Goal: Task Accomplishment & Management: Use online tool/utility

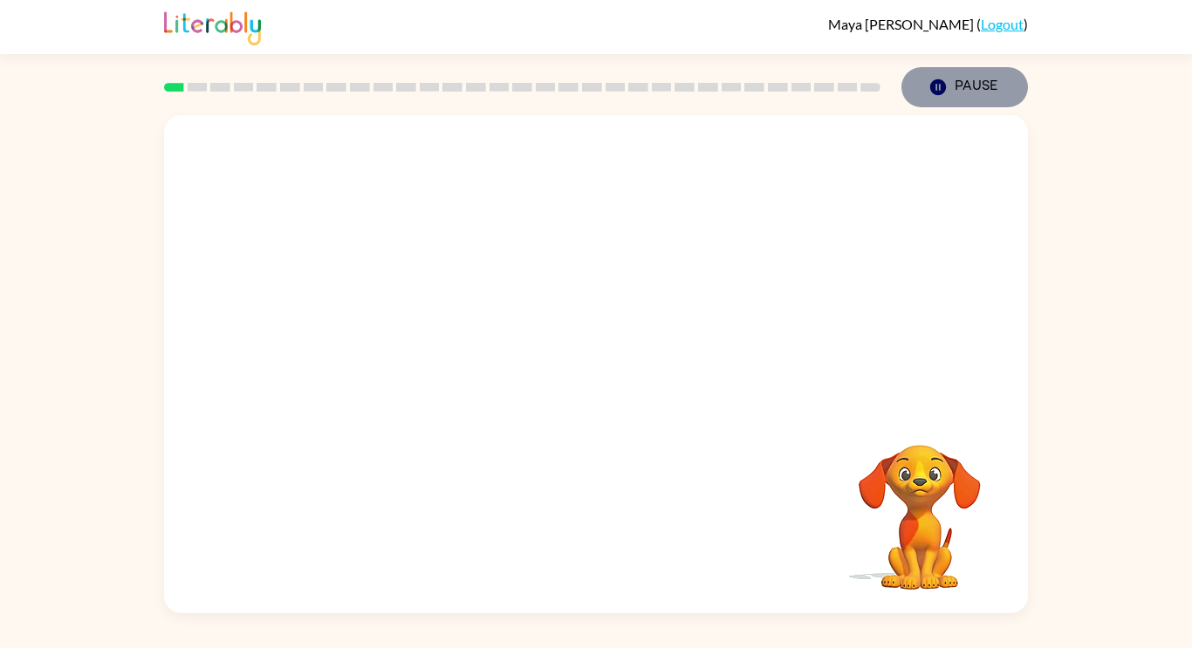
click at [943, 89] on icon "button" at bounding box center [938, 87] width 16 height 16
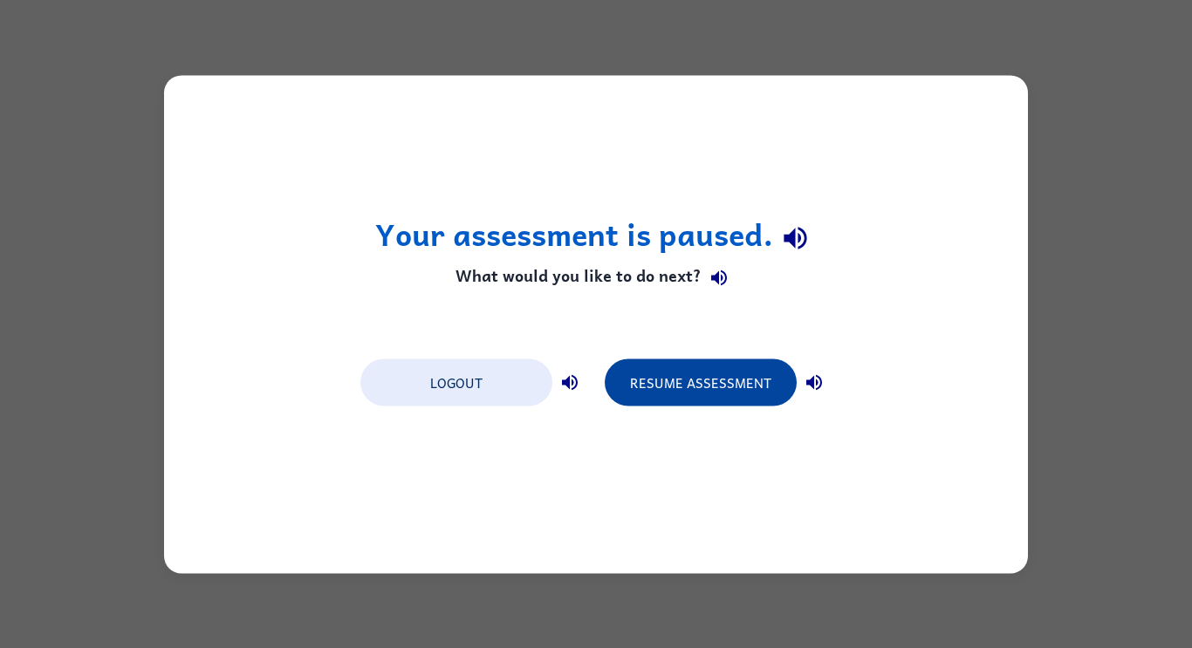
click at [710, 386] on button "Resume Assessment" at bounding box center [701, 382] width 192 height 47
click at [738, 402] on button "Resume Assessment" at bounding box center [701, 382] width 192 height 47
click at [740, 395] on button "Resume Assessment" at bounding box center [701, 382] width 192 height 47
click at [754, 391] on button "Resume Assessment" at bounding box center [701, 382] width 192 height 47
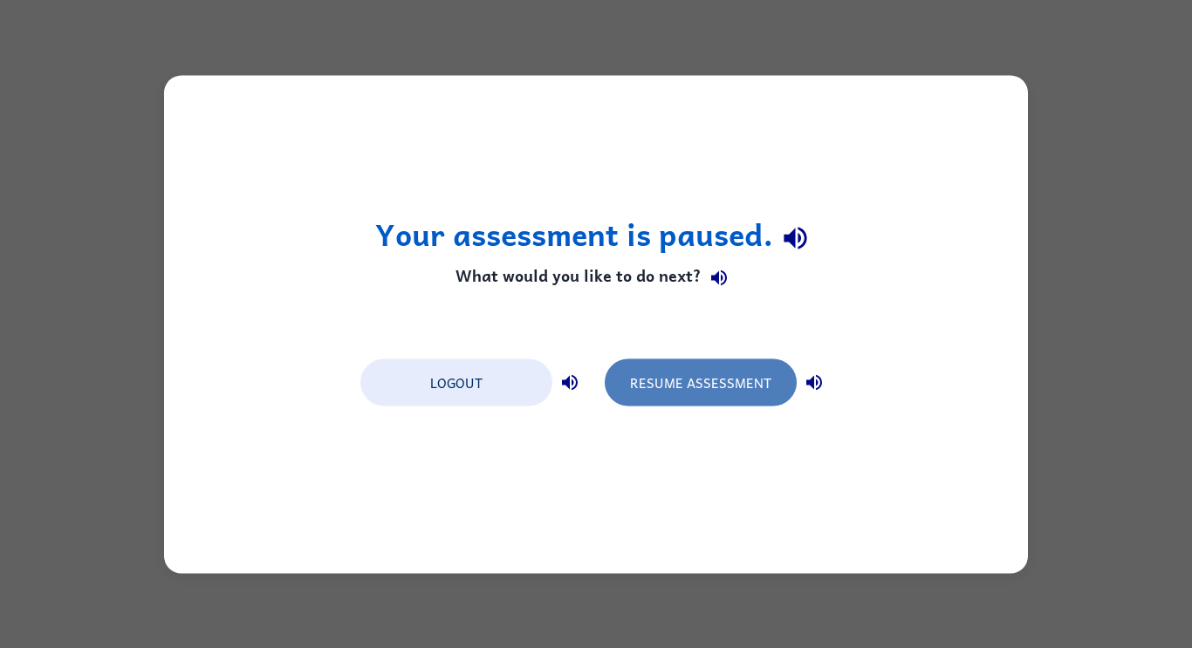
click at [658, 393] on button "Resume Assessment" at bounding box center [701, 382] width 192 height 47
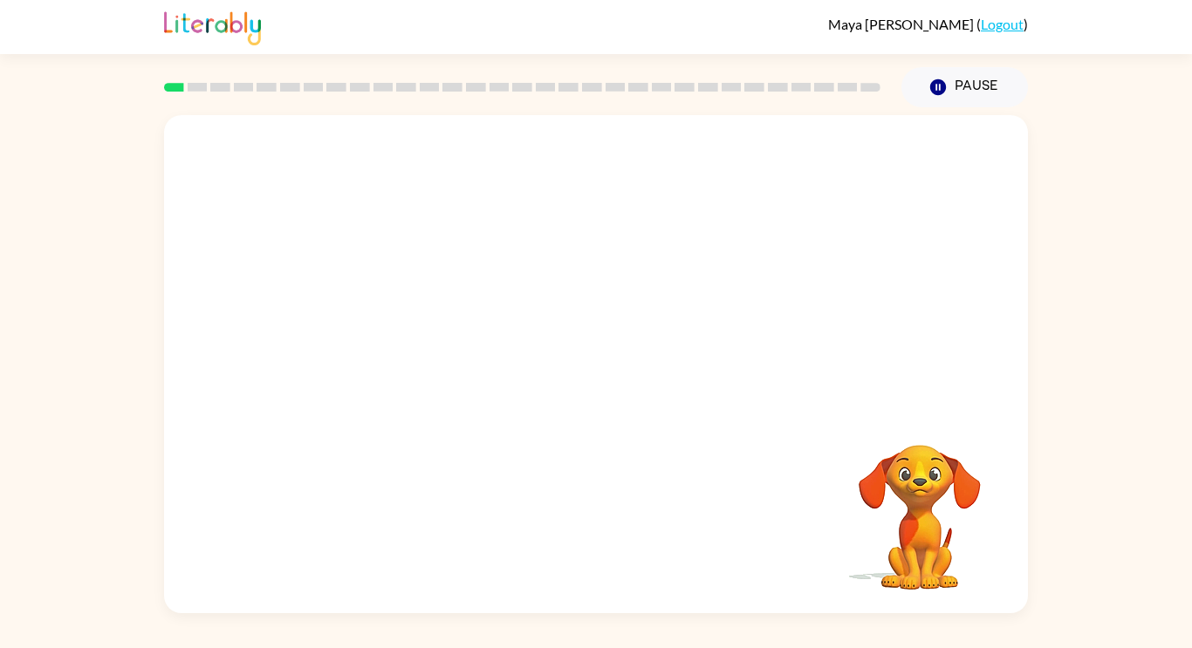
click at [367, 168] on div at bounding box center [596, 261] width 864 height 293
click at [590, 361] on icon "button" at bounding box center [596, 373] width 31 height 31
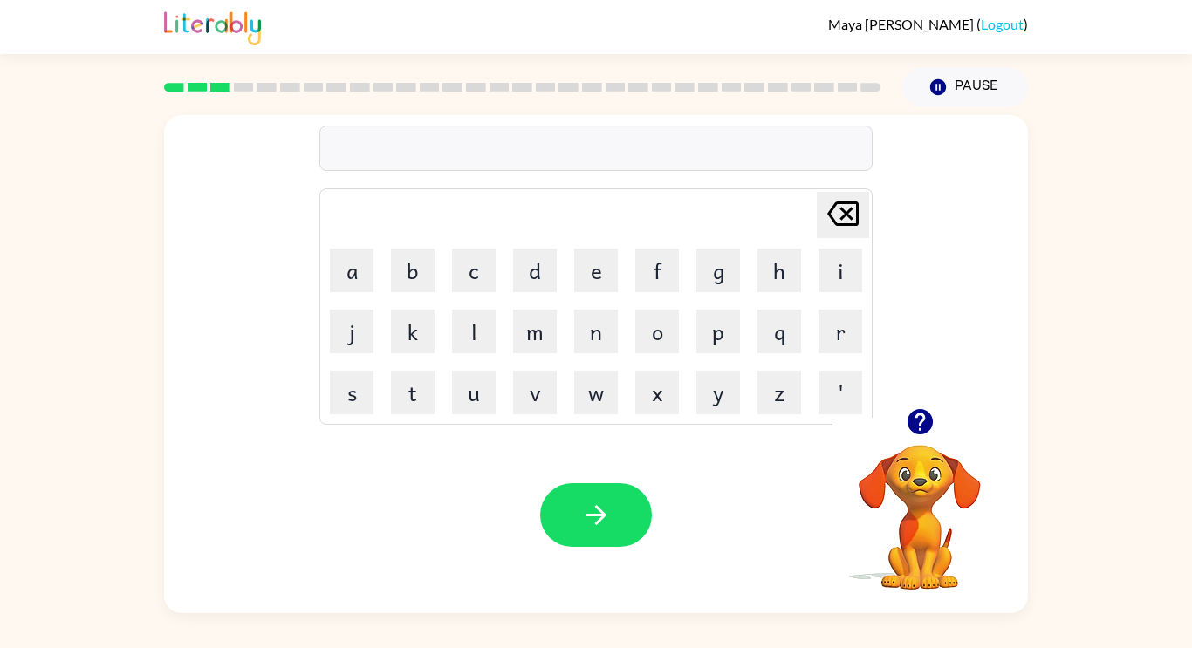
click at [924, 429] on icon "button" at bounding box center [919, 421] width 25 height 25
click at [811, 571] on div "Your browser must support playing .mp4 files to use Literably. Please try using…" at bounding box center [596, 515] width 864 height 196
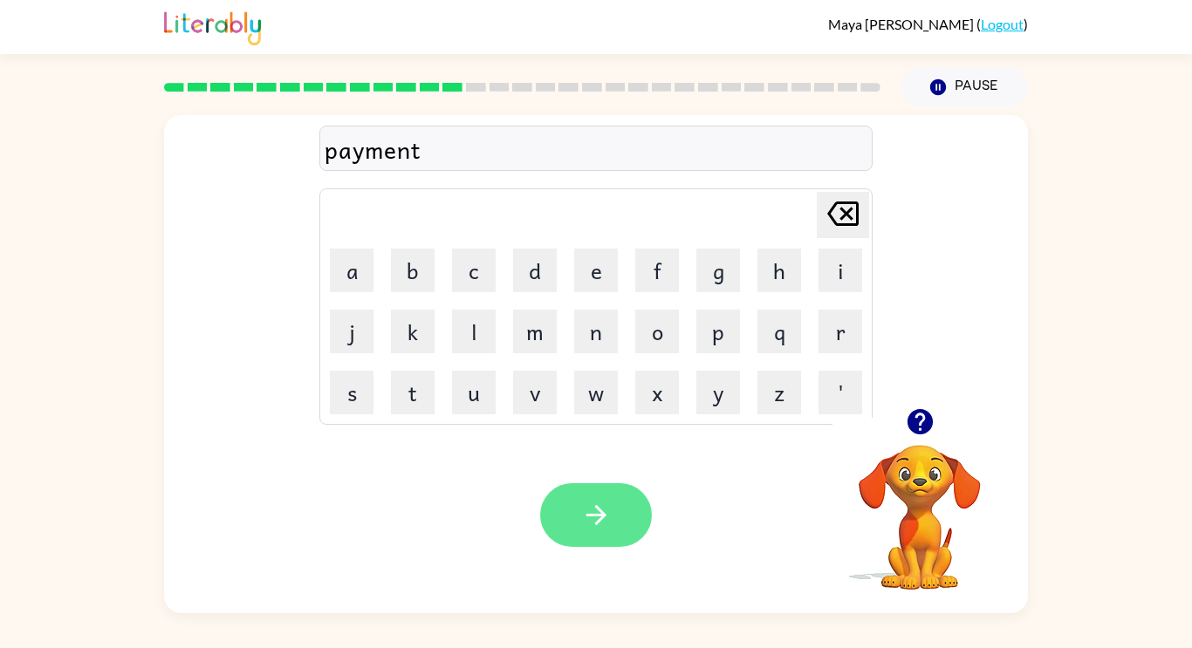
click at [595, 543] on button "button" at bounding box center [596, 516] width 112 height 64
click at [596, 526] on div at bounding box center [596, 516] width 112 height 64
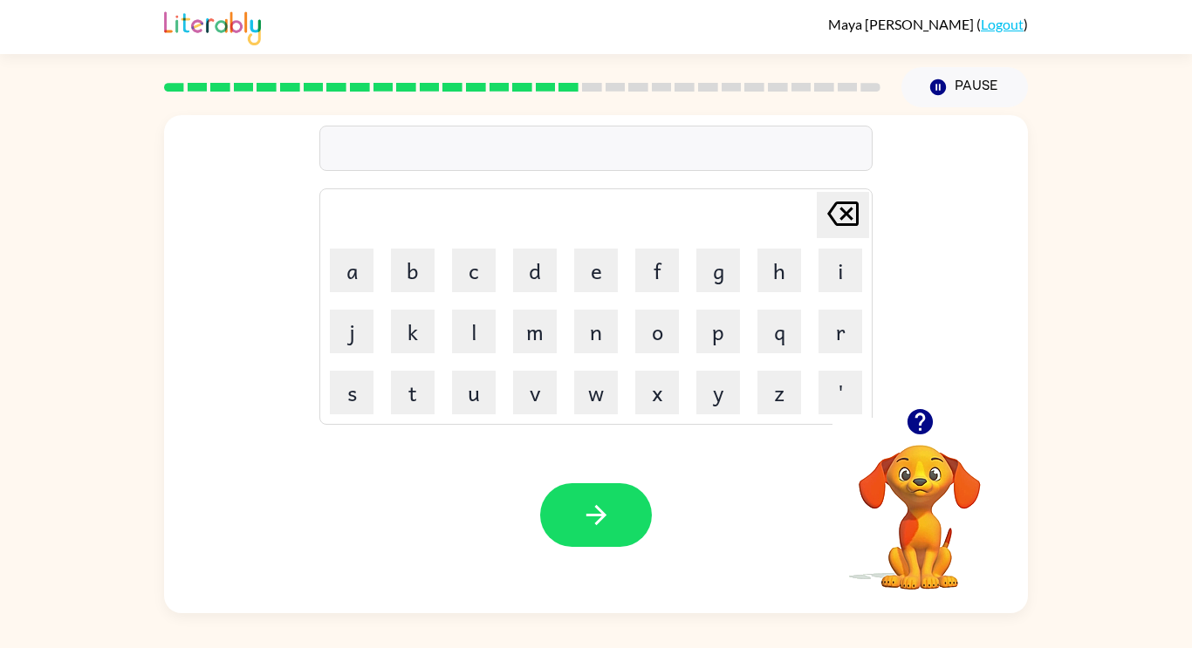
click at [920, 432] on icon "button" at bounding box center [919, 421] width 25 height 25
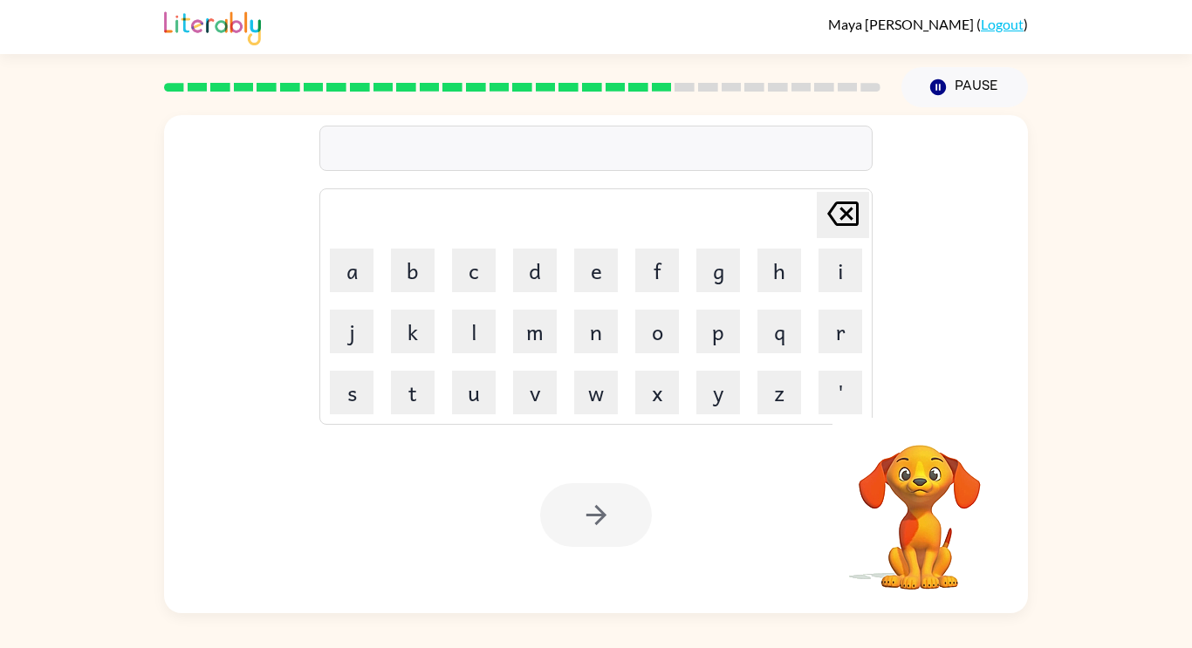
click at [1032, 477] on div "Delete Delete last character input a b c d e f g h i j k l m n o p q r s t u v …" at bounding box center [596, 360] width 1192 height 506
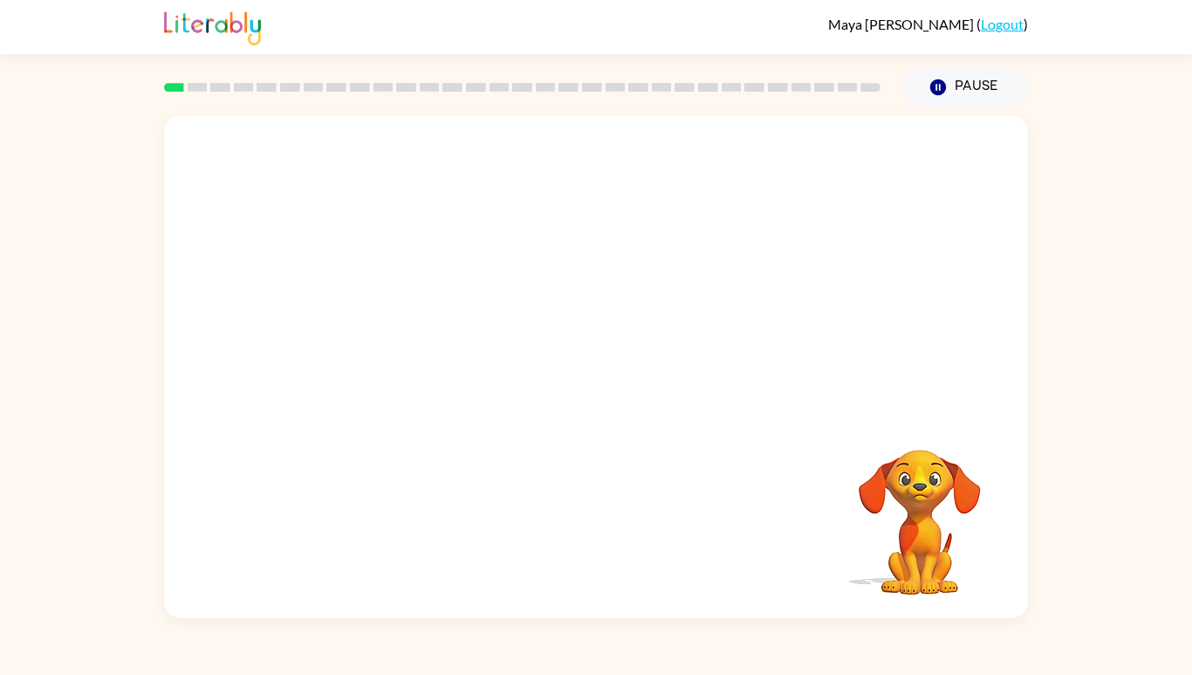
click at [336, 403] on video "Your browser must support playing .mp4 files to use Literably. Please try using…" at bounding box center [596, 264] width 864 height 298
click at [331, 413] on video "Your browser must support playing .mp4 files to use Literably. Please try using…" at bounding box center [596, 264] width 864 height 298
click at [339, 408] on video "Your browser must support playing .mp4 files to use Literably. Please try using…" at bounding box center [596, 264] width 864 height 298
click at [340, 386] on video "Your browser must support playing .mp4 files to use Literably. Please try using…" at bounding box center [596, 264] width 864 height 298
click at [323, 384] on video "Your browser must support playing .mp4 files to use Literably. Please try using…" at bounding box center [596, 264] width 864 height 298
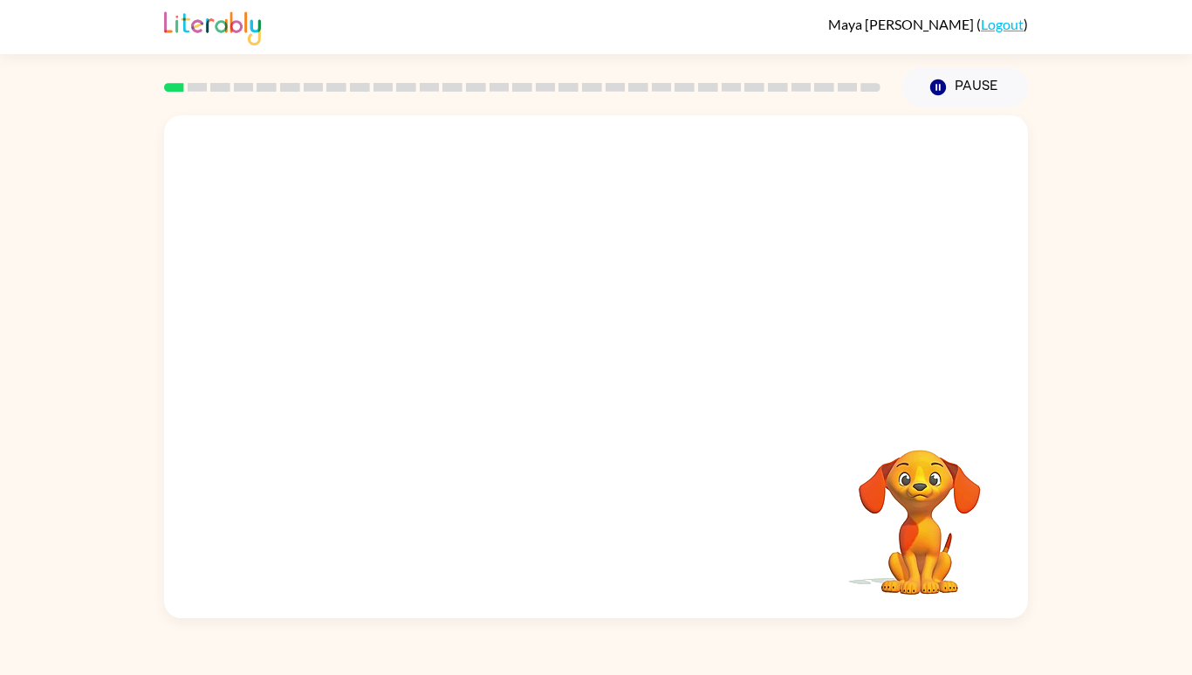
click at [328, 411] on video "Your browser must support playing .mp4 files to use Literably. Please try using…" at bounding box center [596, 264] width 864 height 298
click at [339, 413] on video "Your browser must support playing .mp4 files to use Literably. Please try using…" at bounding box center [596, 264] width 864 height 298
click at [328, 413] on video "Your browser must support playing .mp4 files to use Literably. Please try using…" at bounding box center [596, 264] width 864 height 298
click at [333, 413] on video "Your browser must support playing .mp4 files to use Literably. Please try using…" at bounding box center [596, 264] width 864 height 298
click at [332, 409] on video "Your browser must support playing .mp4 files to use Literably. Please try using…" at bounding box center [596, 264] width 864 height 298
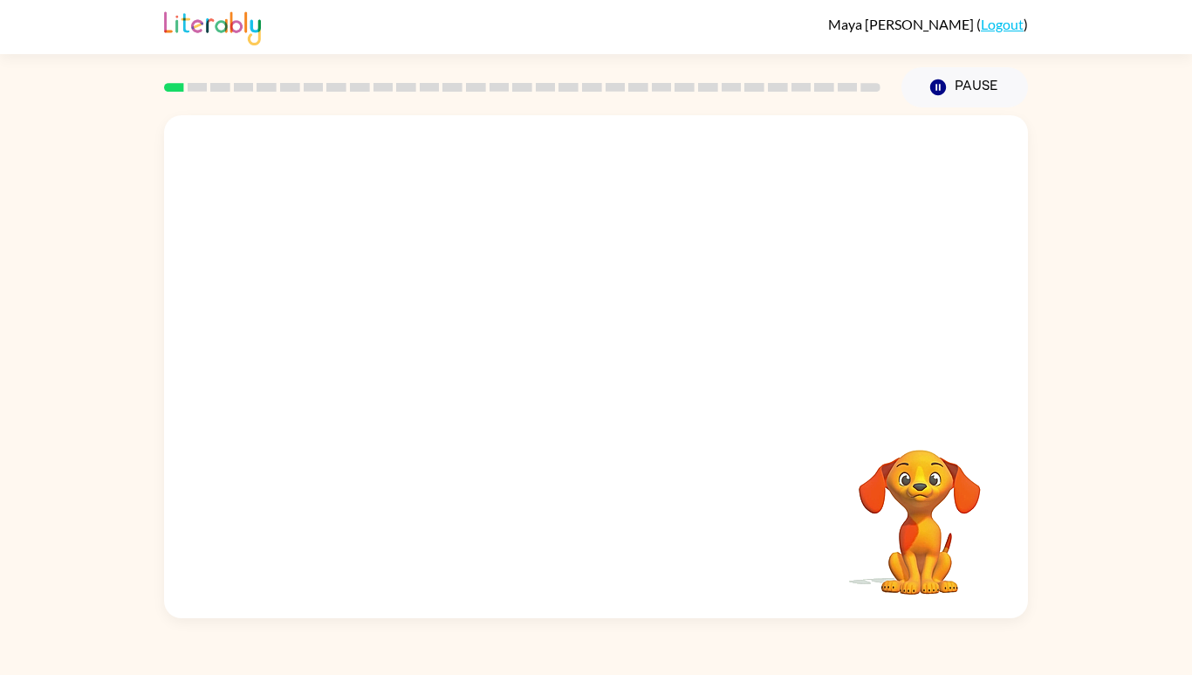
click at [350, 397] on video "Your browser must support playing .mp4 files to use Literably. Please try using…" at bounding box center [596, 264] width 864 height 298
click at [365, 397] on video "Your browser must support playing .mp4 files to use Literably. Please try using…" at bounding box center [596, 264] width 864 height 298
click at [370, 398] on video "Your browser must support playing .mp4 files to use Literably. Please try using…" at bounding box center [596, 264] width 864 height 298
click at [386, 390] on video "Your browser must support playing .mp4 files to use Literably. Please try using…" at bounding box center [596, 264] width 864 height 298
click at [360, 399] on video "Your browser must support playing .mp4 files to use Literably. Please try using…" at bounding box center [596, 264] width 864 height 298
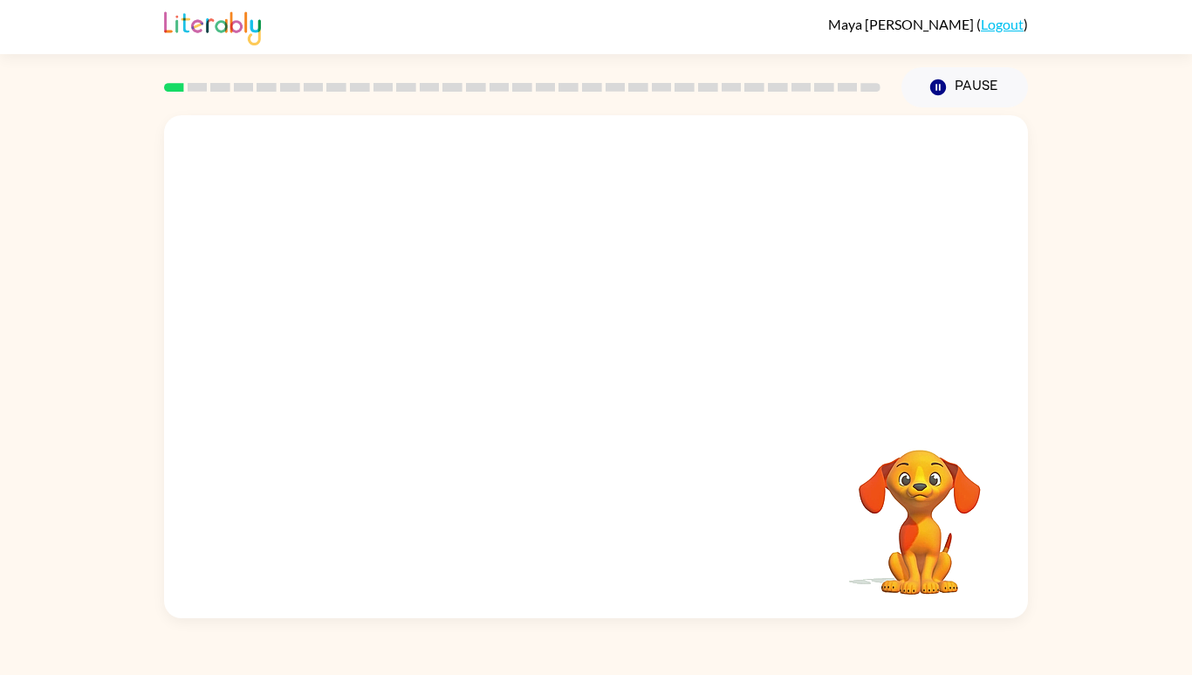
click at [376, 388] on video "Your browser must support playing .mp4 files to use Literably. Please try using…" at bounding box center [596, 264] width 864 height 298
click at [336, 401] on video "Your browser must support playing .mp4 files to use Literably. Please try using…" at bounding box center [596, 264] width 864 height 298
click at [353, 369] on video "Your browser must support playing .mp4 files to use Literably. Please try using…" at bounding box center [596, 264] width 864 height 298
click at [317, 406] on video "Your browser must support playing .mp4 files to use Literably. Please try using…" at bounding box center [596, 264] width 864 height 298
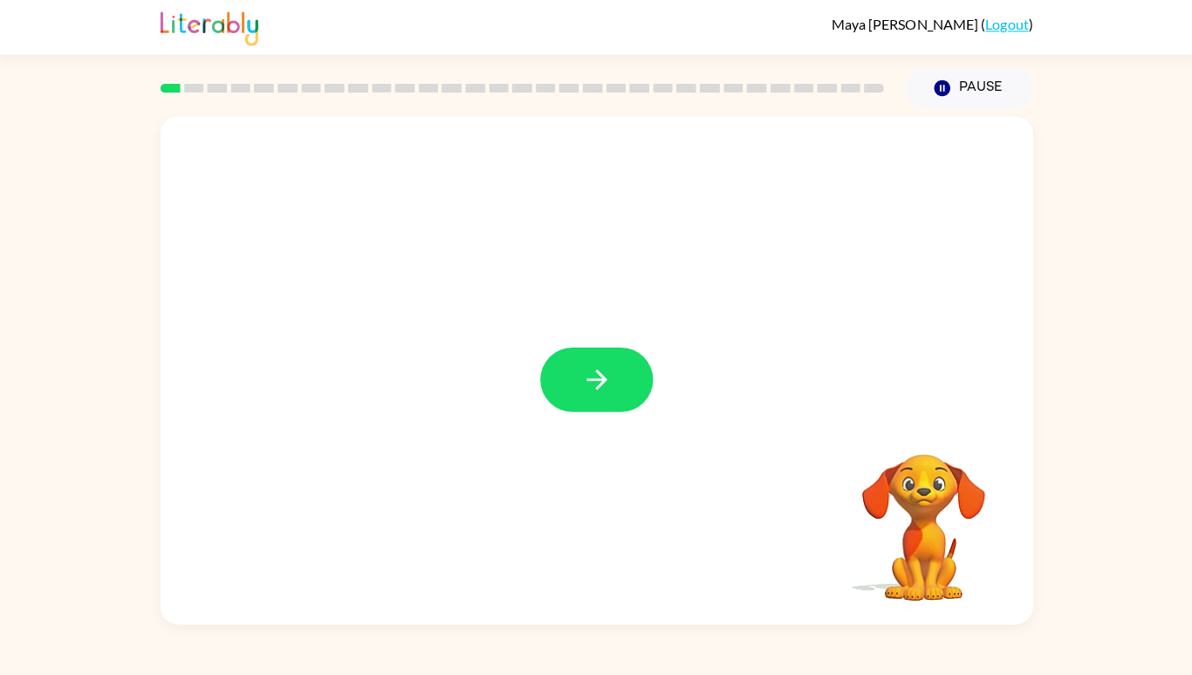
click at [602, 391] on icon "button" at bounding box center [596, 375] width 31 height 31
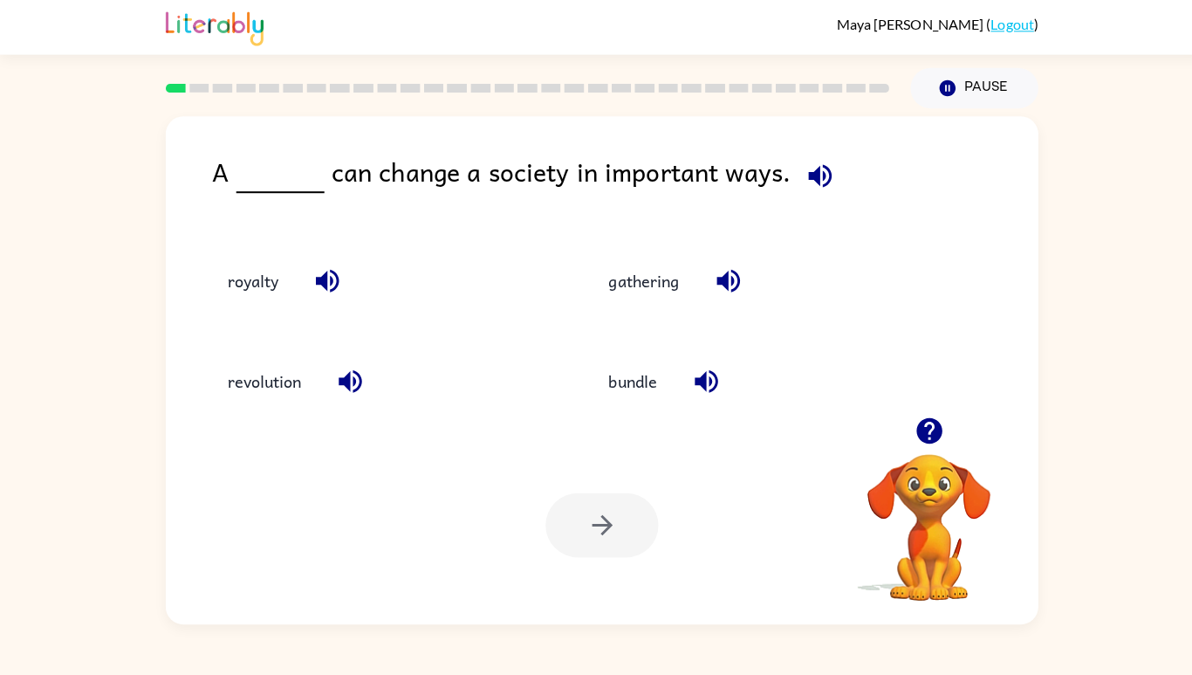
click at [265, 401] on button "revolution" at bounding box center [262, 377] width 108 height 47
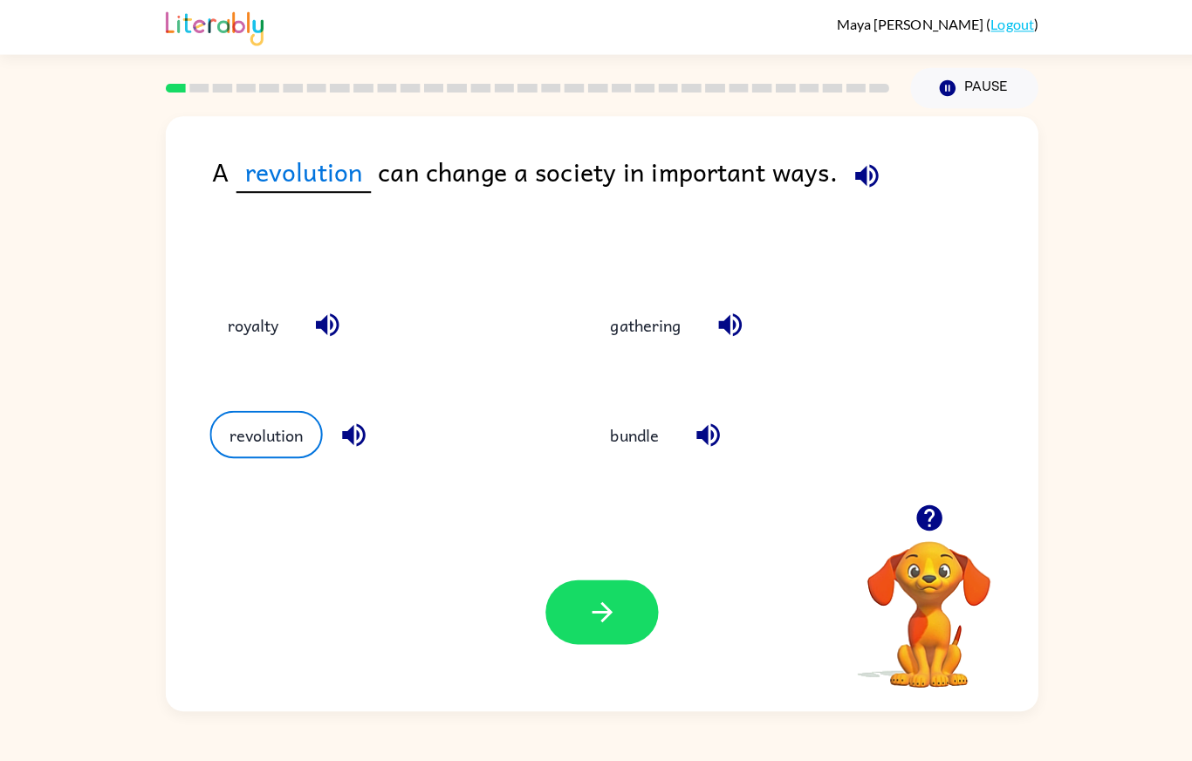
click at [586, 638] on button "button" at bounding box center [596, 606] width 112 height 64
click at [622, 638] on div at bounding box center [596, 606] width 112 height 64
click at [610, 638] on div at bounding box center [596, 606] width 112 height 64
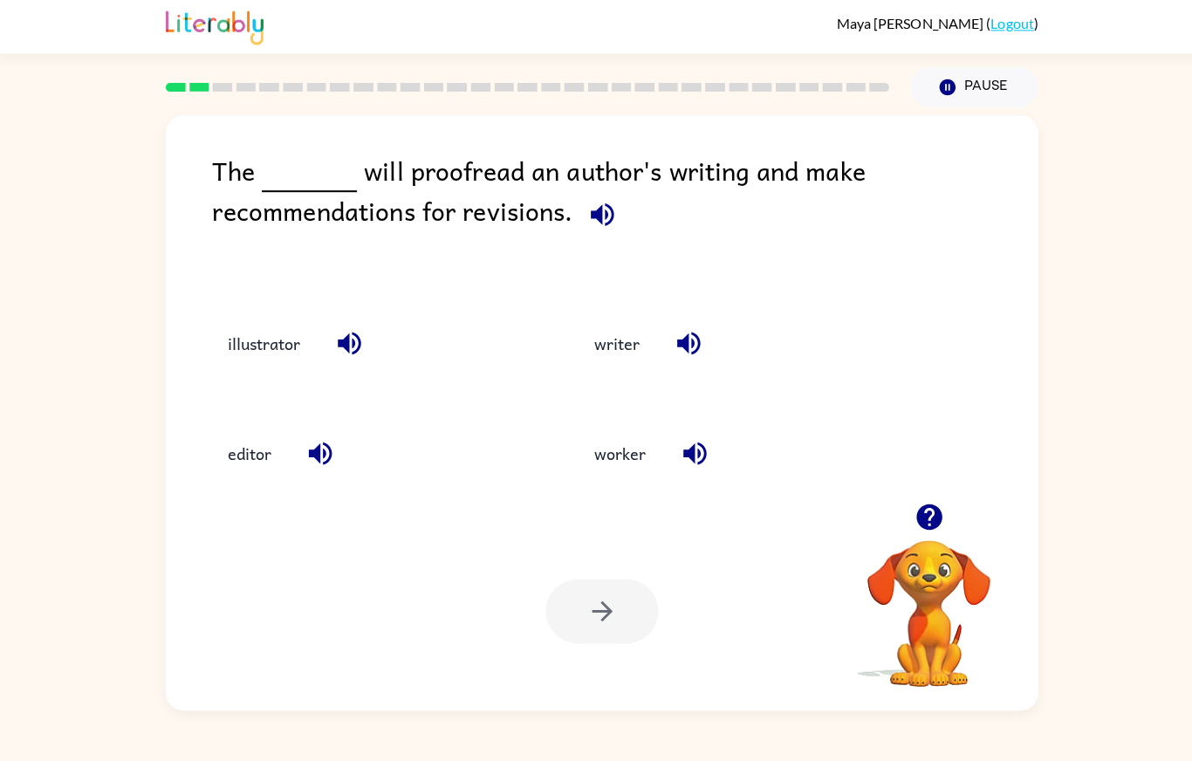
click at [270, 339] on button "illustrator" at bounding box center [261, 341] width 107 height 47
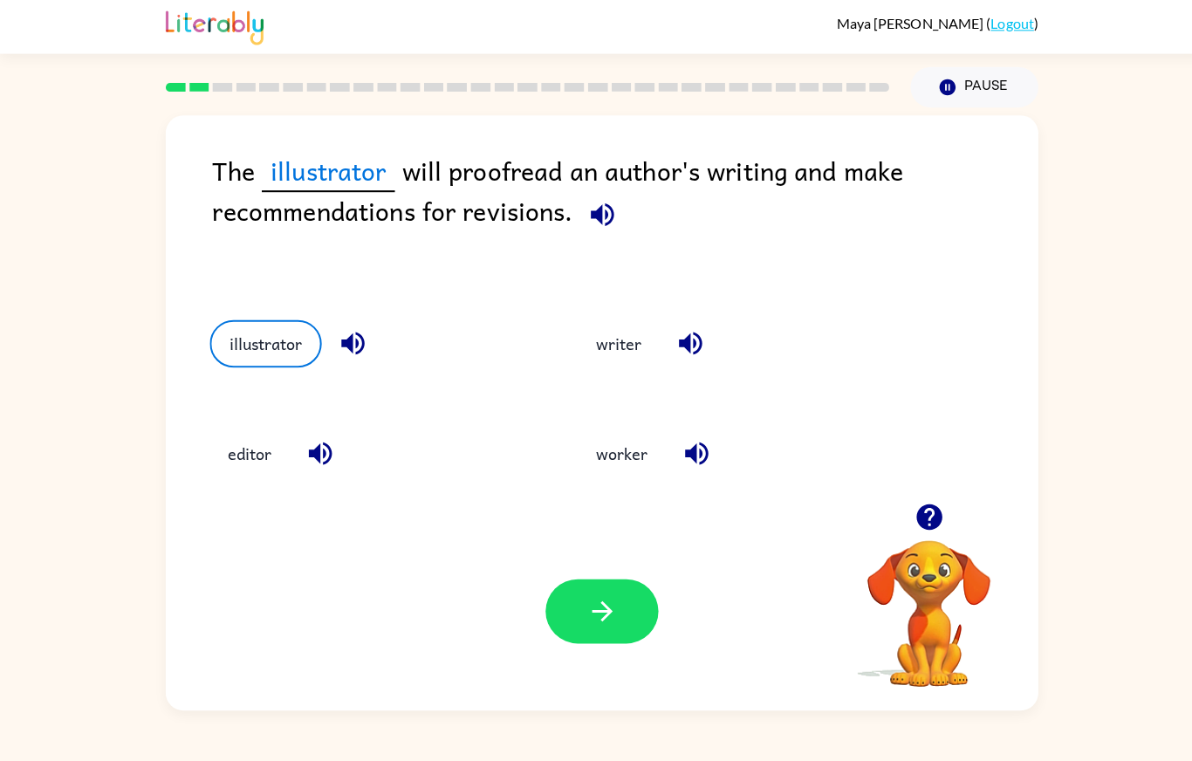
click at [592, 621] on icon "button" at bounding box center [596, 606] width 31 height 31
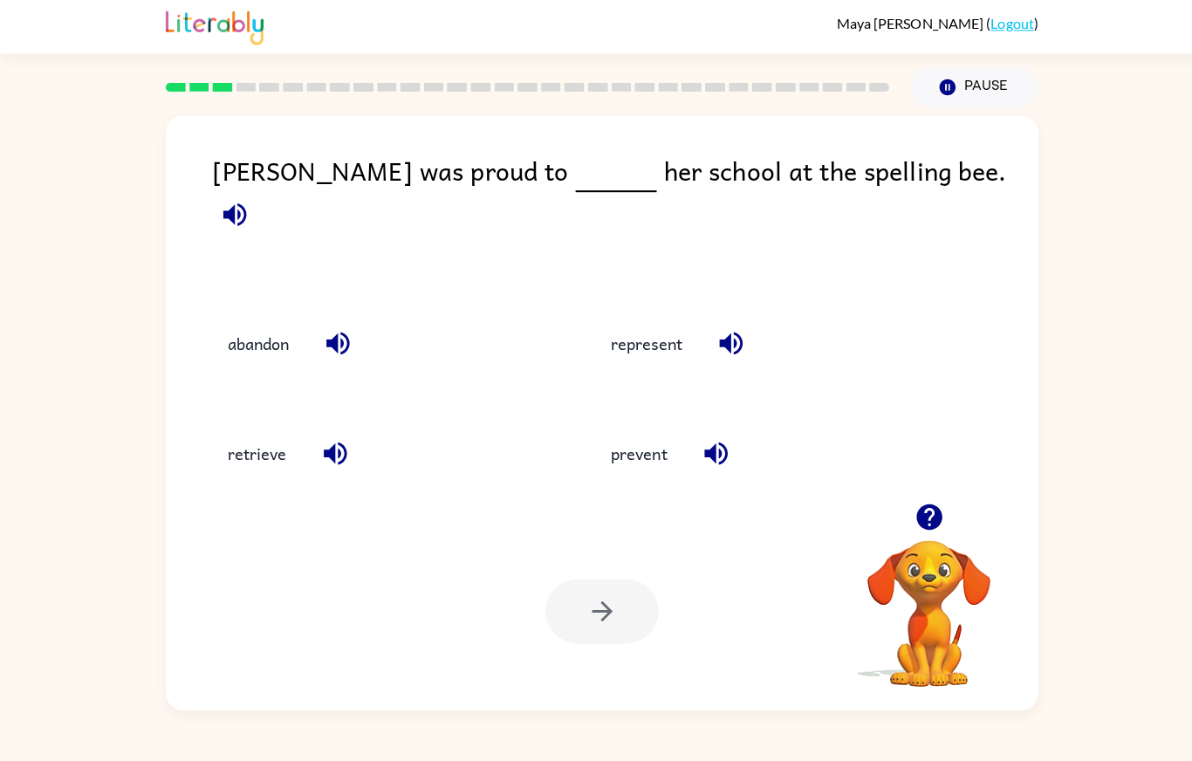
click at [649, 360] on button "represent" at bounding box center [640, 341] width 106 height 47
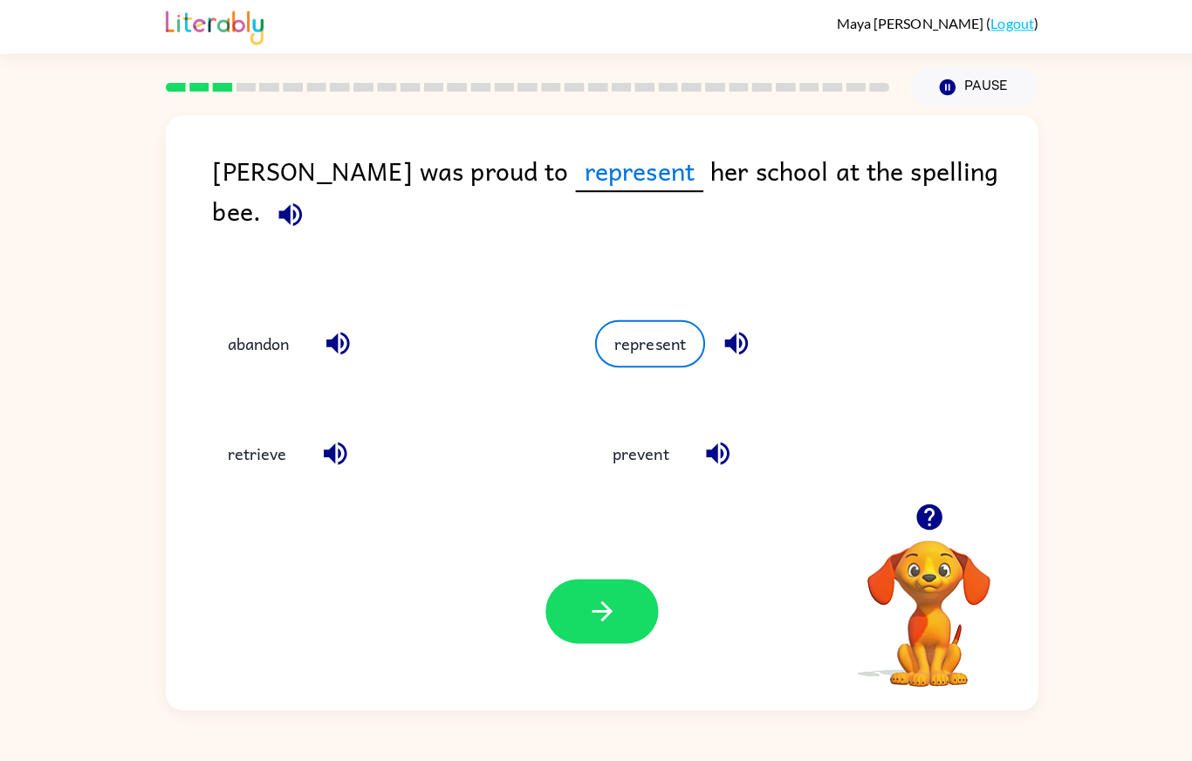
click at [587, 638] on button "button" at bounding box center [596, 606] width 112 height 64
click at [614, 638] on div at bounding box center [596, 606] width 112 height 64
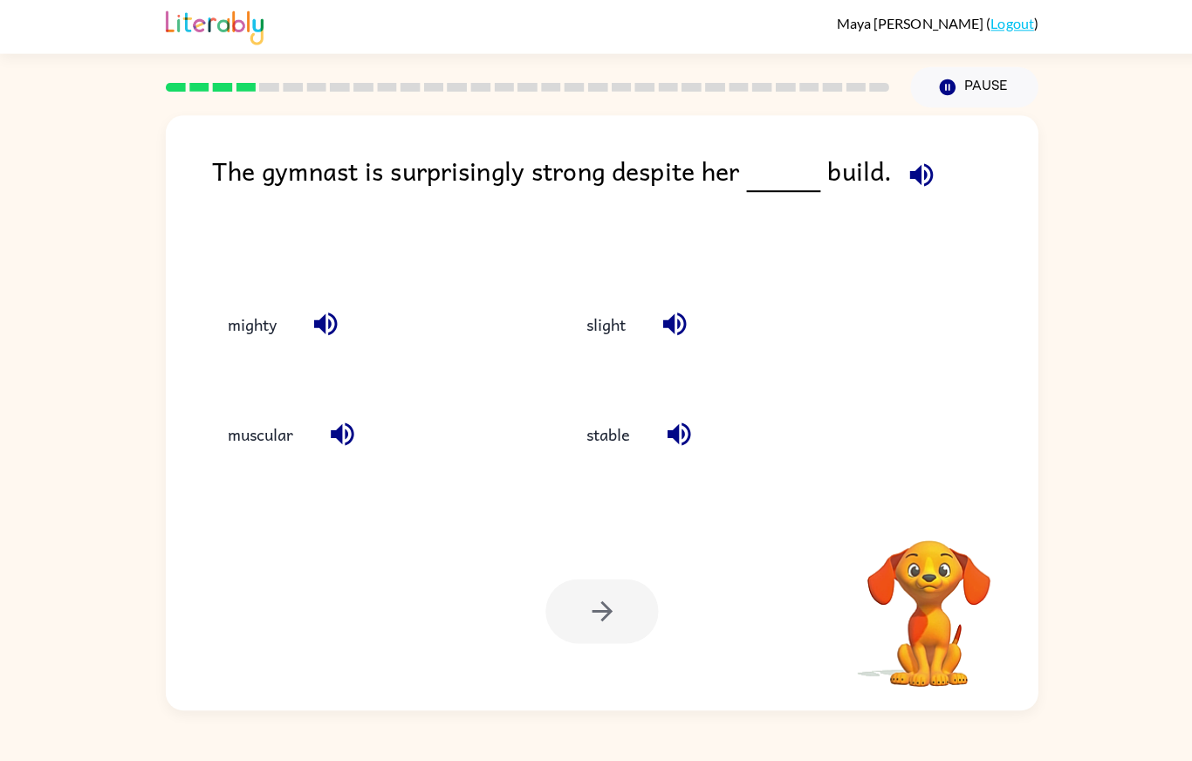
click at [613, 638] on div at bounding box center [596, 606] width 112 height 64
click at [274, 454] on button "muscular" at bounding box center [258, 430] width 100 height 47
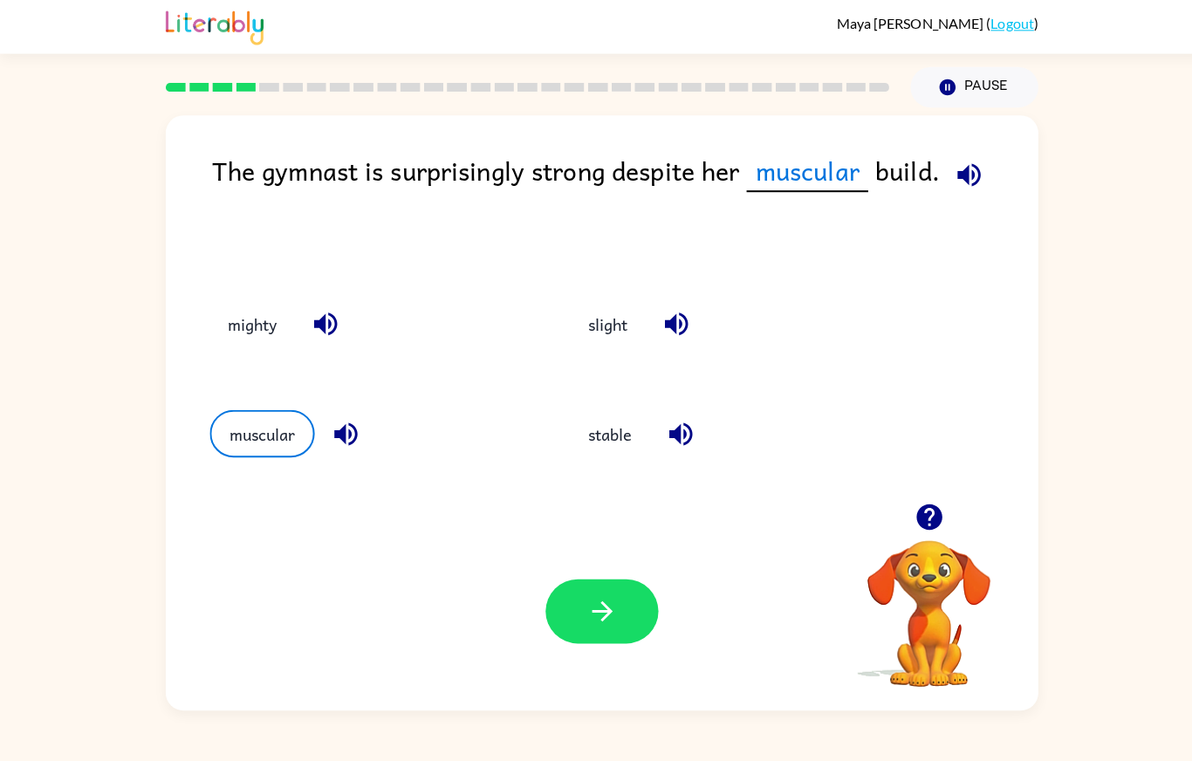
click at [271, 454] on button "muscular" at bounding box center [260, 430] width 104 height 47
click at [568, 638] on button "button" at bounding box center [596, 606] width 112 height 64
click at [588, 638] on div at bounding box center [596, 606] width 112 height 64
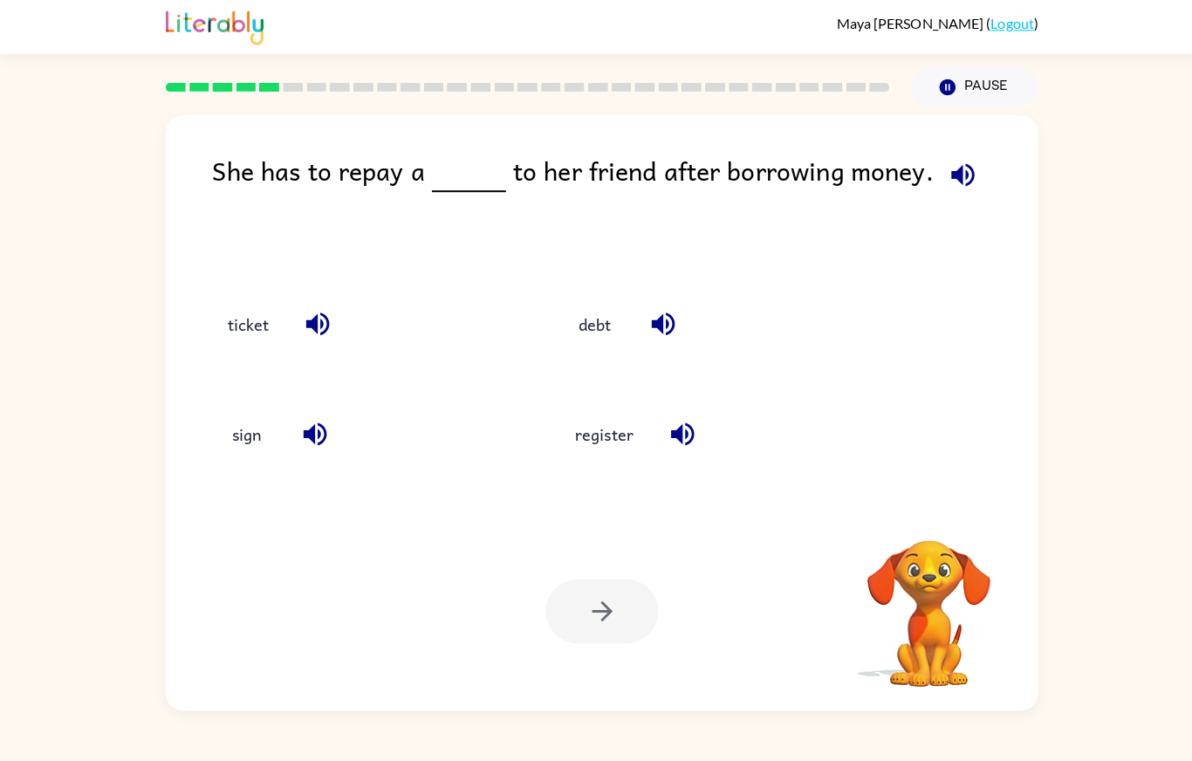
click at [529, 593] on div "She has to repay a to her friend after borrowing money. ticket debt sign regist…" at bounding box center [596, 409] width 864 height 589
click at [268, 345] on button "ticket" at bounding box center [246, 321] width 76 height 47
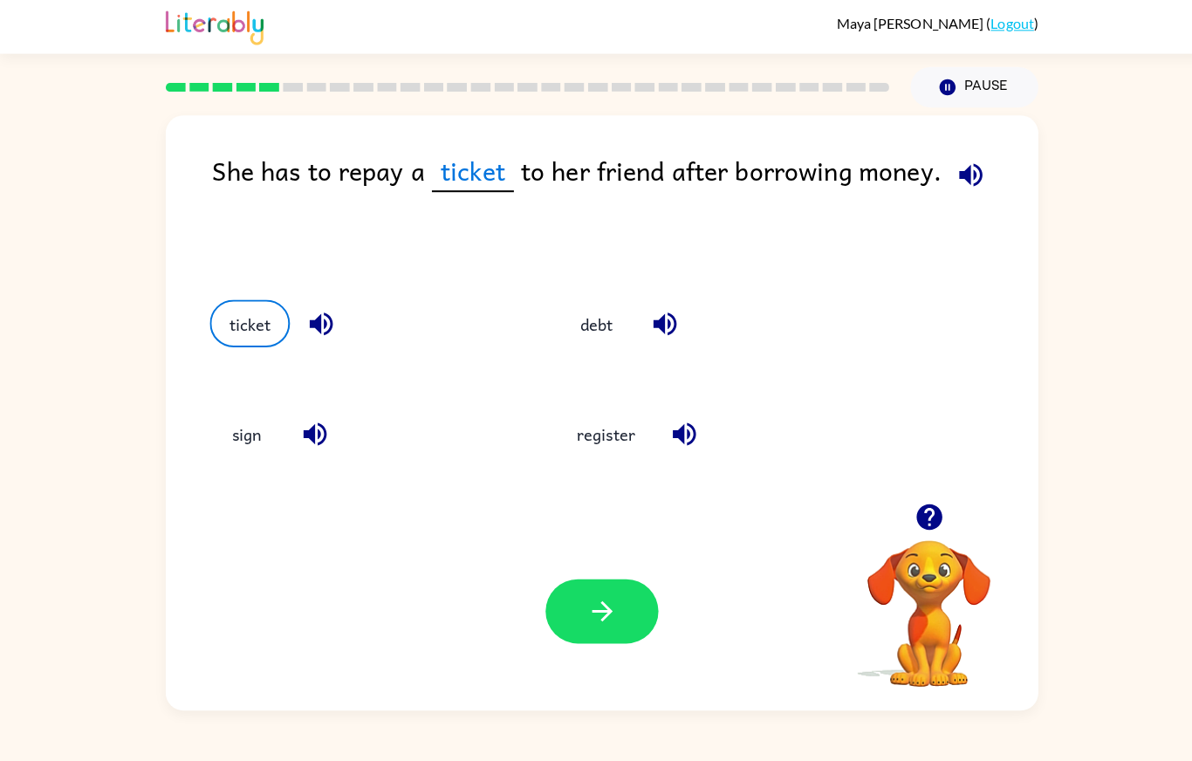
click at [602, 621] on icon "button" at bounding box center [596, 606] width 31 height 31
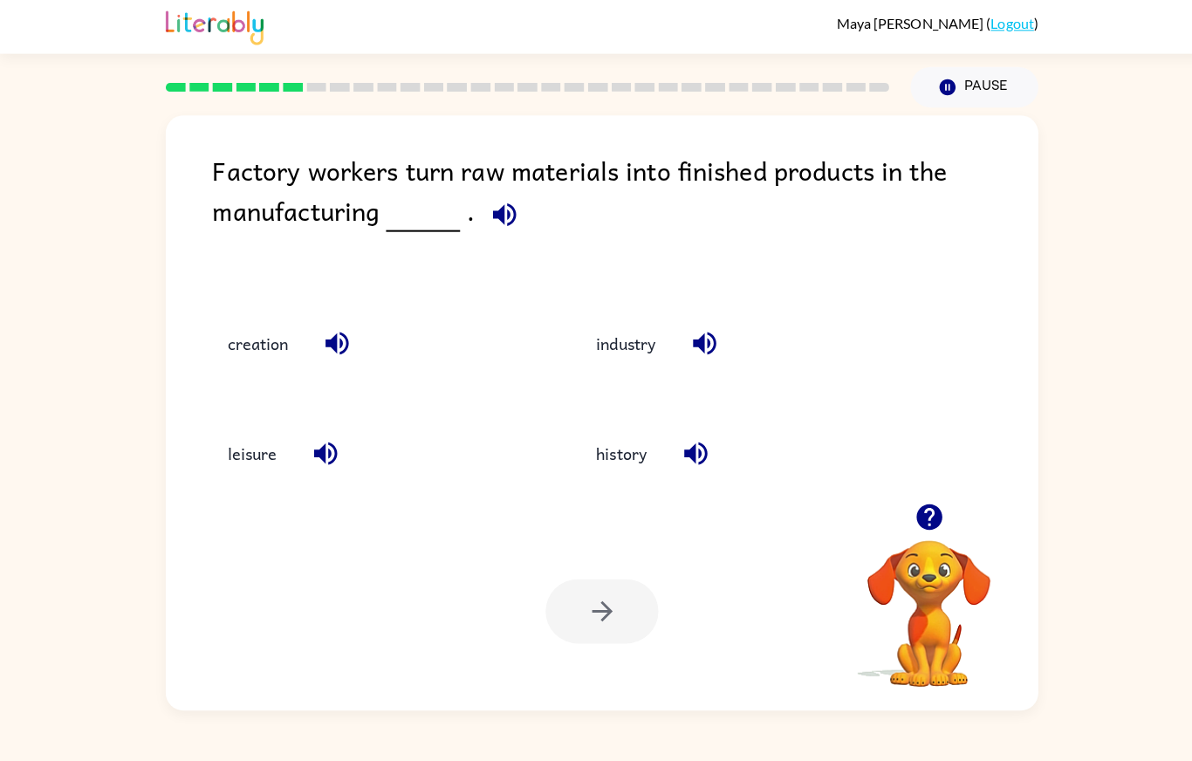
click at [629, 353] on button "industry" at bounding box center [619, 341] width 93 height 47
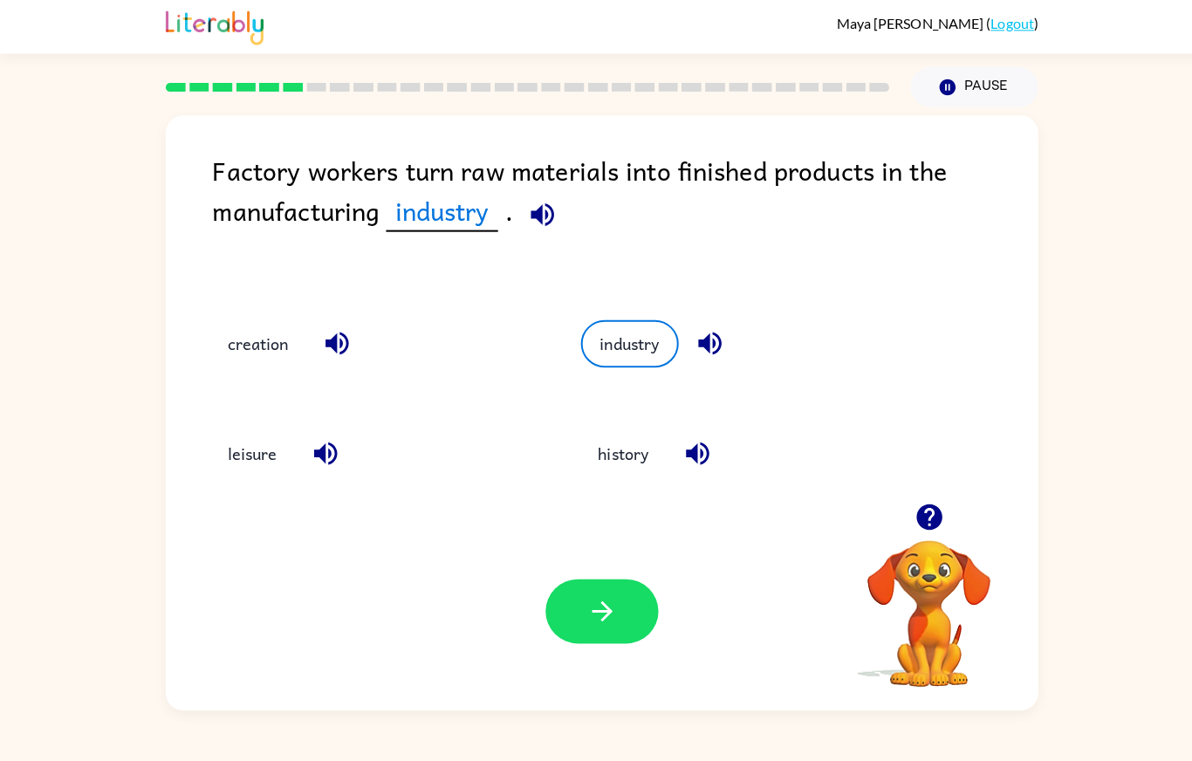
click at [610, 621] on icon "button" at bounding box center [596, 606] width 31 height 31
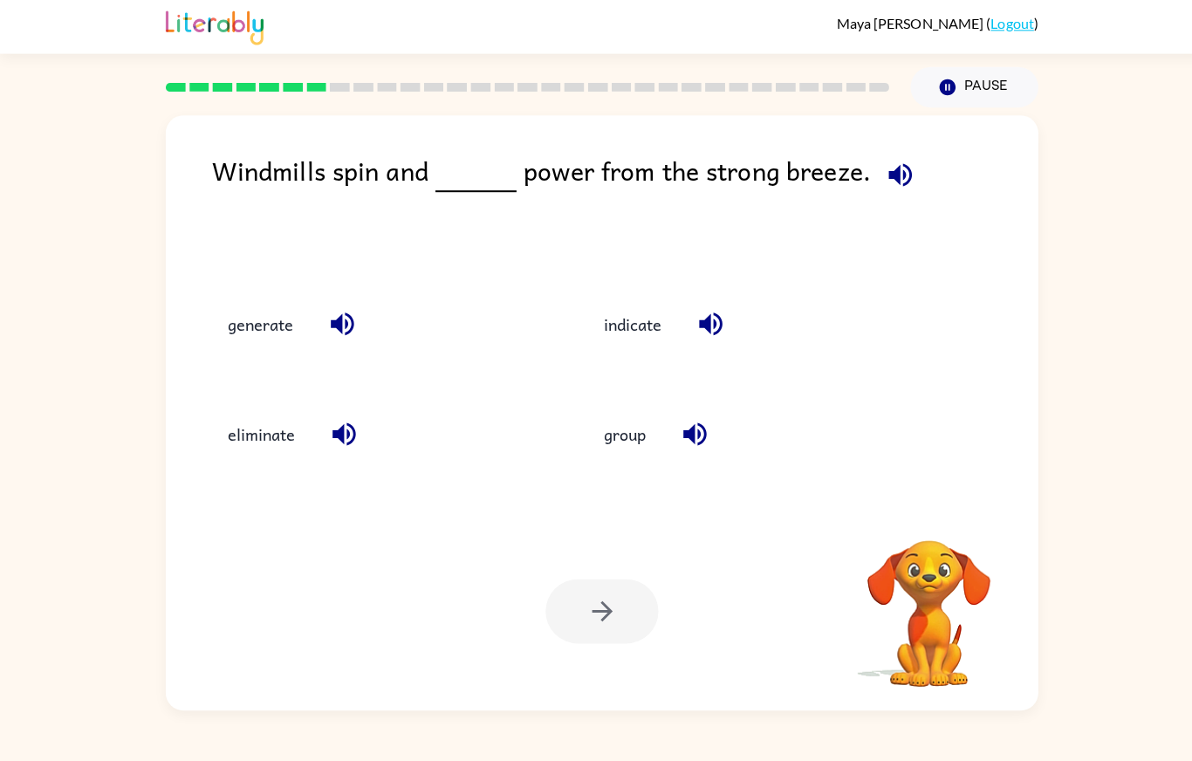
click at [593, 638] on div at bounding box center [596, 606] width 112 height 64
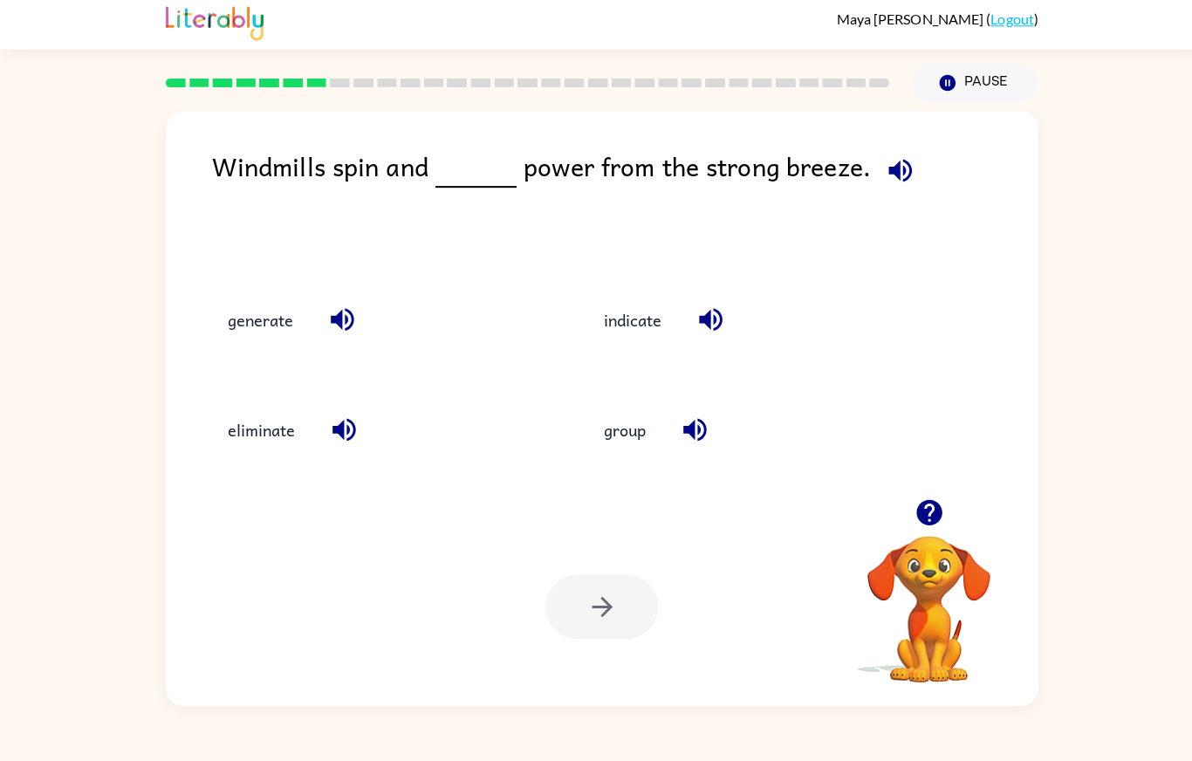
scroll to position [13, 0]
click at [612, 454] on button "group" at bounding box center [618, 430] width 77 height 47
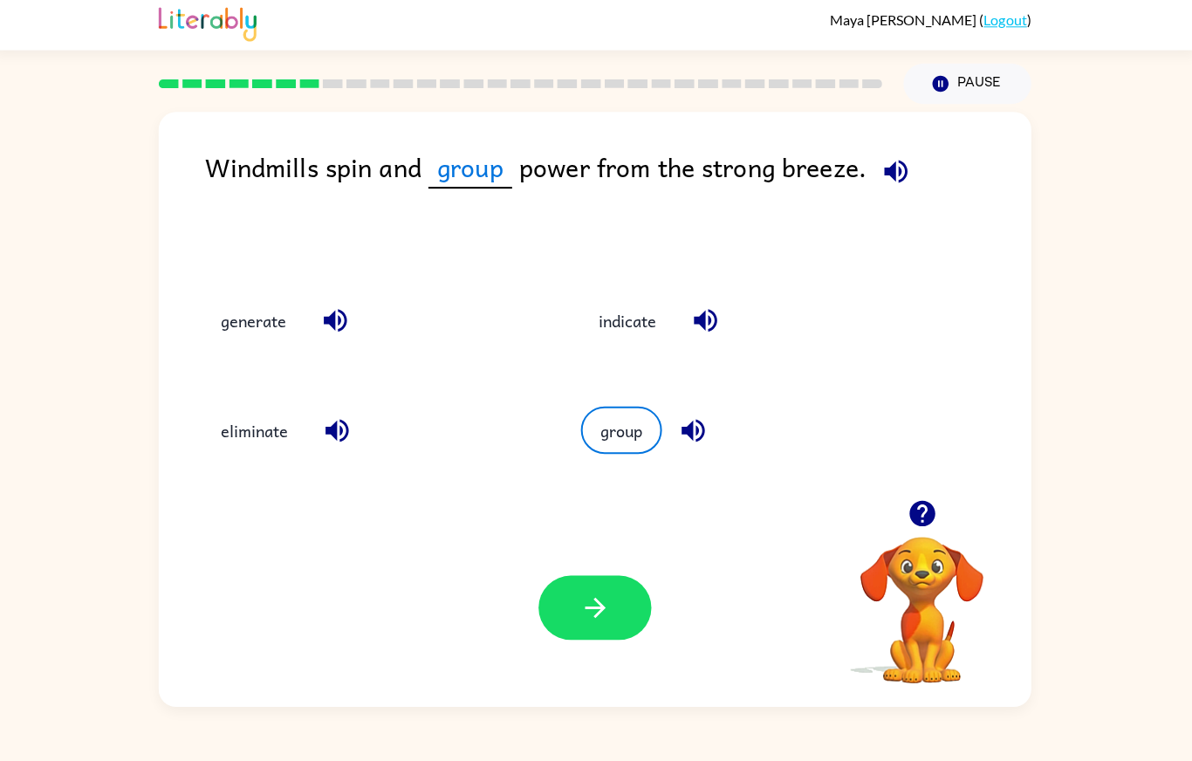
scroll to position [18, 0]
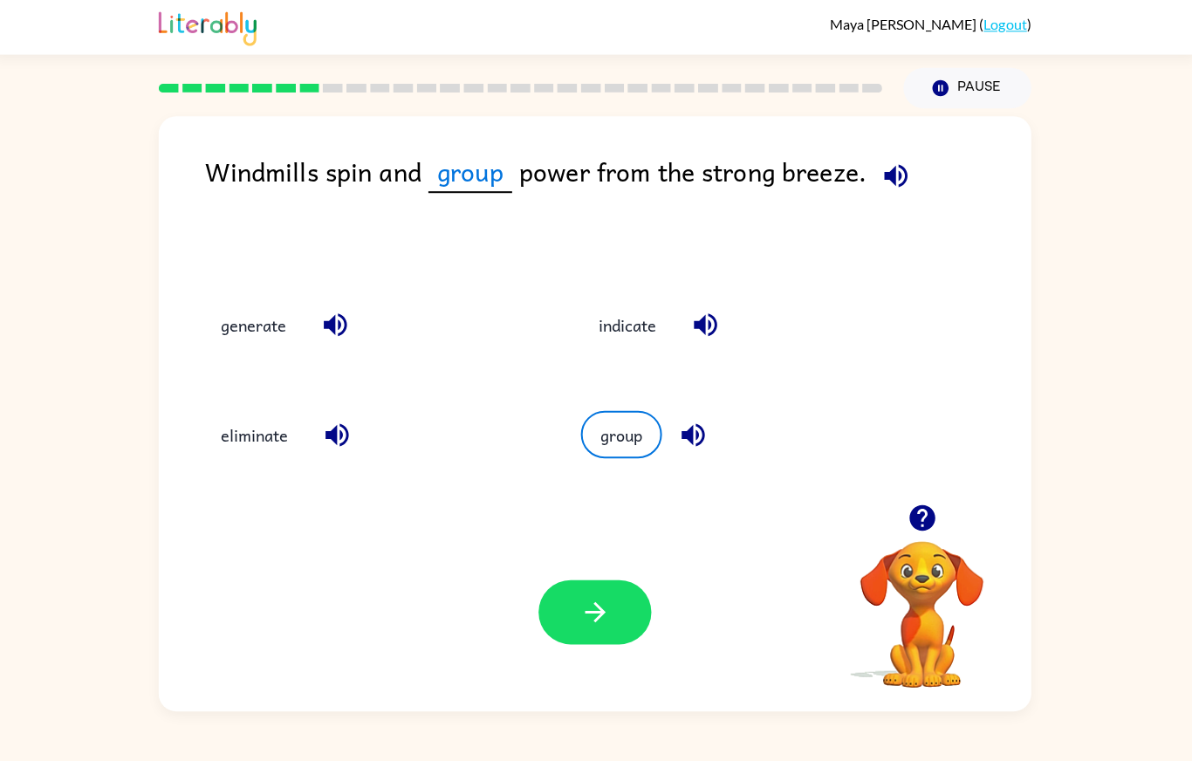
click at [593, 616] on icon "button" at bounding box center [596, 606] width 20 height 20
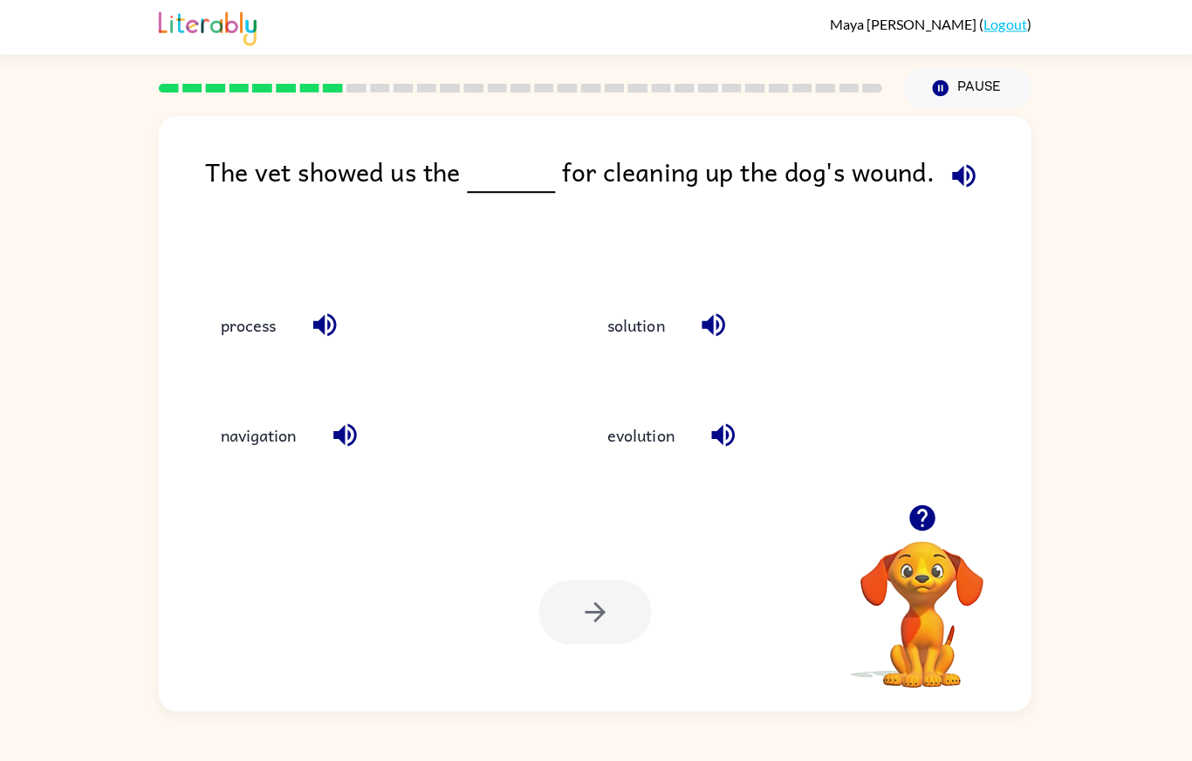
click at [642, 326] on button "solution" at bounding box center [637, 321] width 92 height 47
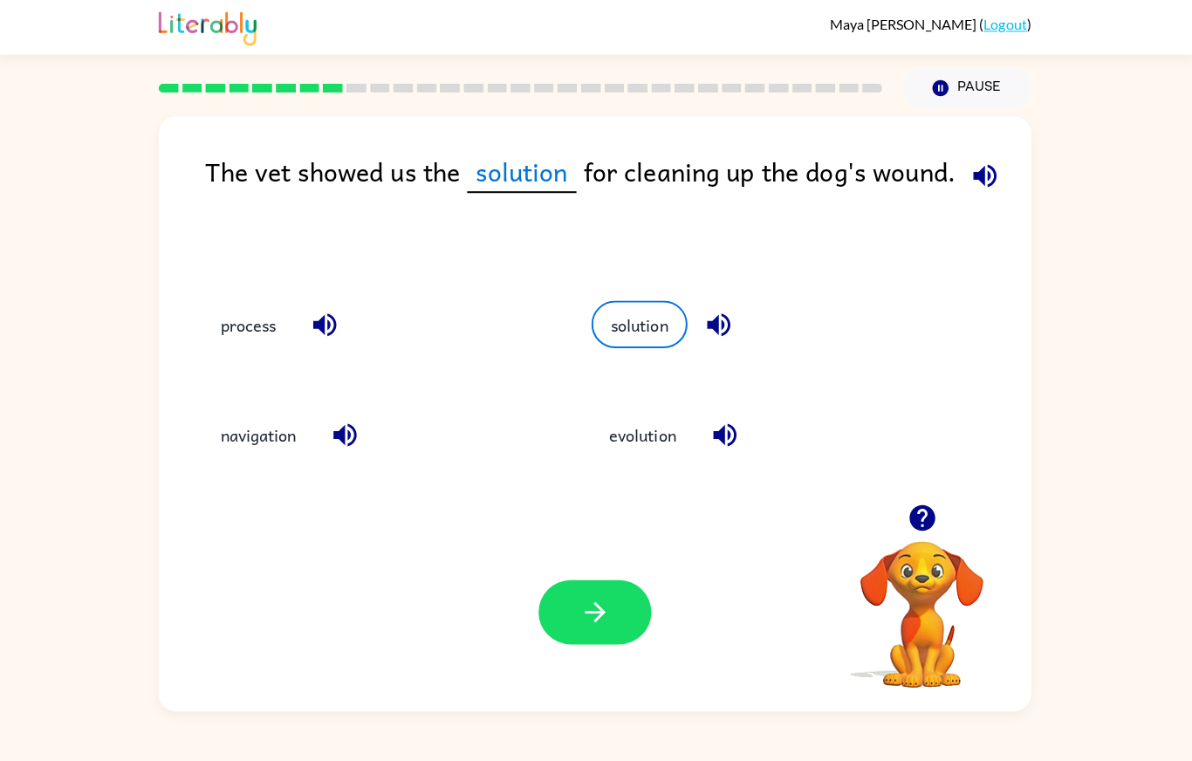
click at [583, 621] on icon "button" at bounding box center [596, 606] width 31 height 31
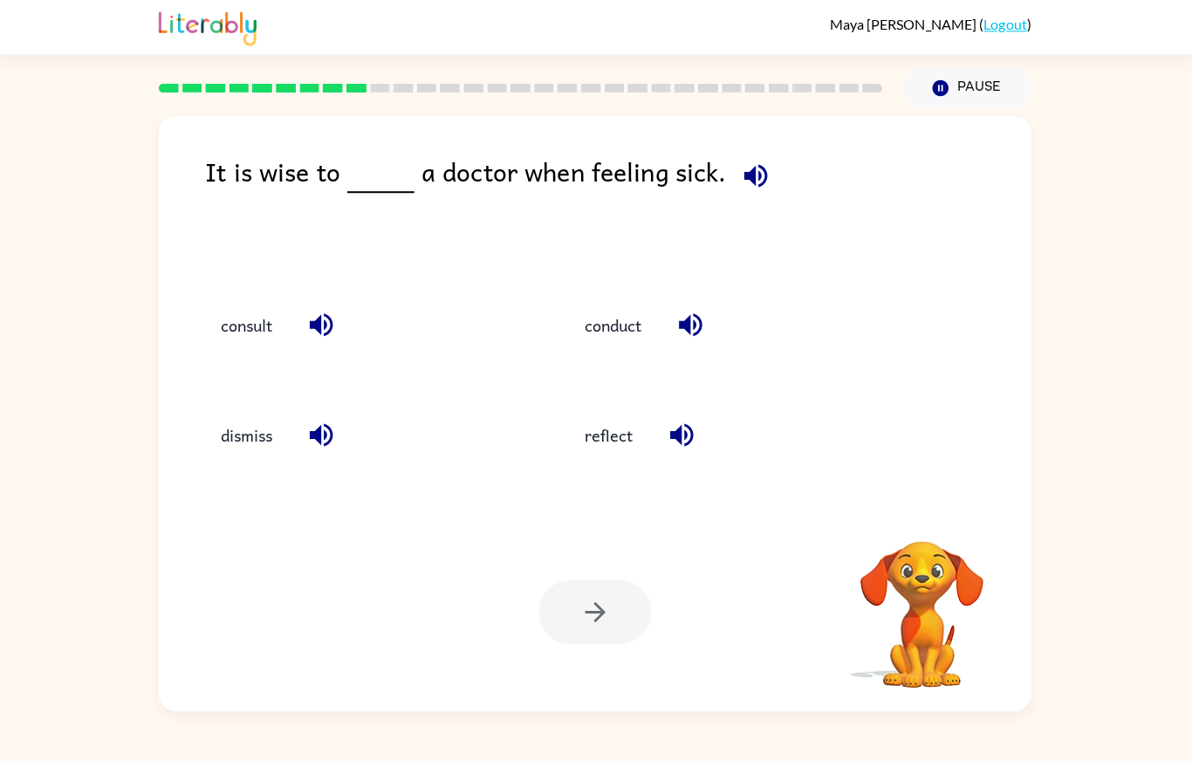
click at [606, 638] on div at bounding box center [596, 606] width 112 height 64
click at [240, 316] on button "consult" at bounding box center [251, 321] width 86 height 47
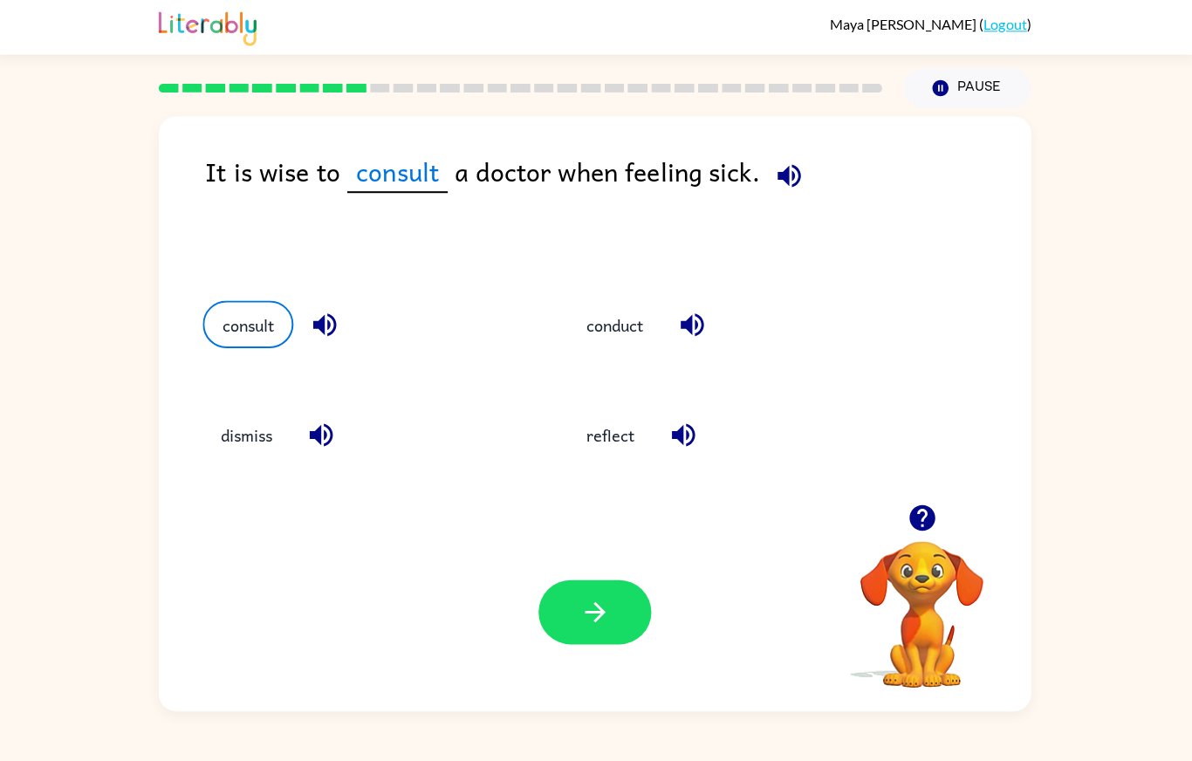
click at [575, 674] on div "Your browser must support playing .mp4 files to use Literably. Please try using…" at bounding box center [596, 606] width 864 height 196
click at [576, 674] on div "Your browser must support playing .mp4 files to use Literably. Please try using…" at bounding box center [596, 606] width 864 height 196
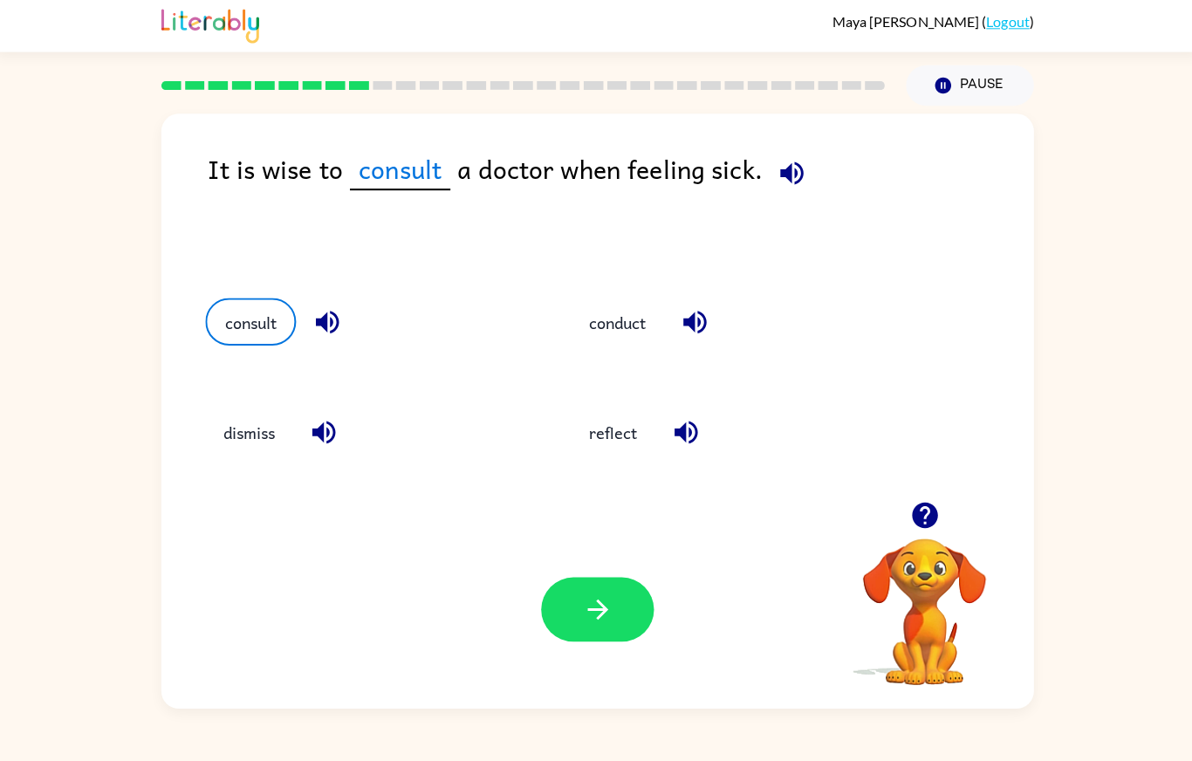
click at [600, 638] on button "button" at bounding box center [596, 606] width 112 height 64
click at [587, 638] on div at bounding box center [596, 606] width 112 height 64
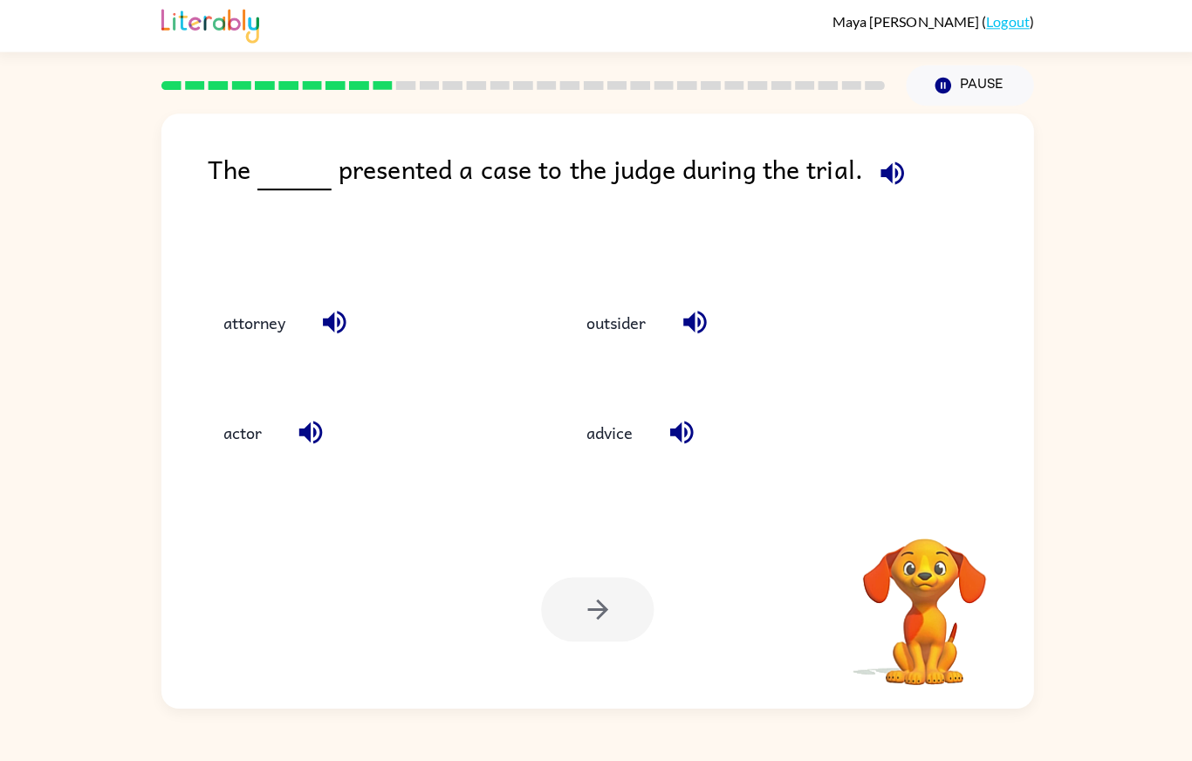
click at [610, 638] on div at bounding box center [596, 606] width 112 height 64
click at [603, 638] on div at bounding box center [596, 606] width 112 height 64
click at [216, 454] on button "actor" at bounding box center [244, 430] width 73 height 47
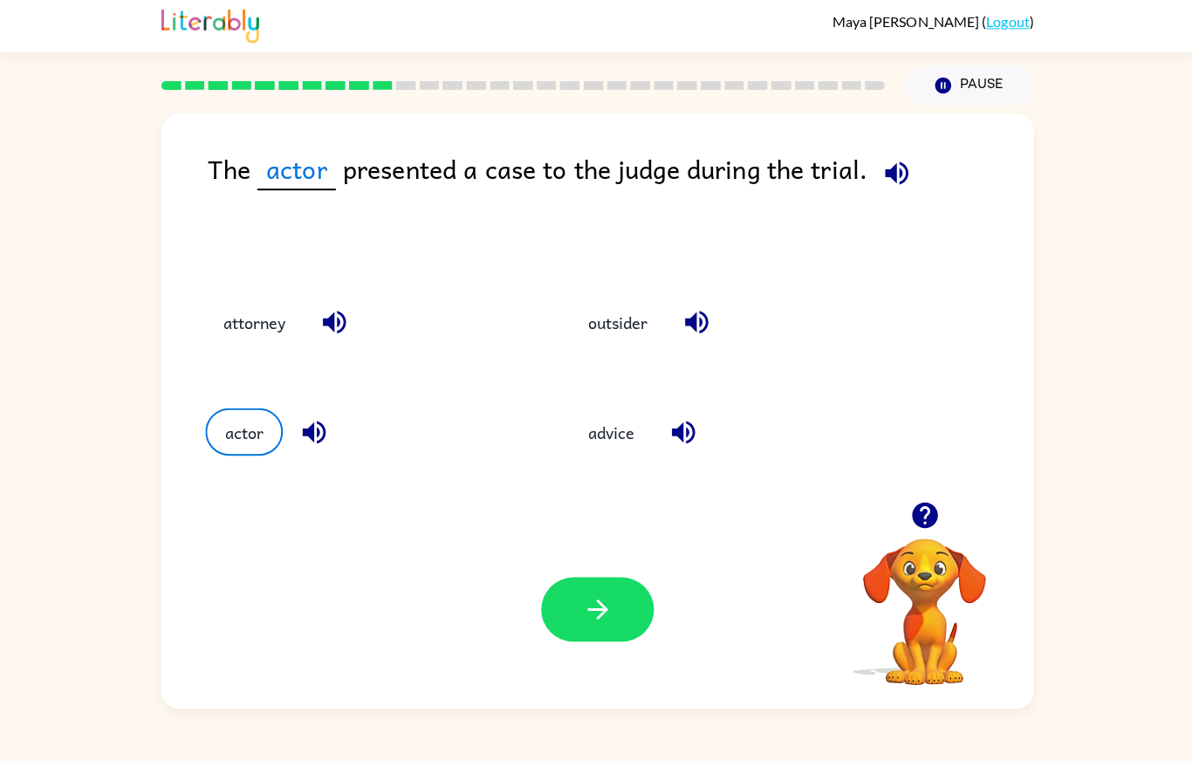
click at [286, 318] on button "attorney" at bounding box center [256, 321] width 97 height 47
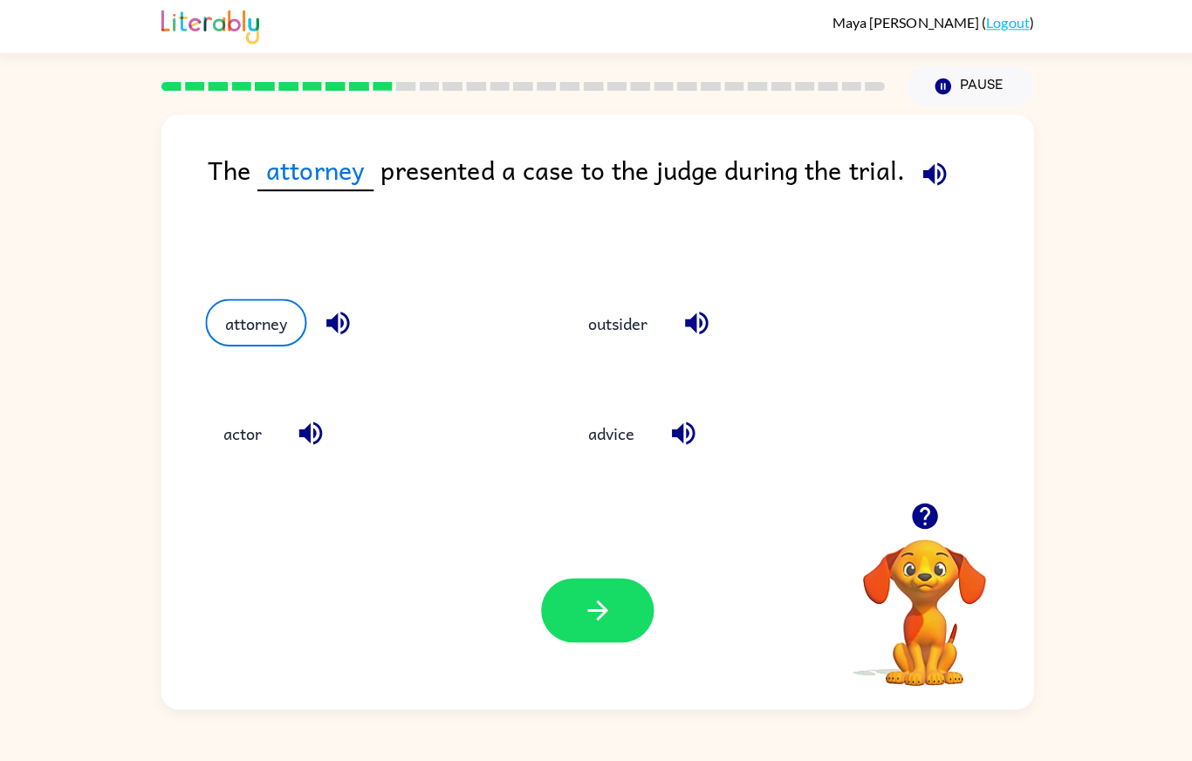
click at [645, 638] on button "button" at bounding box center [596, 606] width 112 height 64
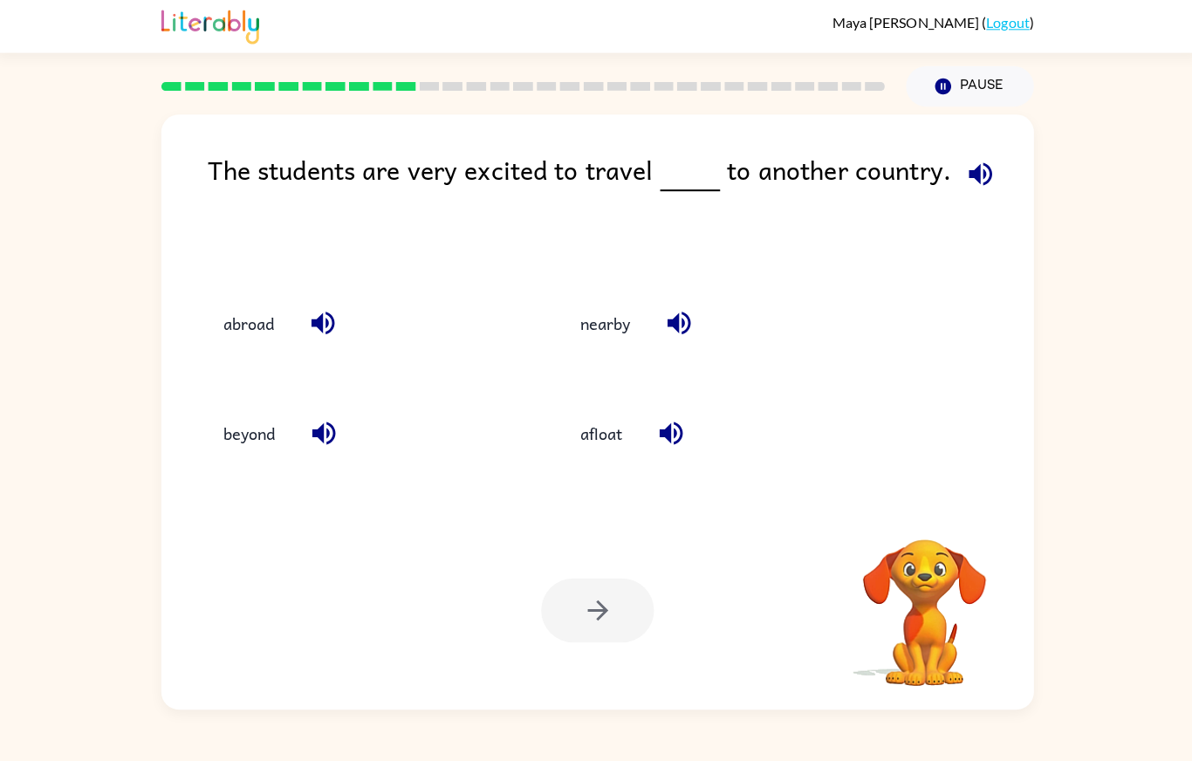
click at [607, 638] on div at bounding box center [596, 606] width 112 height 64
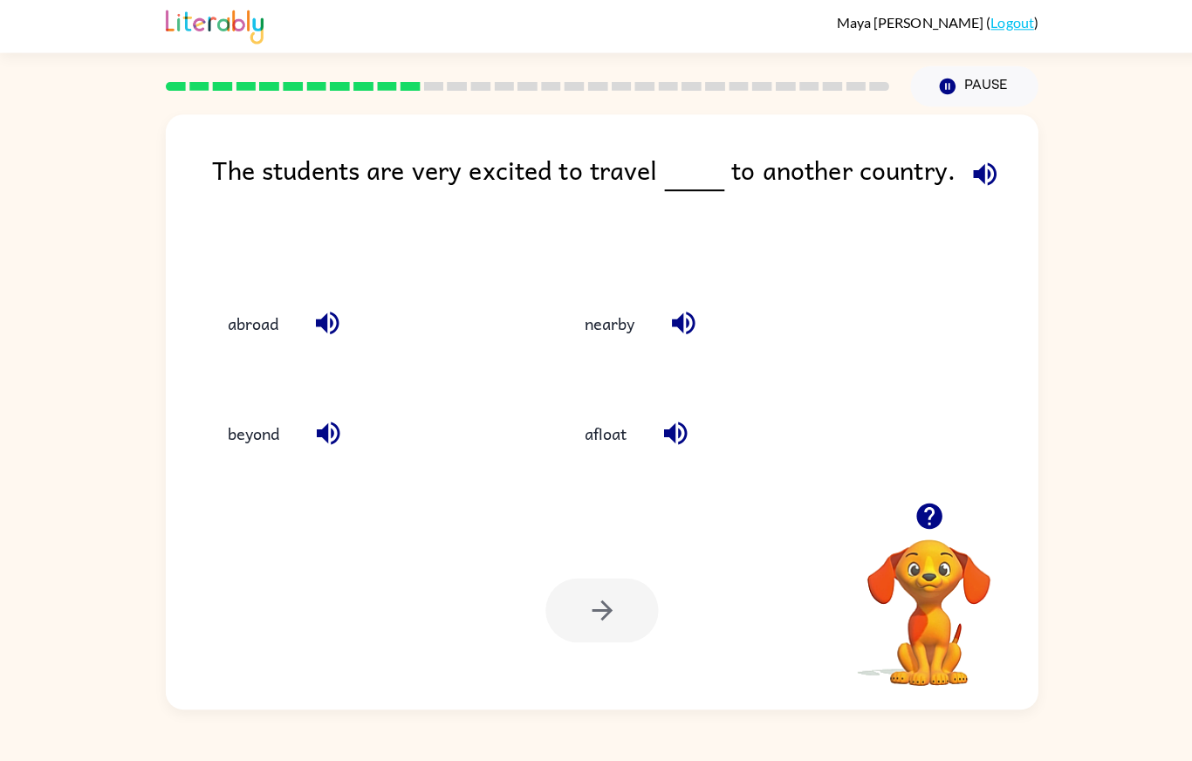
click at [628, 450] on button "afloat" at bounding box center [599, 430] width 77 height 47
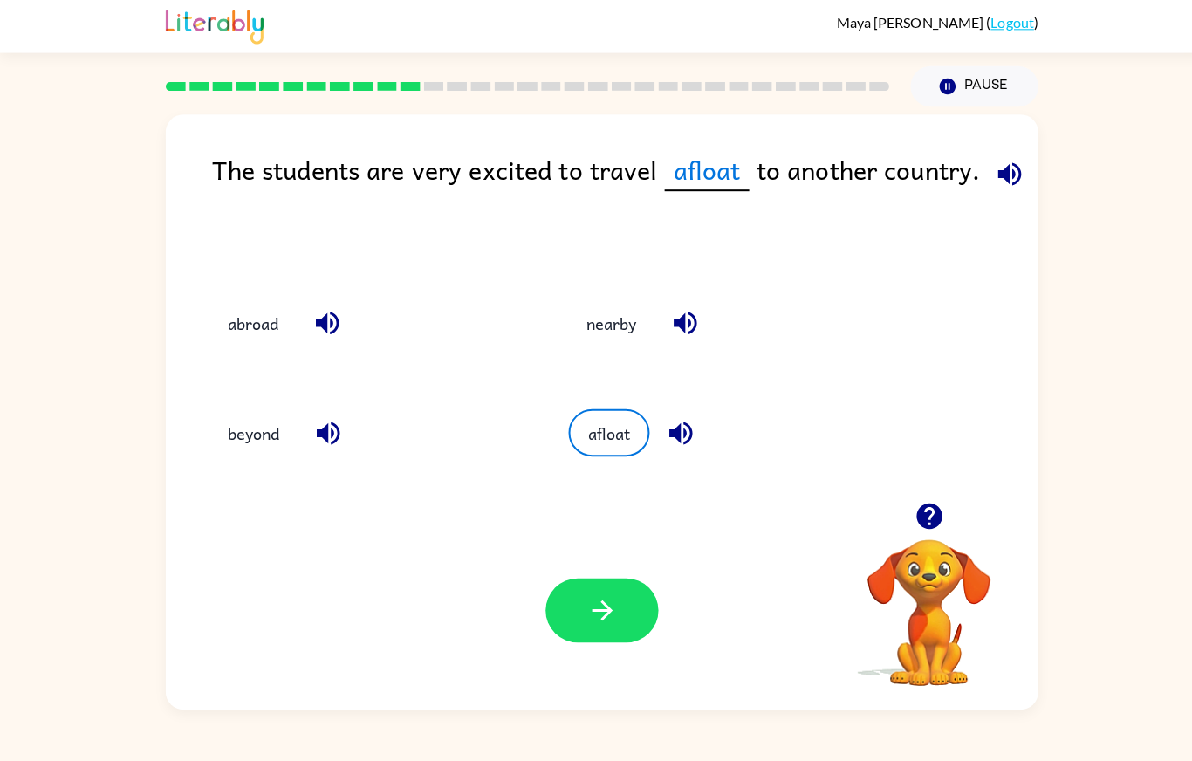
click at [601, 638] on button "button" at bounding box center [596, 606] width 112 height 64
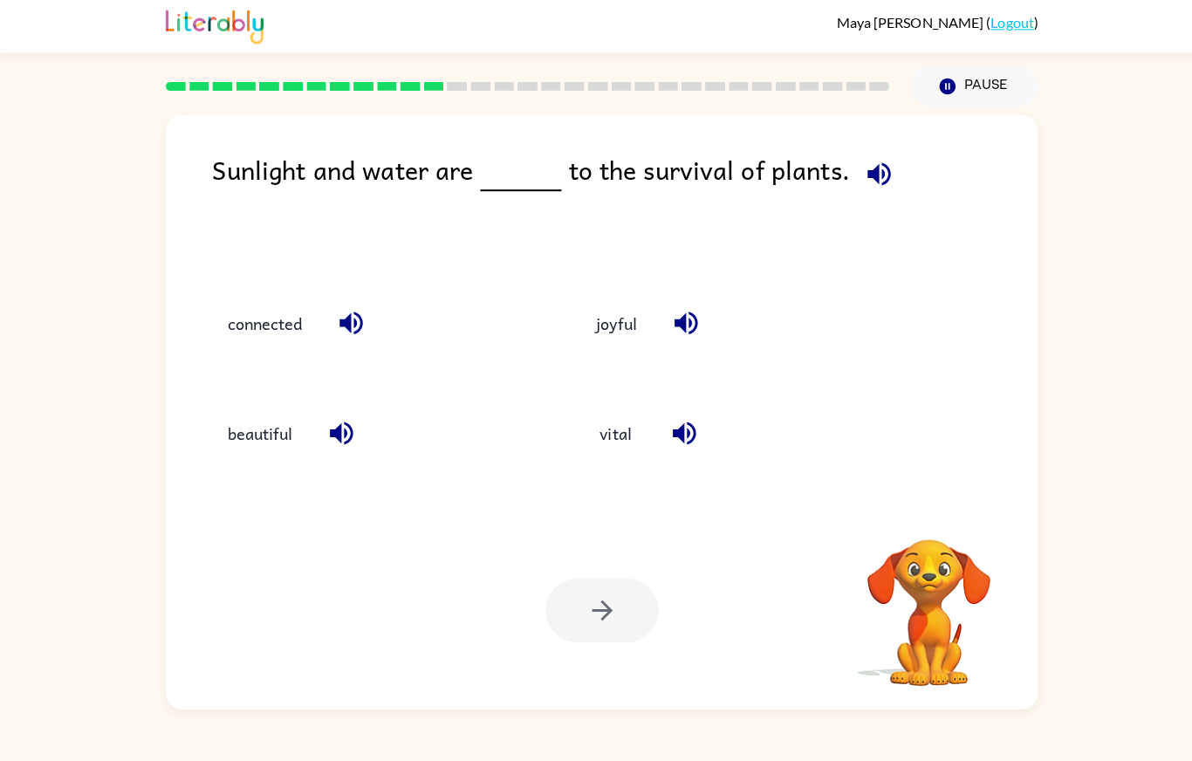
click at [608, 638] on div at bounding box center [596, 606] width 112 height 64
click at [299, 335] on button "connected" at bounding box center [262, 321] width 109 height 47
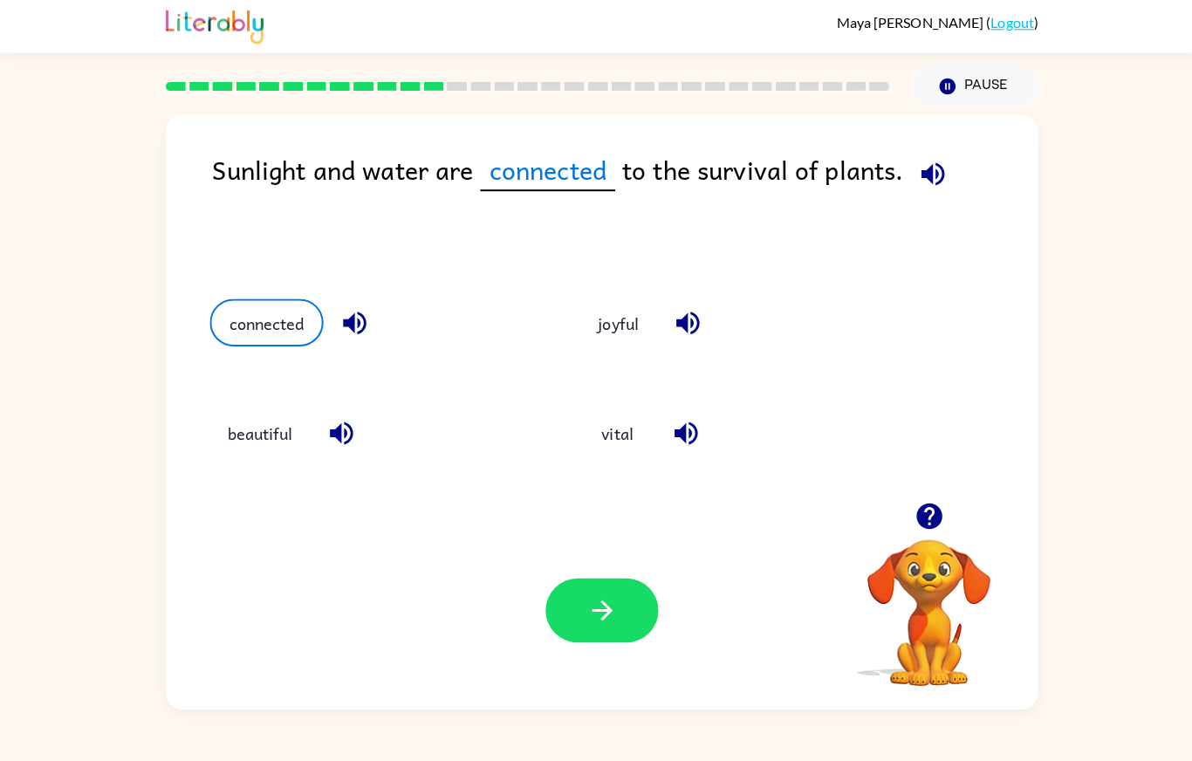
click at [570, 638] on button "button" at bounding box center [596, 606] width 112 height 64
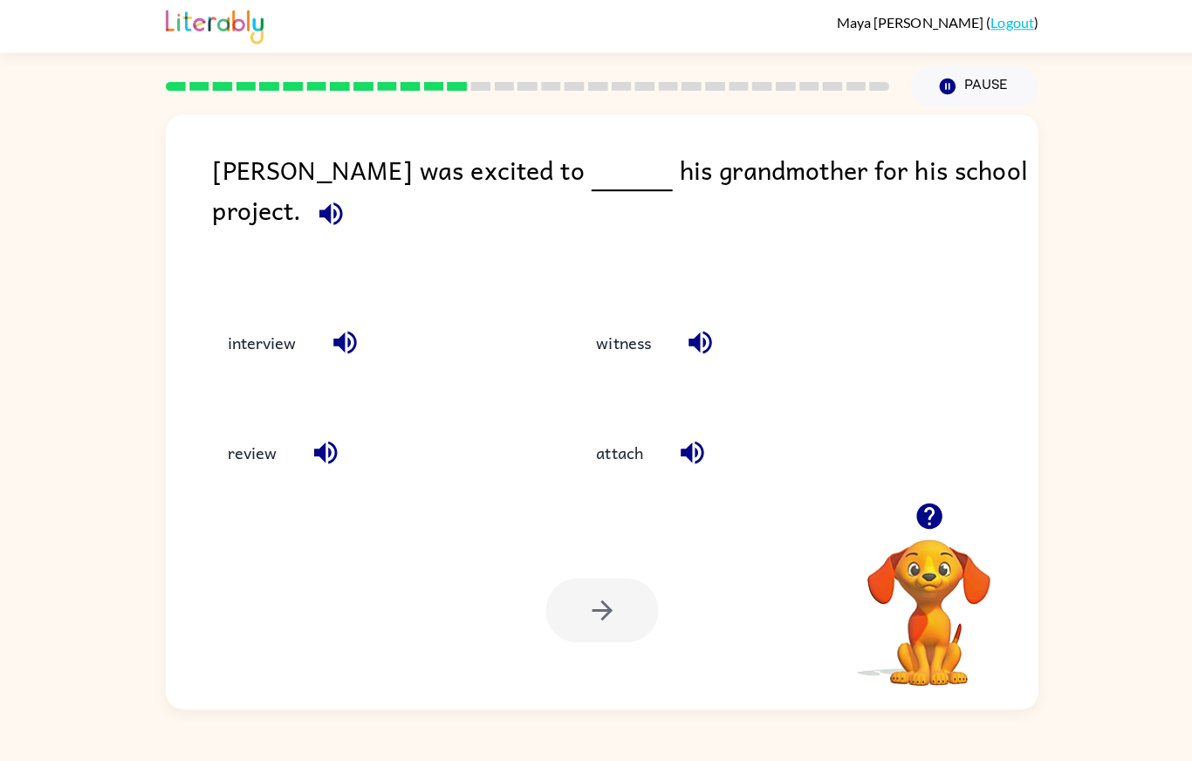
click at [274, 325] on button "interview" at bounding box center [259, 341] width 103 height 47
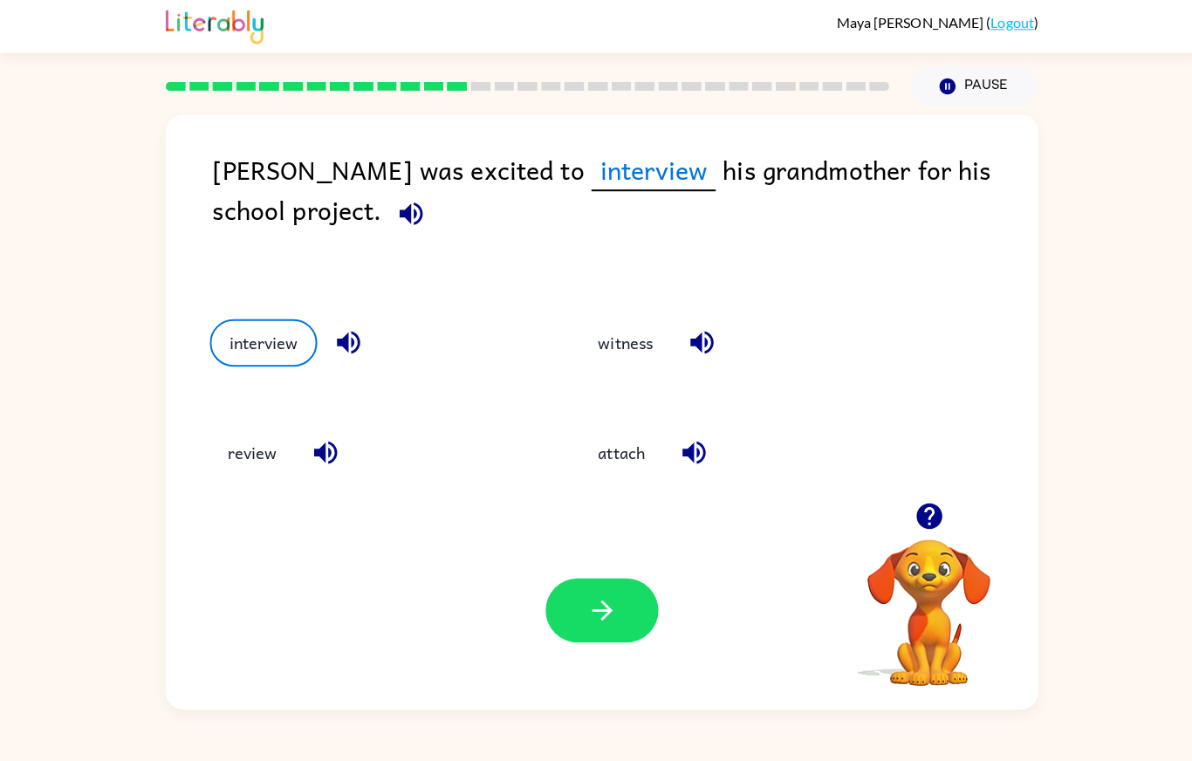
click at [601, 616] on icon "button" at bounding box center [596, 606] width 20 height 20
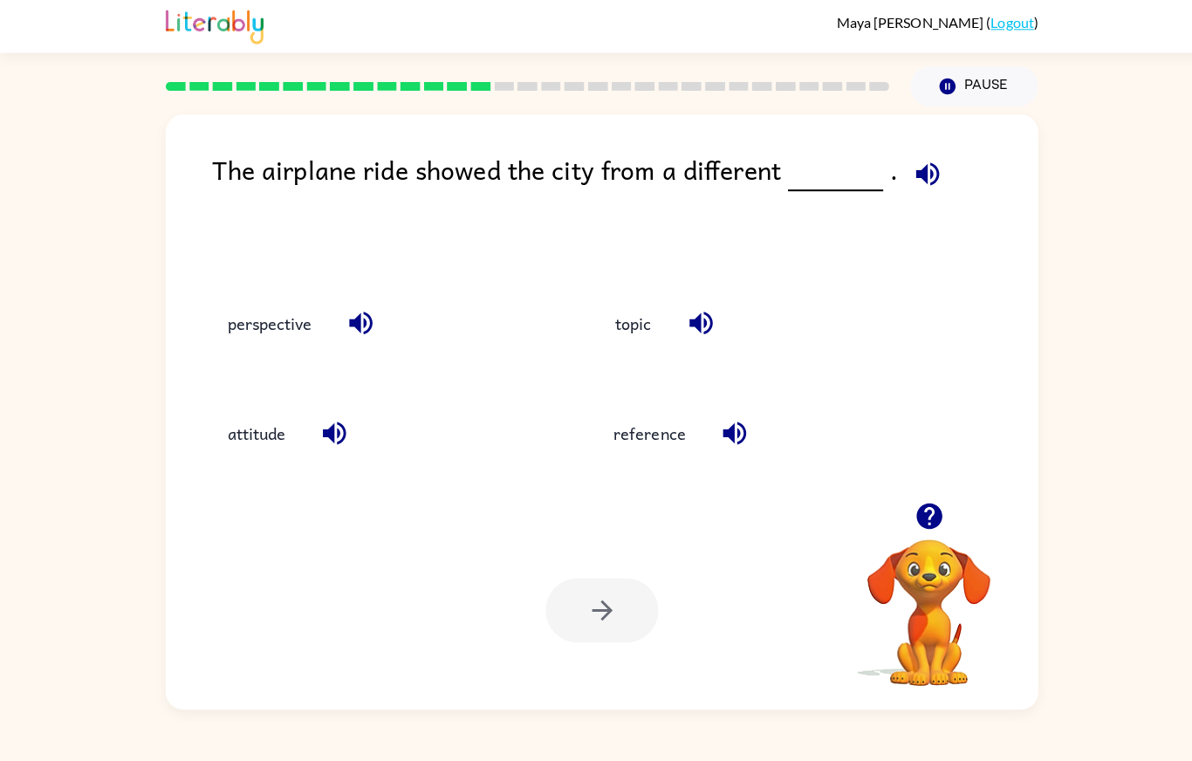
click at [263, 345] on button "perspective" at bounding box center [267, 321] width 119 height 47
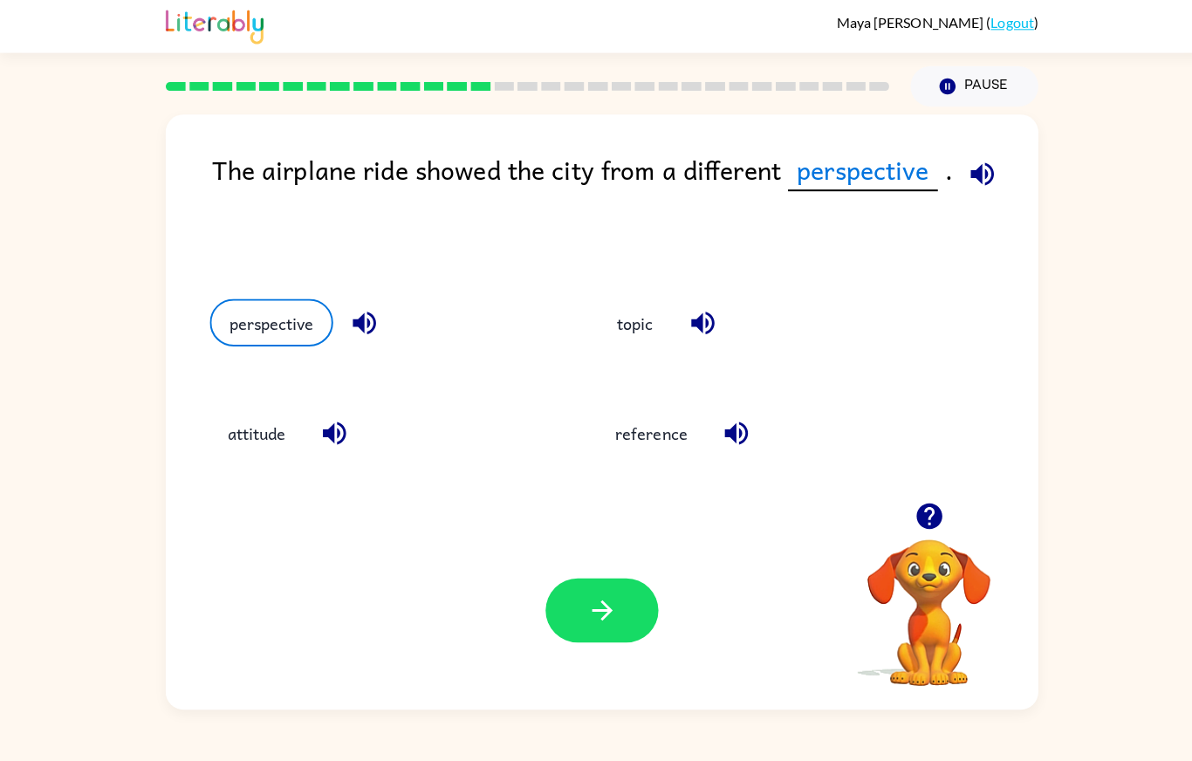
click at [635, 638] on button "button" at bounding box center [596, 606] width 112 height 64
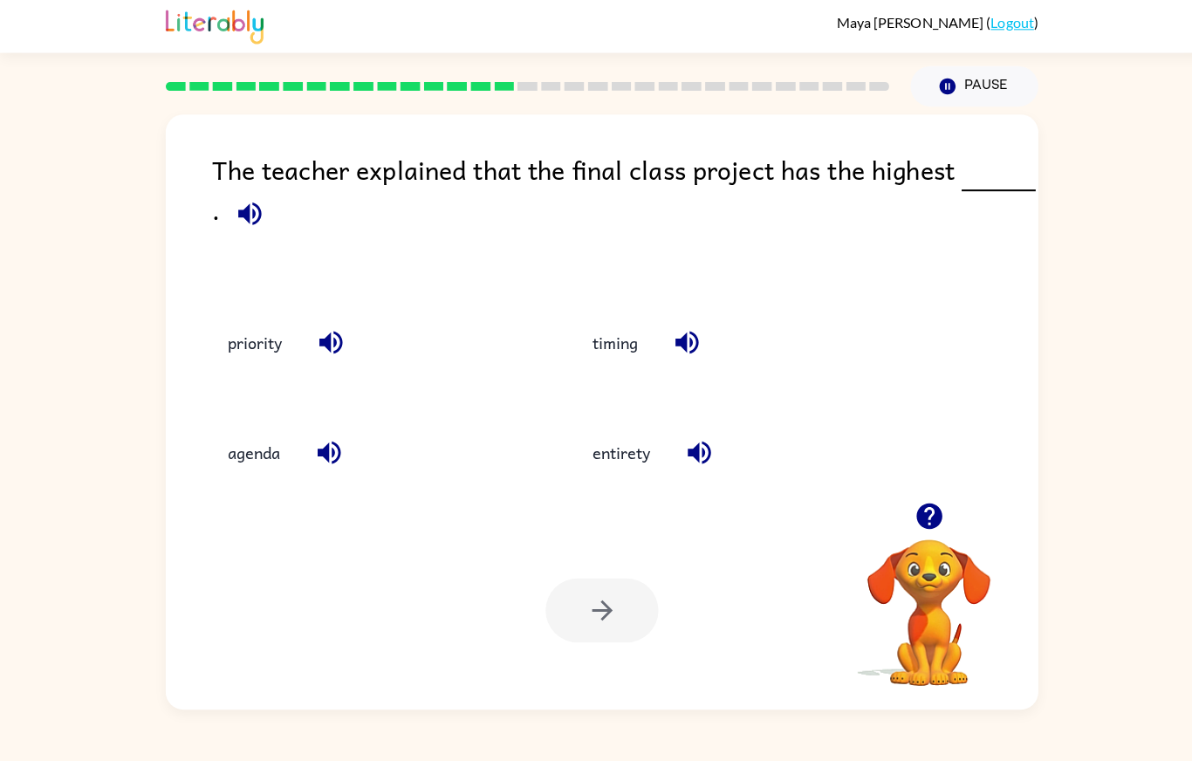
click at [627, 341] on button "timing" at bounding box center [609, 341] width 80 height 47
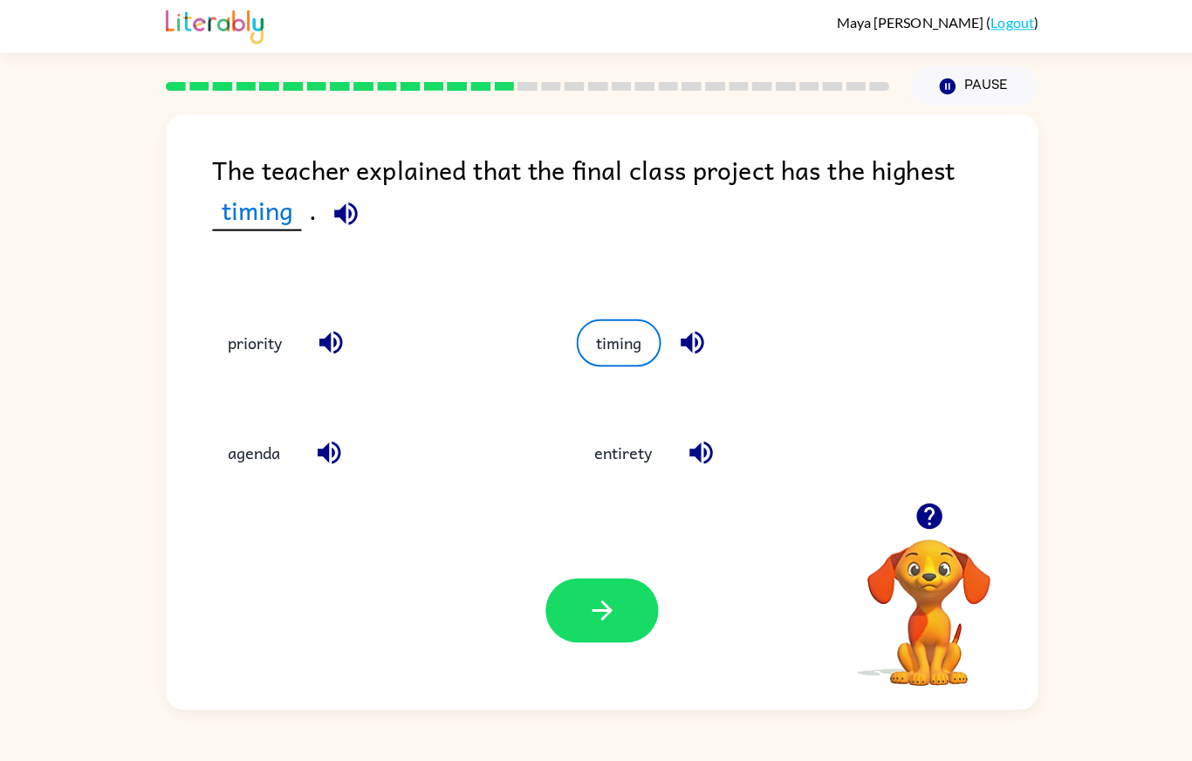
click at [596, 638] on button "button" at bounding box center [596, 606] width 112 height 64
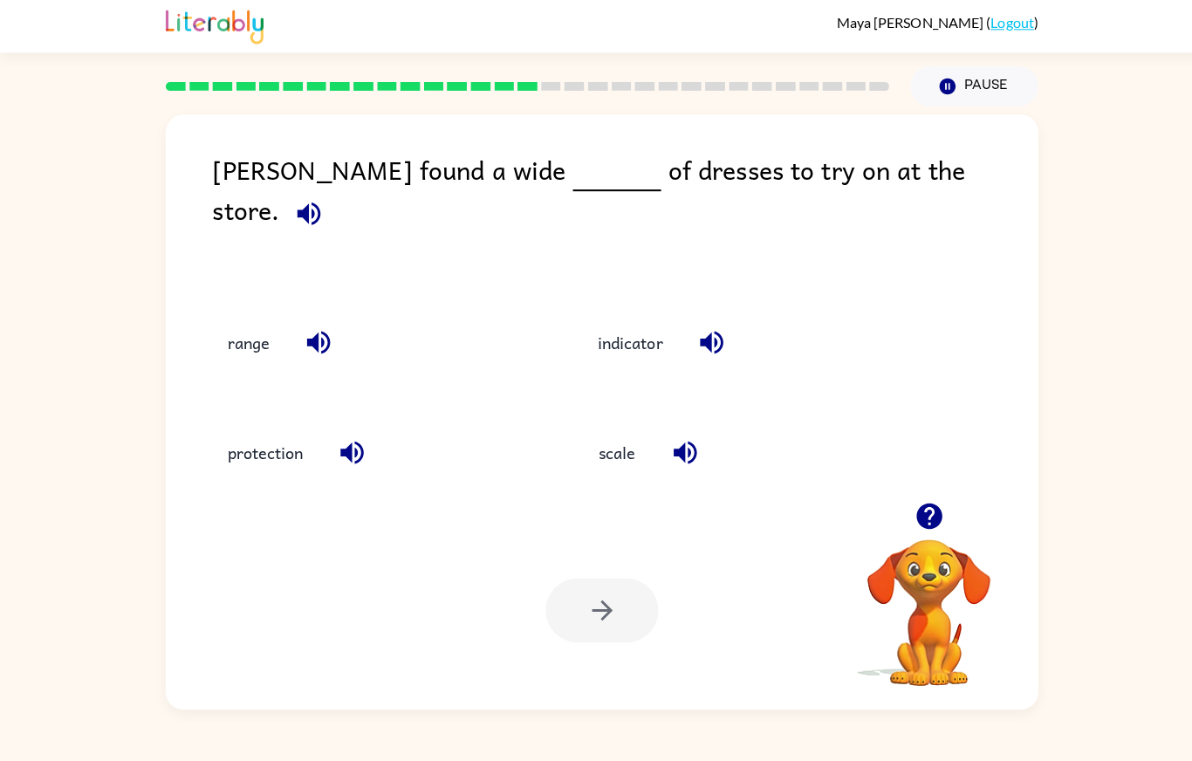
click at [247, 327] on button "range" at bounding box center [246, 341] width 77 height 47
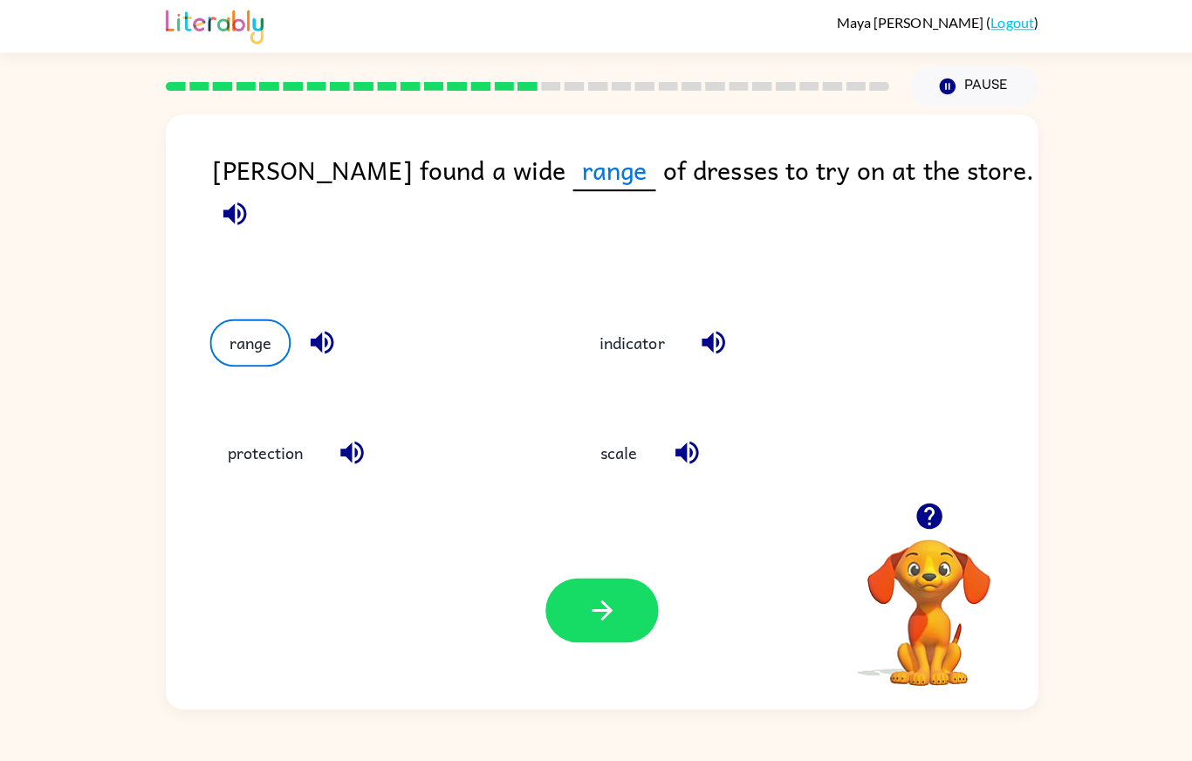
click at [590, 638] on button "button" at bounding box center [596, 606] width 112 height 64
click at [586, 638] on div at bounding box center [596, 606] width 112 height 64
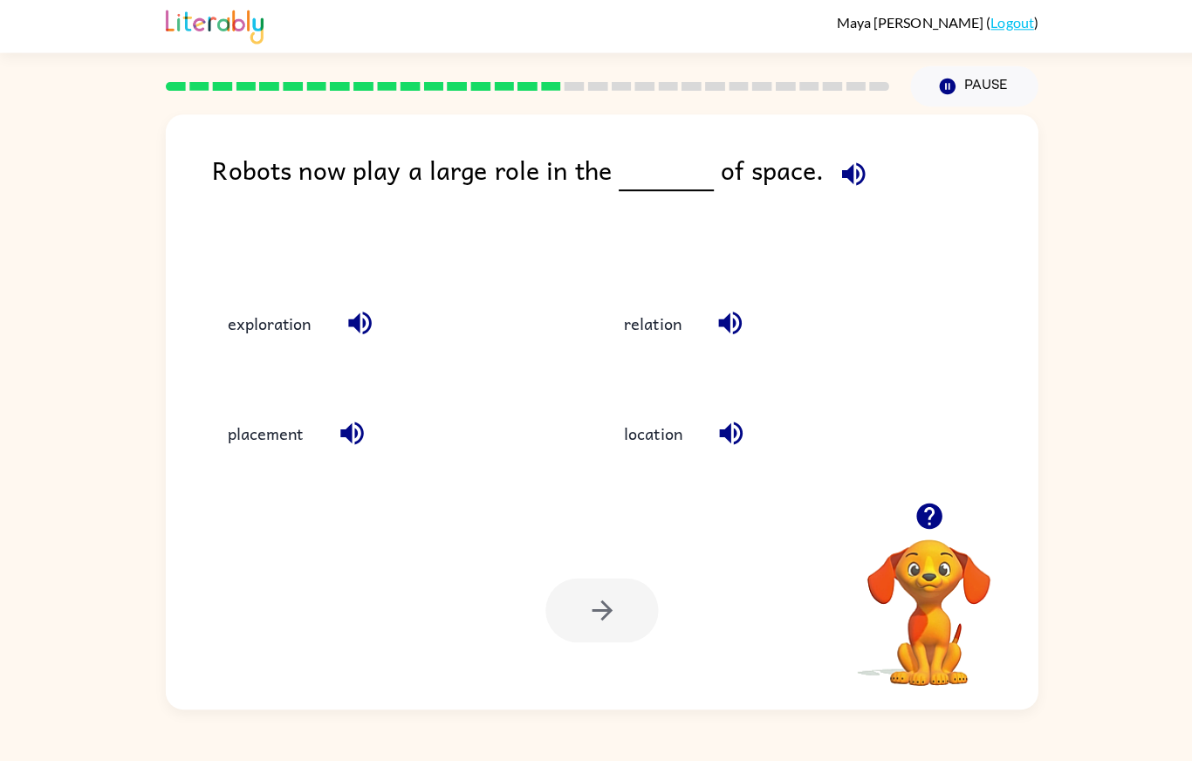
click at [288, 452] on button "placement" at bounding box center [263, 430] width 110 height 47
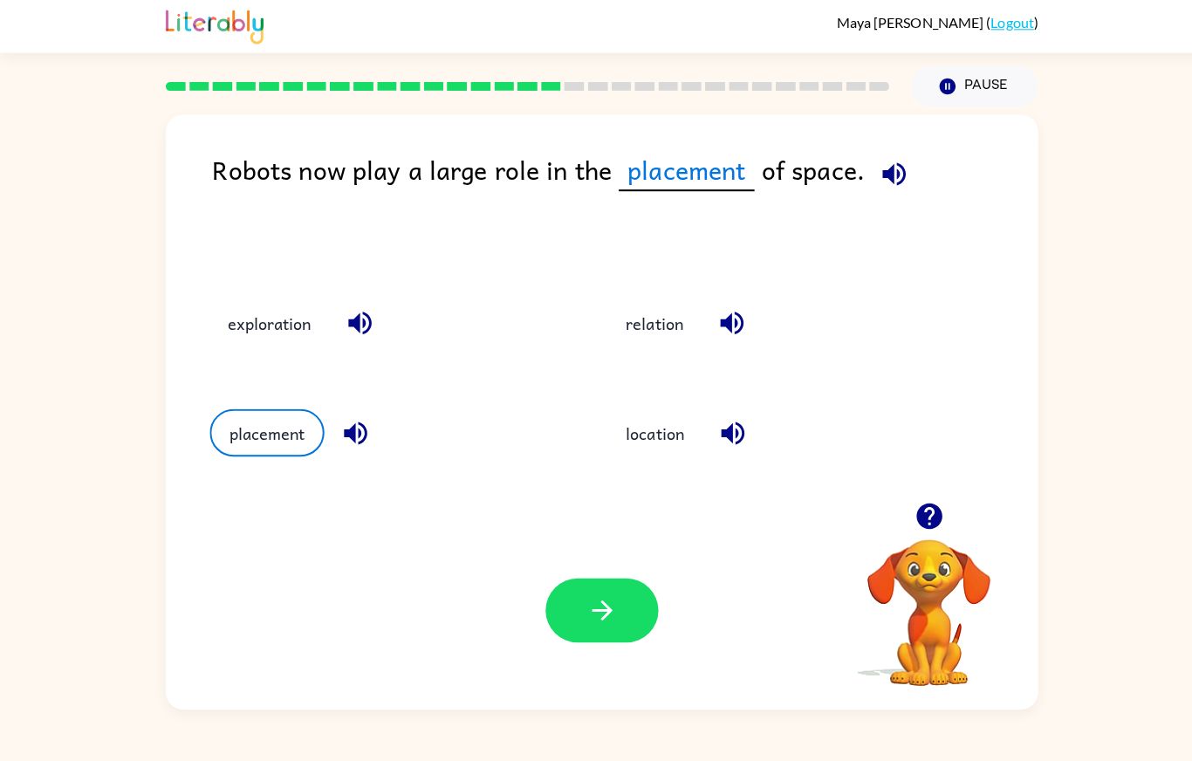
click at [589, 638] on button "button" at bounding box center [596, 606] width 112 height 64
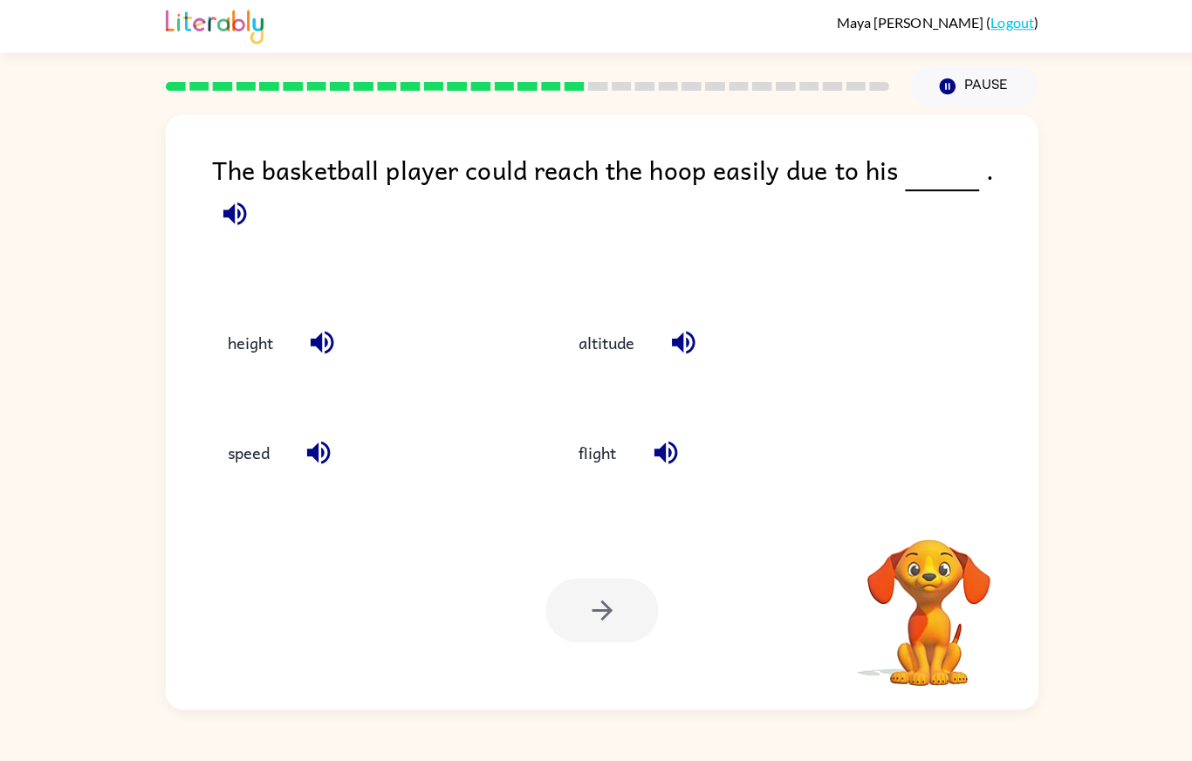
click at [611, 638] on div at bounding box center [596, 606] width 112 height 64
click at [258, 333] on button "height" at bounding box center [248, 341] width 80 height 47
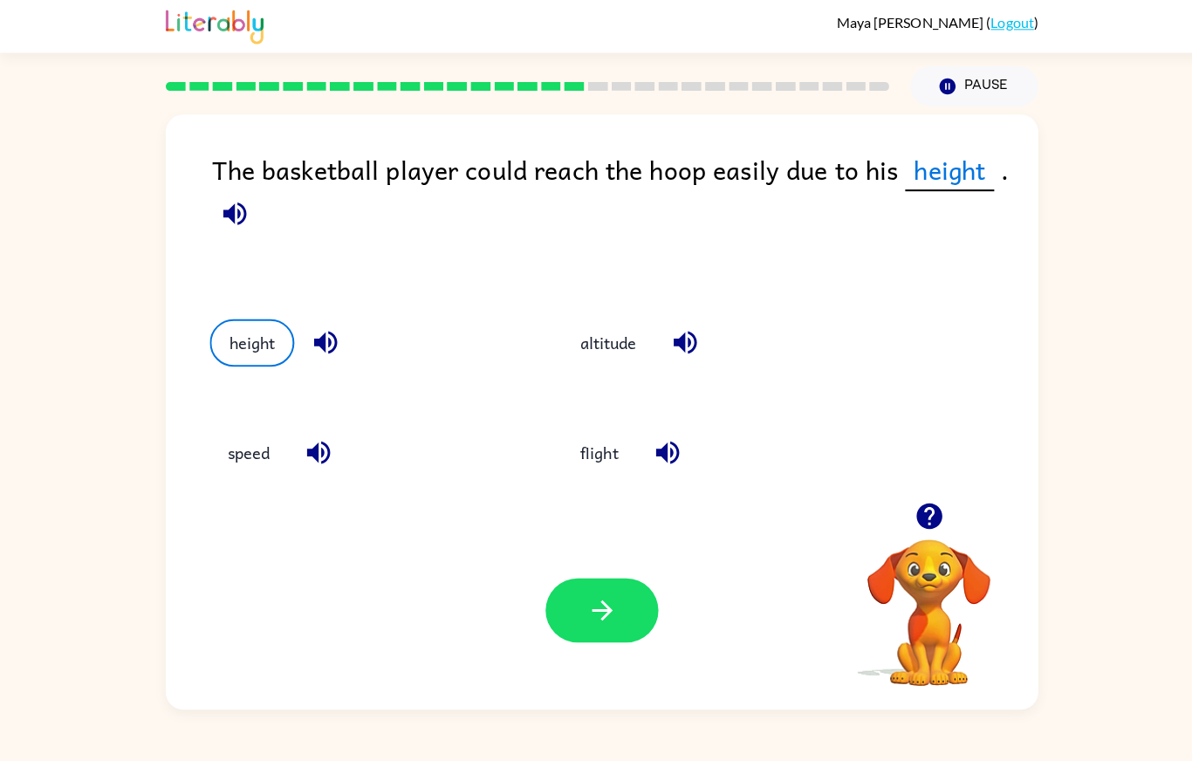
click at [600, 621] on icon "button" at bounding box center [596, 606] width 31 height 31
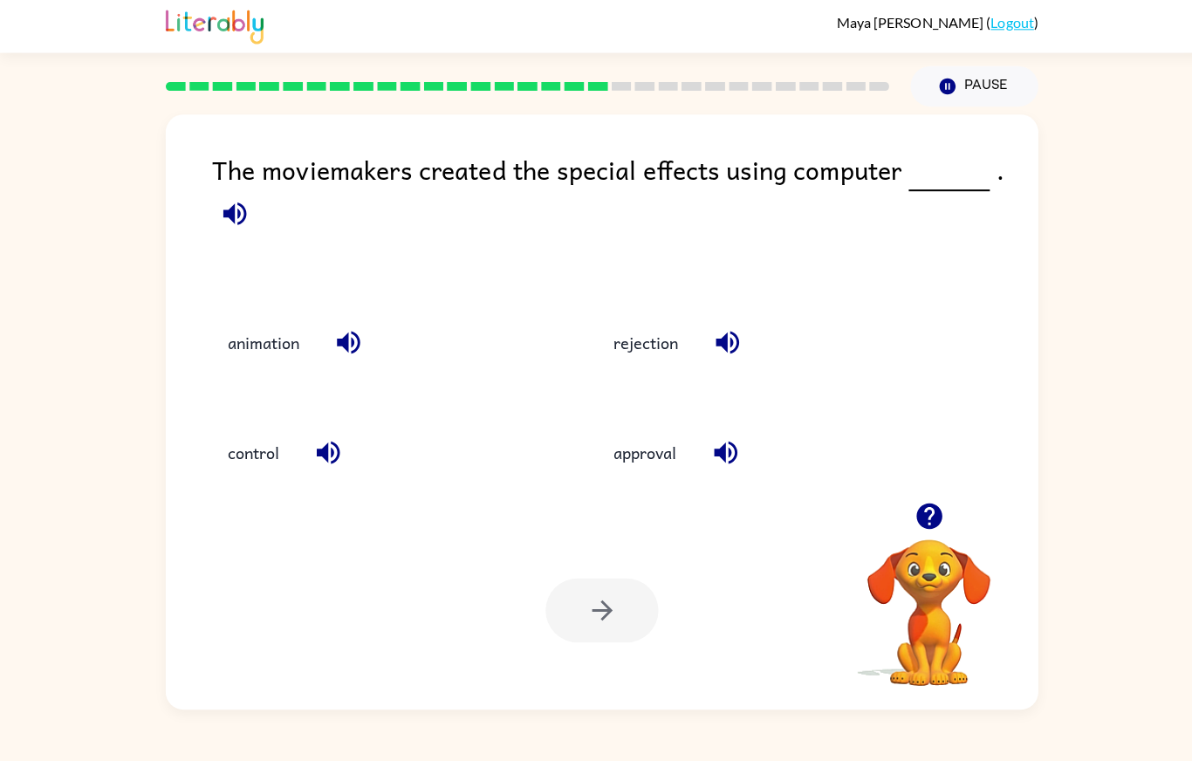
click at [286, 346] on button "animation" at bounding box center [261, 341] width 106 height 47
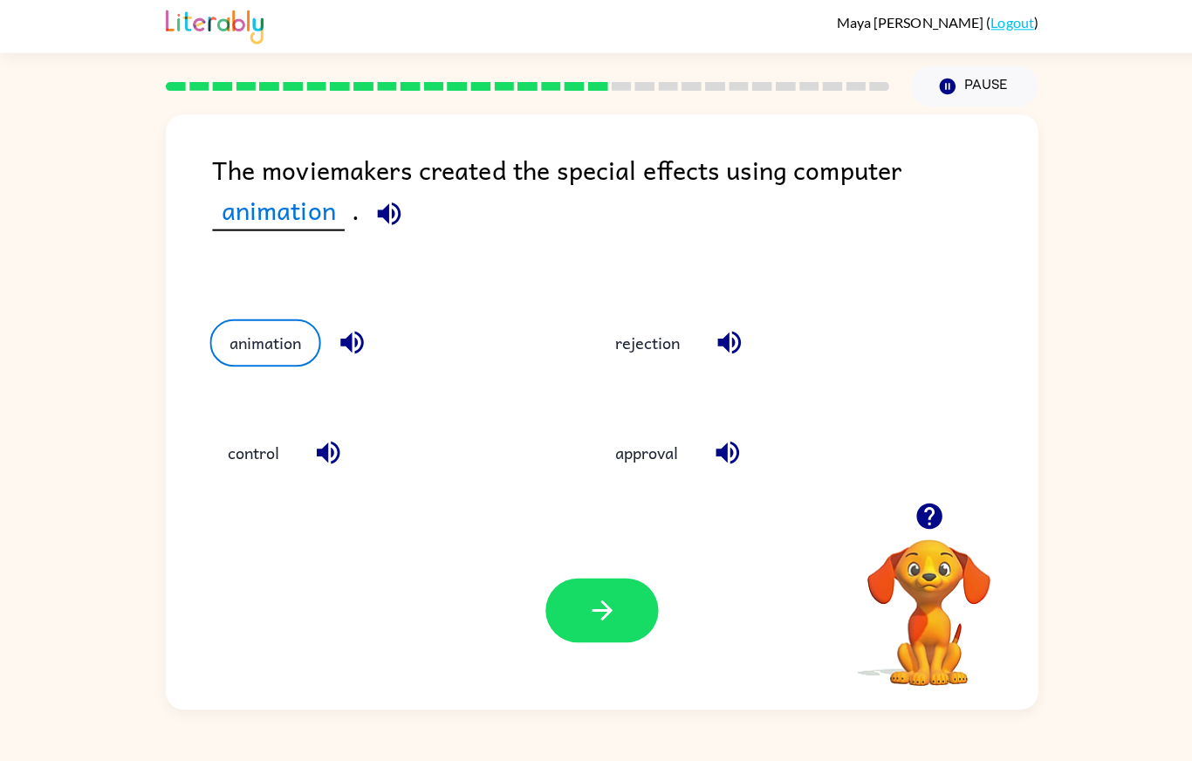
click at [587, 638] on button "button" at bounding box center [596, 606] width 112 height 64
click at [577, 638] on div at bounding box center [596, 606] width 112 height 64
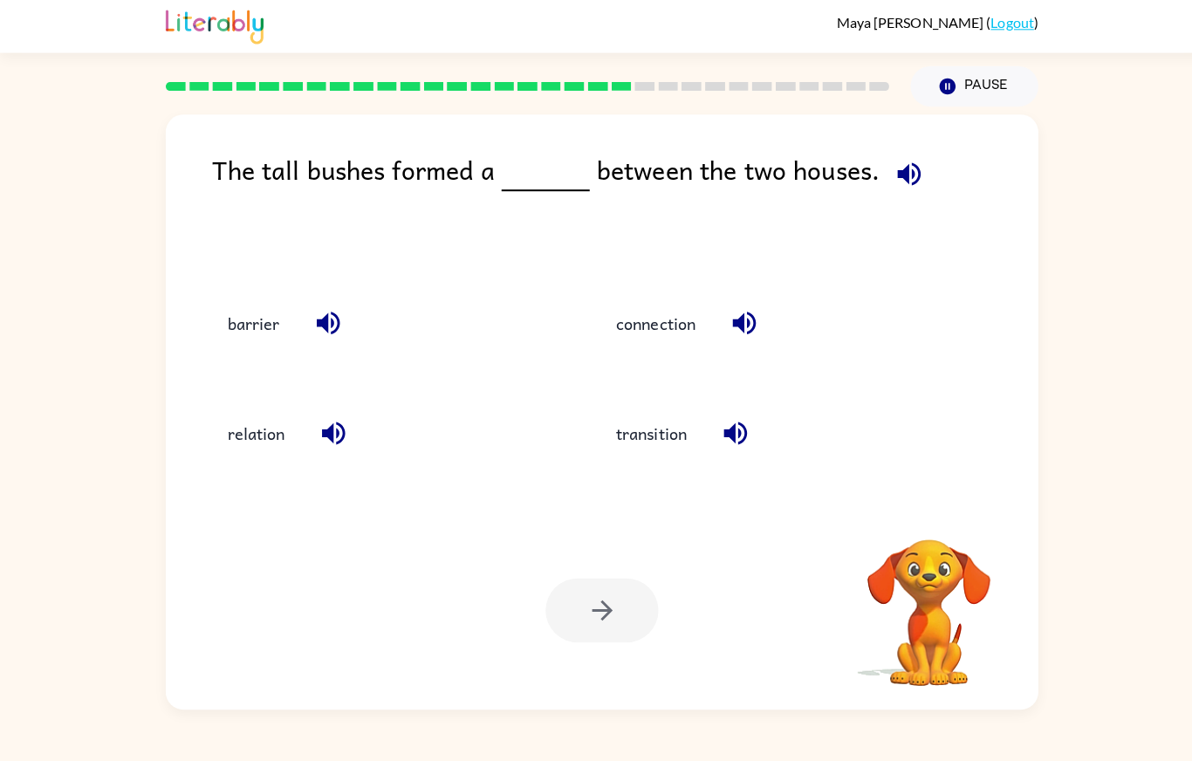
click at [659, 333] on button "connection" at bounding box center [649, 321] width 113 height 47
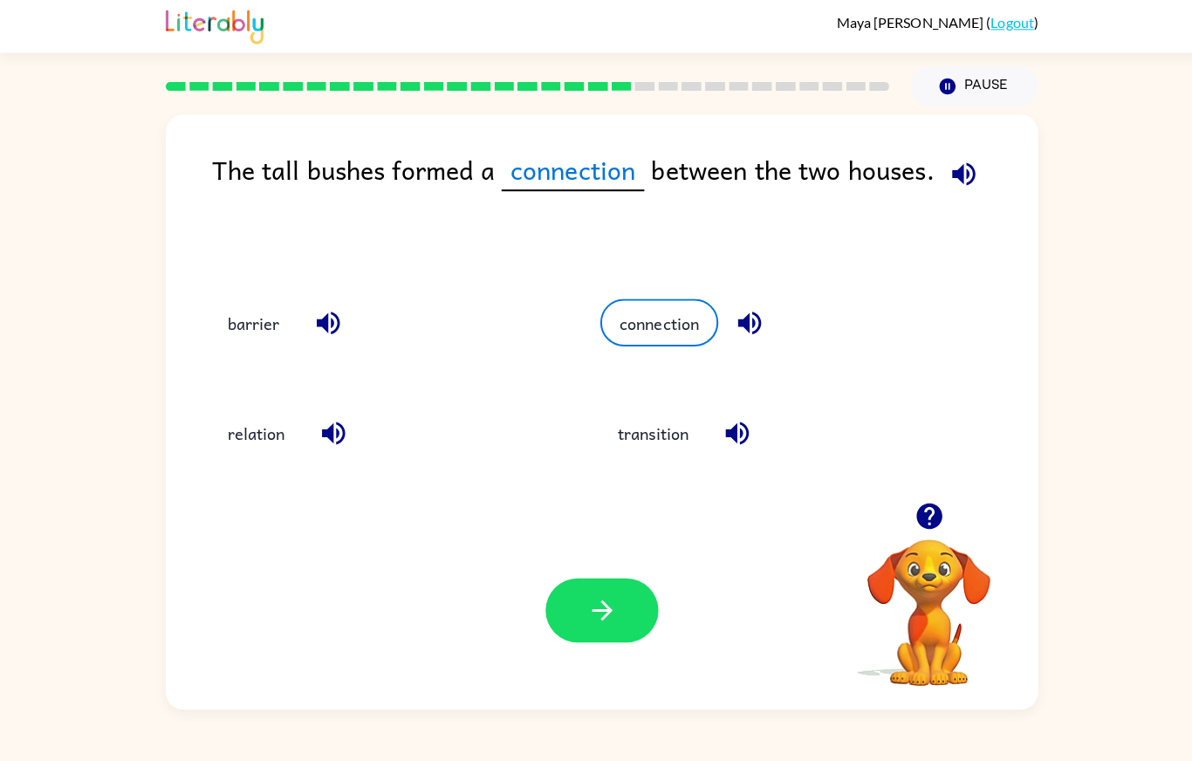
click at [586, 638] on button "button" at bounding box center [596, 606] width 112 height 64
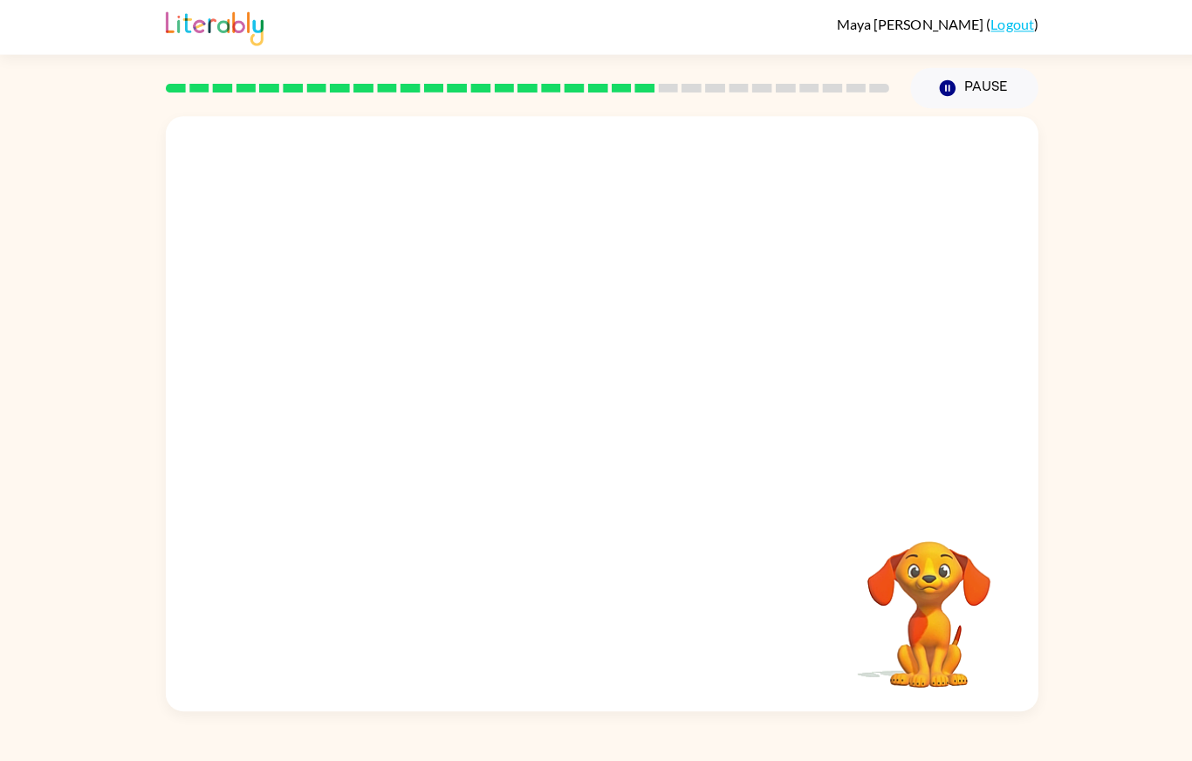
scroll to position [0, 0]
click at [367, 499] on video "Your browser must support playing .mp4 files to use Literably. Please try using…" at bounding box center [596, 307] width 864 height 384
click at [367, 493] on video "Your browser must support playing .mp4 files to use Literably. Please try using…" at bounding box center [596, 307] width 864 height 384
click at [356, 499] on video "Your browser must support playing .mp4 files to use Literably. Please try using…" at bounding box center [596, 307] width 864 height 384
click at [367, 499] on video "Your browser must support playing .mp4 files to use Literably. Please try using…" at bounding box center [596, 307] width 864 height 384
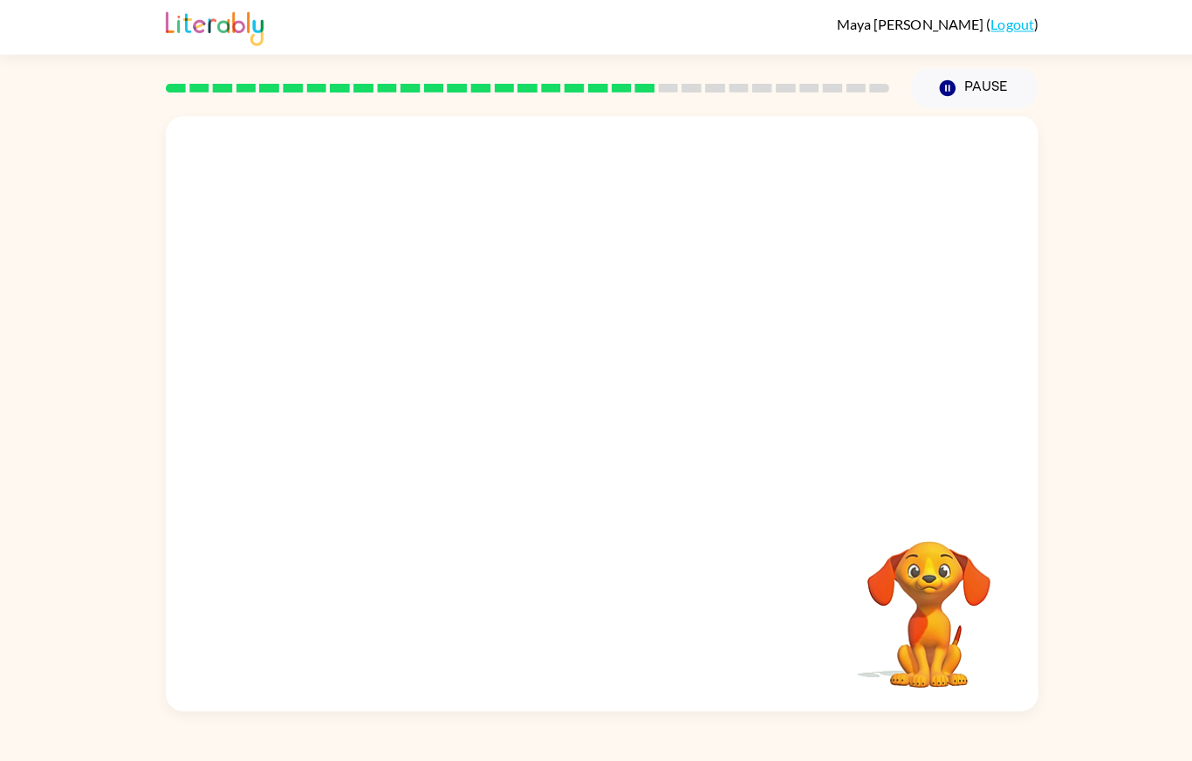
click at [388, 499] on video "Your browser must support playing .mp4 files to use Literably. Please try using…" at bounding box center [596, 307] width 864 height 384
click at [385, 481] on video "Your browser must support playing .mp4 files to use Literably. Please try using…" at bounding box center [596, 307] width 864 height 384
click at [358, 491] on video "Your browser must support playing .mp4 files to use Literably. Please try using…" at bounding box center [596, 307] width 864 height 384
click at [338, 499] on video "Your browser must support playing .mp4 files to use Literably. Please try using…" at bounding box center [596, 307] width 864 height 384
click at [355, 490] on video "Your browser must support playing .mp4 files to use Literably. Please try using…" at bounding box center [596, 307] width 864 height 384
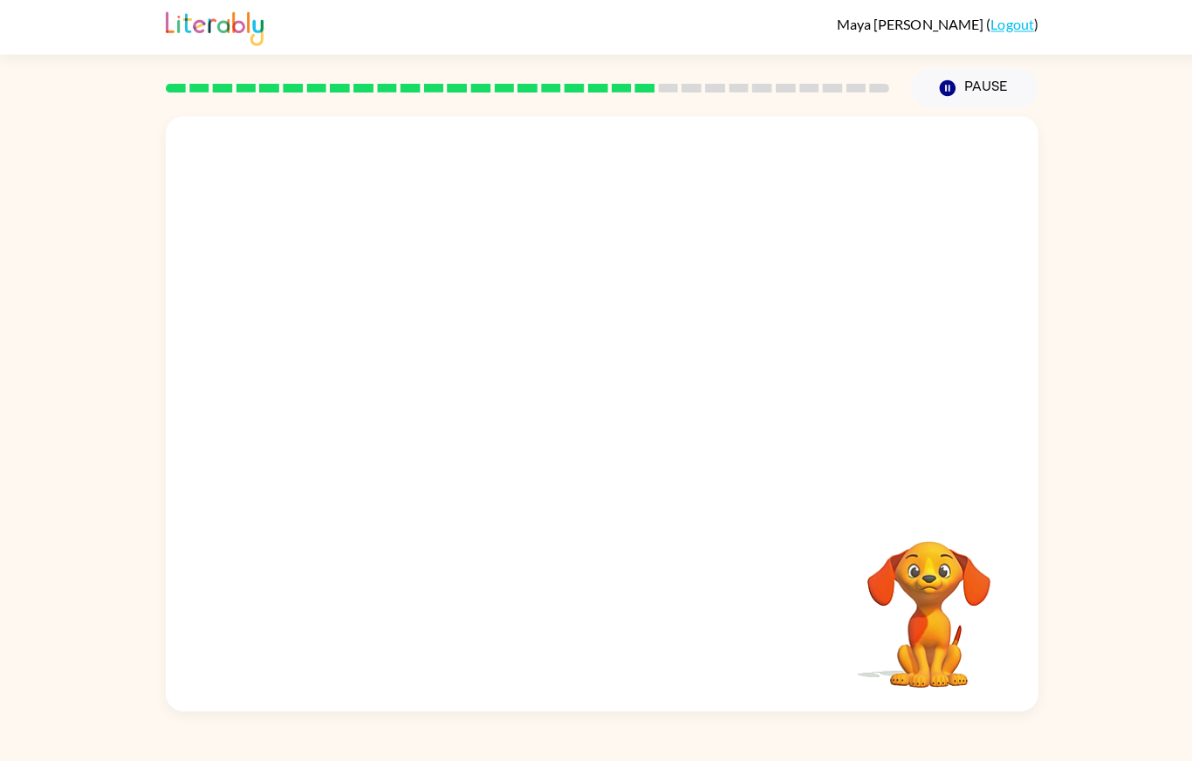
click at [384, 460] on video "Your browser must support playing .mp4 files to use Literably. Please try using…" at bounding box center [596, 307] width 864 height 384
click at [373, 499] on video "Your browser must support playing .mp4 files to use Literably. Please try using…" at bounding box center [596, 307] width 864 height 384
click at [371, 499] on video "Your browser must support playing .mp4 files to use Literably. Please try using…" at bounding box center [596, 307] width 864 height 384
click at [351, 499] on video "Your browser must support playing .mp4 files to use Literably. Please try using…" at bounding box center [596, 307] width 864 height 384
click at [390, 480] on video "Your browser must support playing .mp4 files to use Literably. Please try using…" at bounding box center [596, 307] width 864 height 384
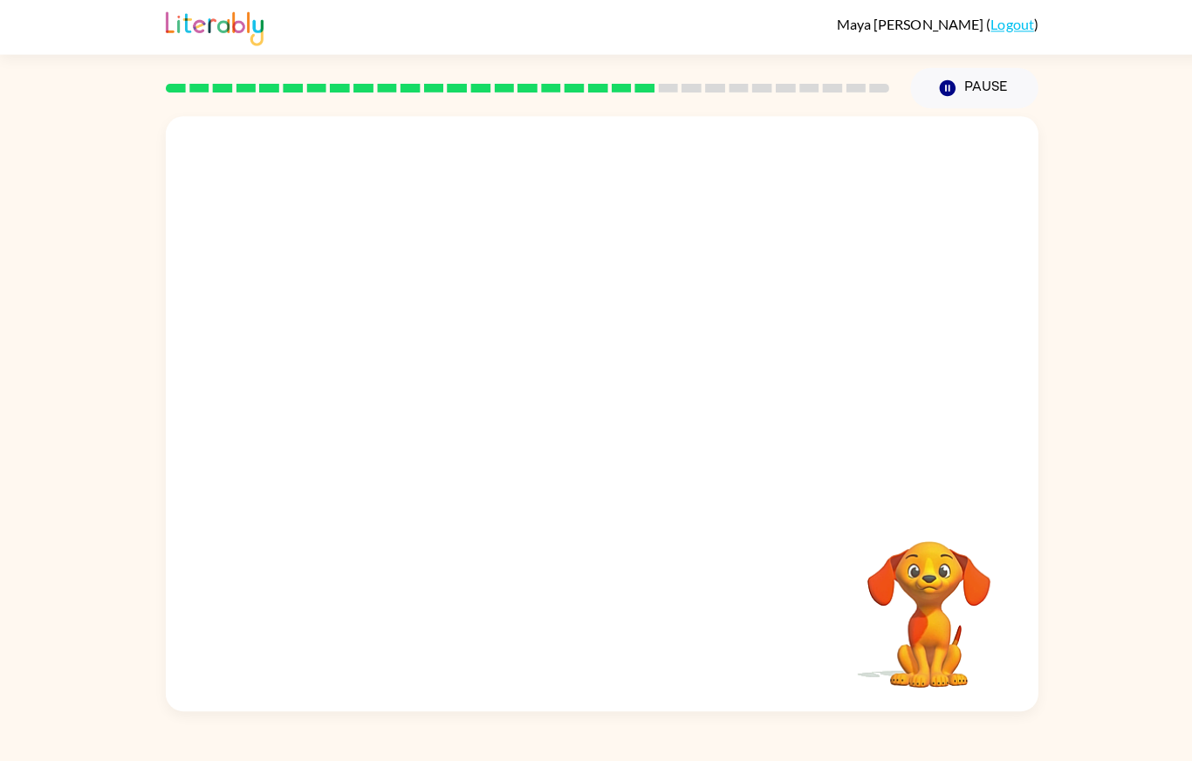
click at [377, 489] on video "Your browser must support playing .mp4 files to use Literably. Please try using…" at bounding box center [596, 307] width 864 height 384
click at [333, 499] on video "Your browser must support playing .mp4 files to use Literably. Please try using…" at bounding box center [596, 307] width 864 height 384
click at [368, 466] on video "Your browser must support playing .mp4 files to use Literably. Please try using…" at bounding box center [596, 307] width 864 height 384
click at [358, 483] on video "Your browser must support playing .mp4 files to use Literably. Please try using…" at bounding box center [596, 307] width 864 height 384
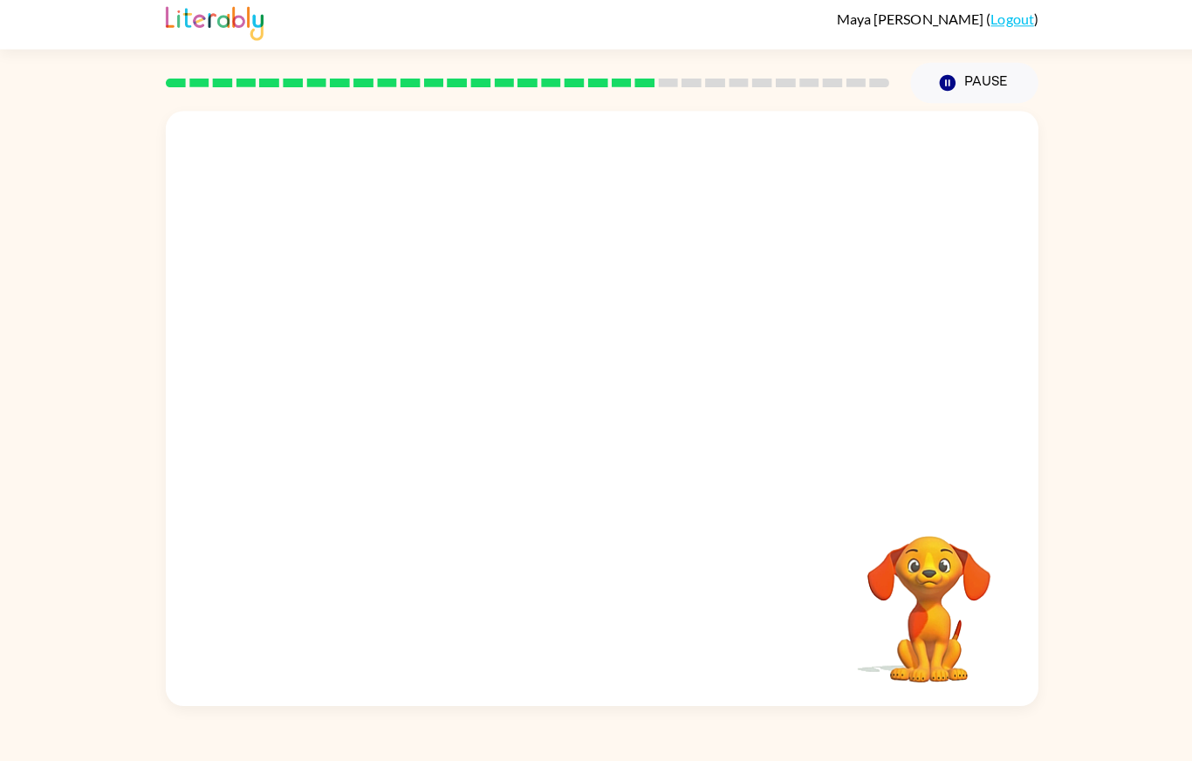
scroll to position [20, 0]
click at [342, 490] on video "Your browser must support playing .mp4 files to use Literably. Please try using…" at bounding box center [596, 307] width 864 height 384
click at [329, 474] on video "Your browser must support playing .mp4 files to use Literably. Please try using…" at bounding box center [596, 307] width 864 height 384
click at [370, 469] on video "Your browser must support playing .mp4 files to use Literably. Please try using…" at bounding box center [596, 307] width 864 height 384
click at [361, 464] on video "Your browser must support playing .mp4 files to use Literably. Please try using…" at bounding box center [596, 307] width 864 height 384
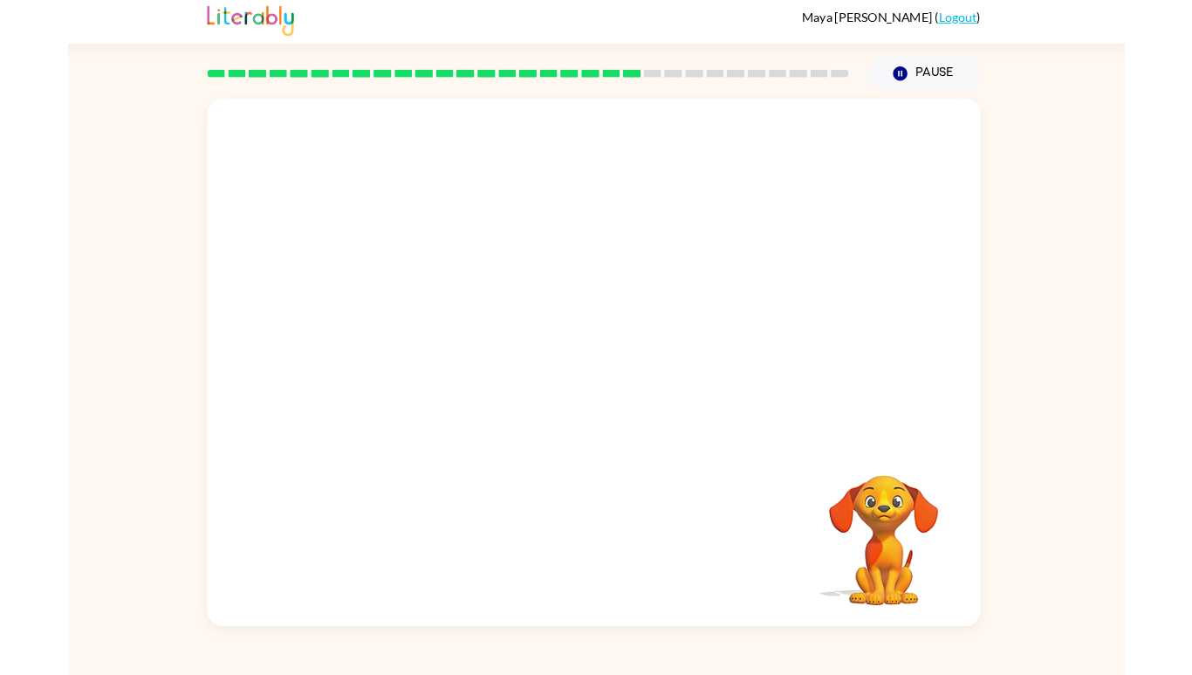
scroll to position [59, 0]
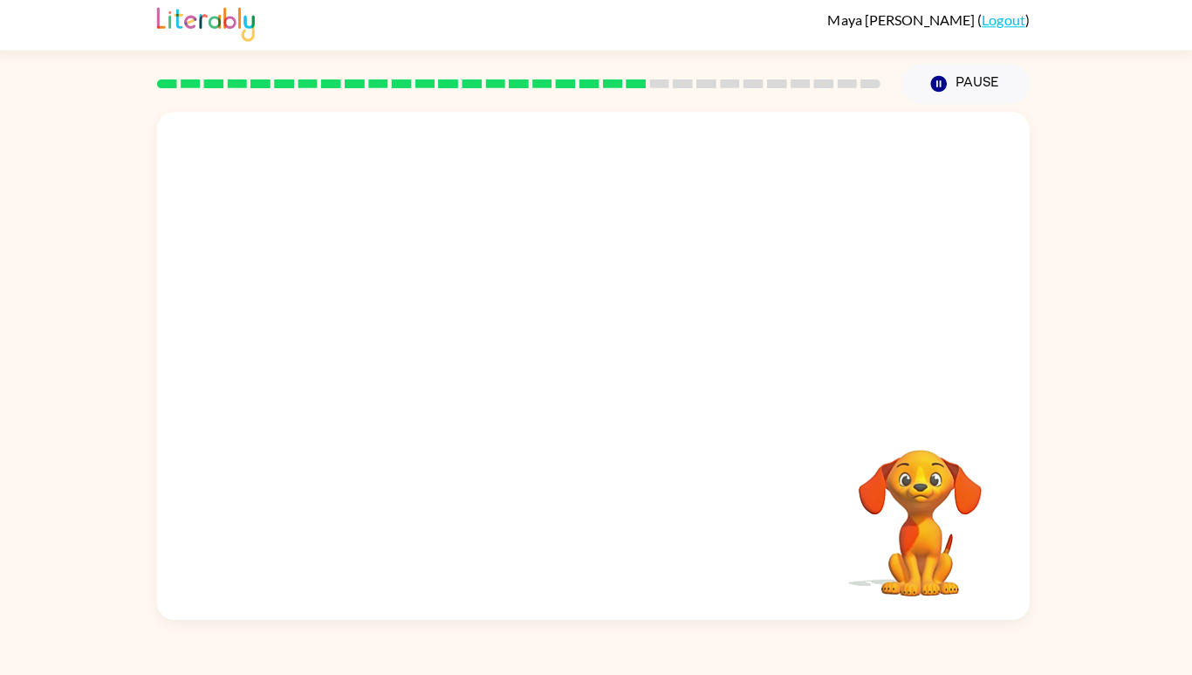
click at [394, 396] on video "Your browser must support playing .mp4 files to use Literably. Please try using…" at bounding box center [596, 264] width 864 height 298
click at [429, 372] on video "Your browser must support playing .mp4 files to use Literably. Please try using…" at bounding box center [596, 264] width 864 height 298
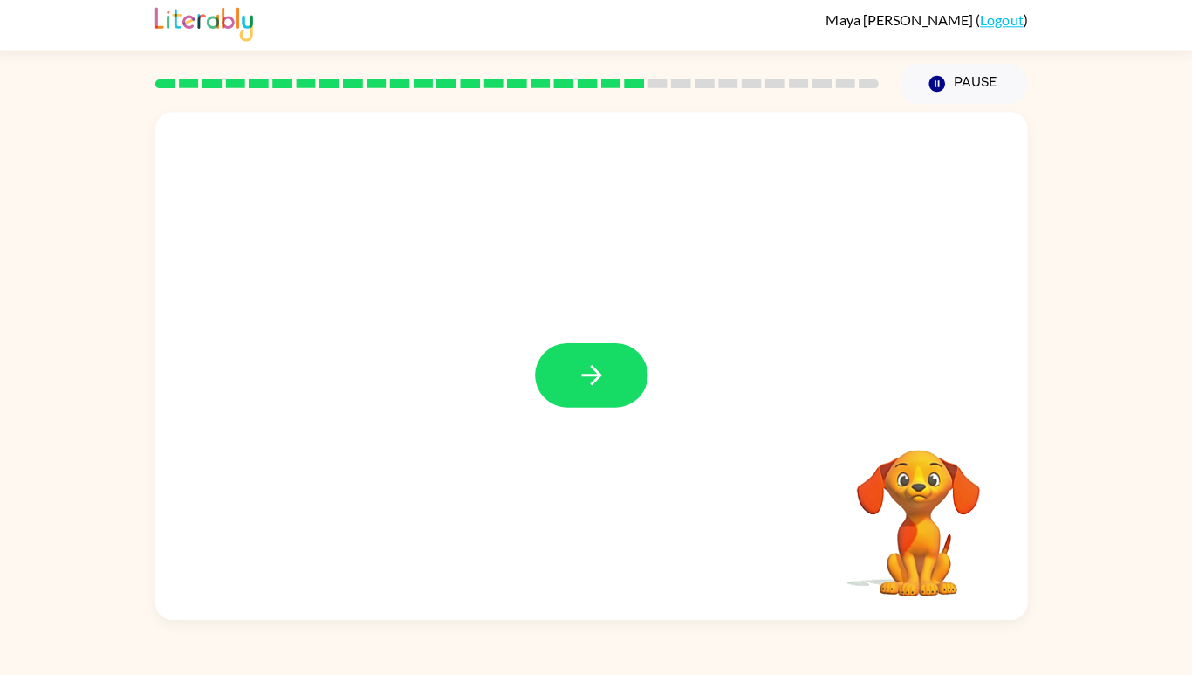
click at [578, 367] on button "button" at bounding box center [596, 376] width 112 height 64
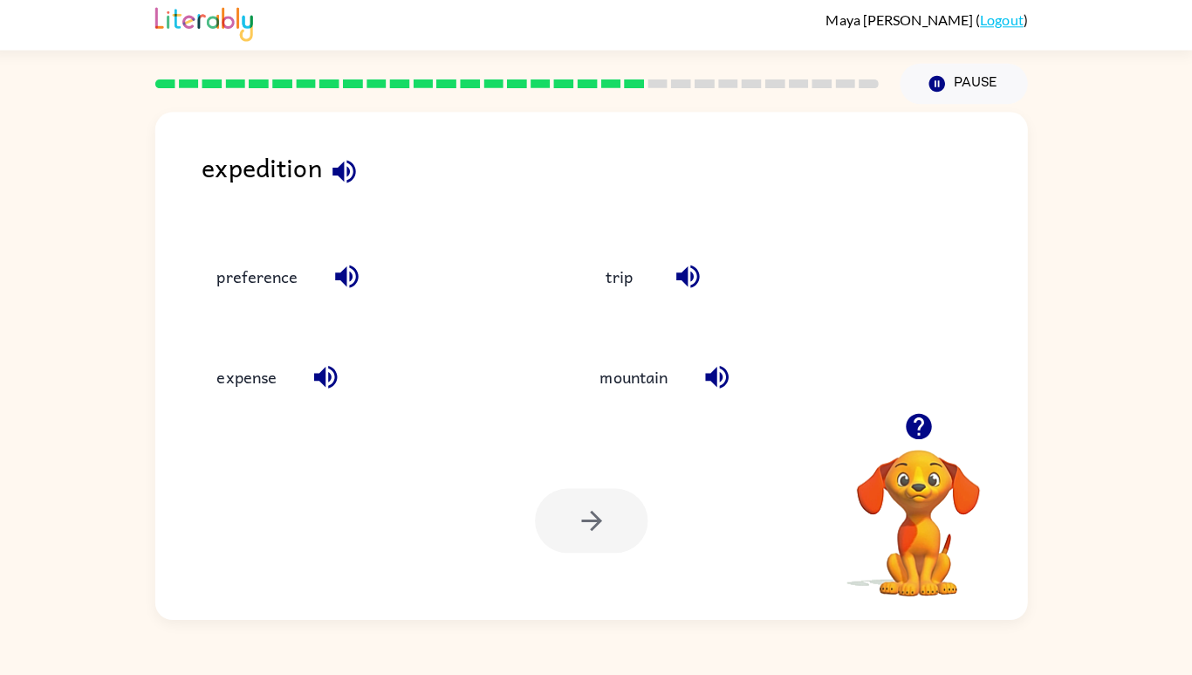
click at [277, 390] on button "expense" at bounding box center [255, 377] width 94 height 47
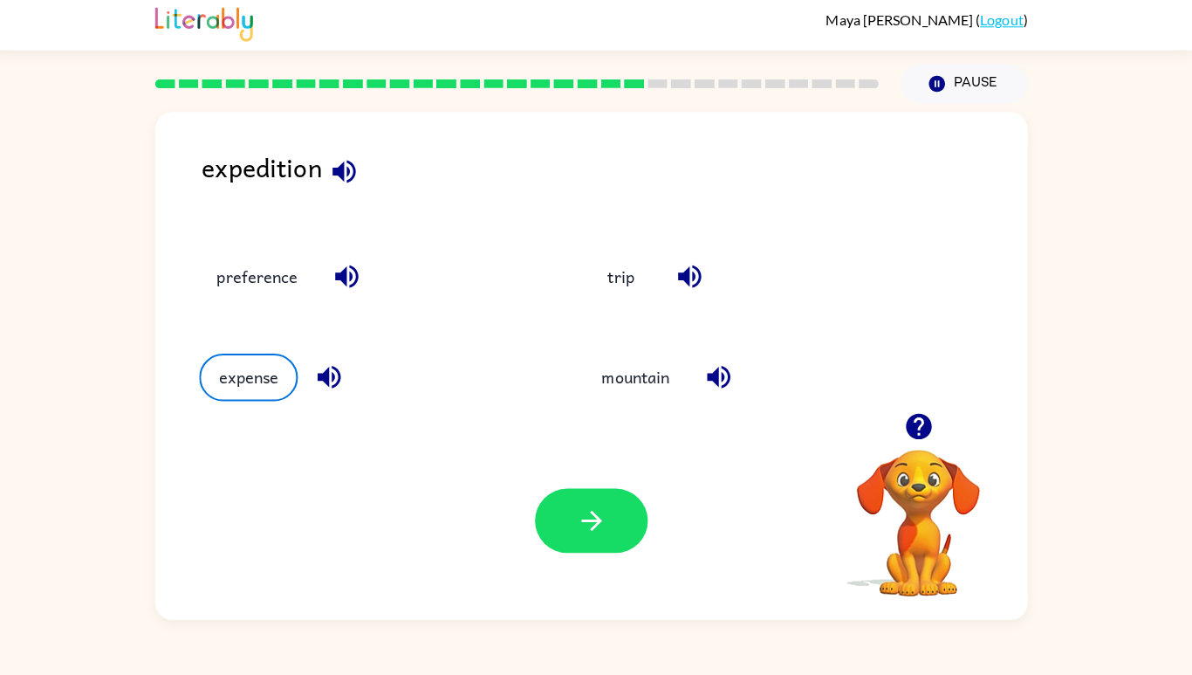
click at [272, 367] on button "expense" at bounding box center [257, 377] width 98 height 47
click at [604, 535] on icon "button" at bounding box center [596, 519] width 31 height 31
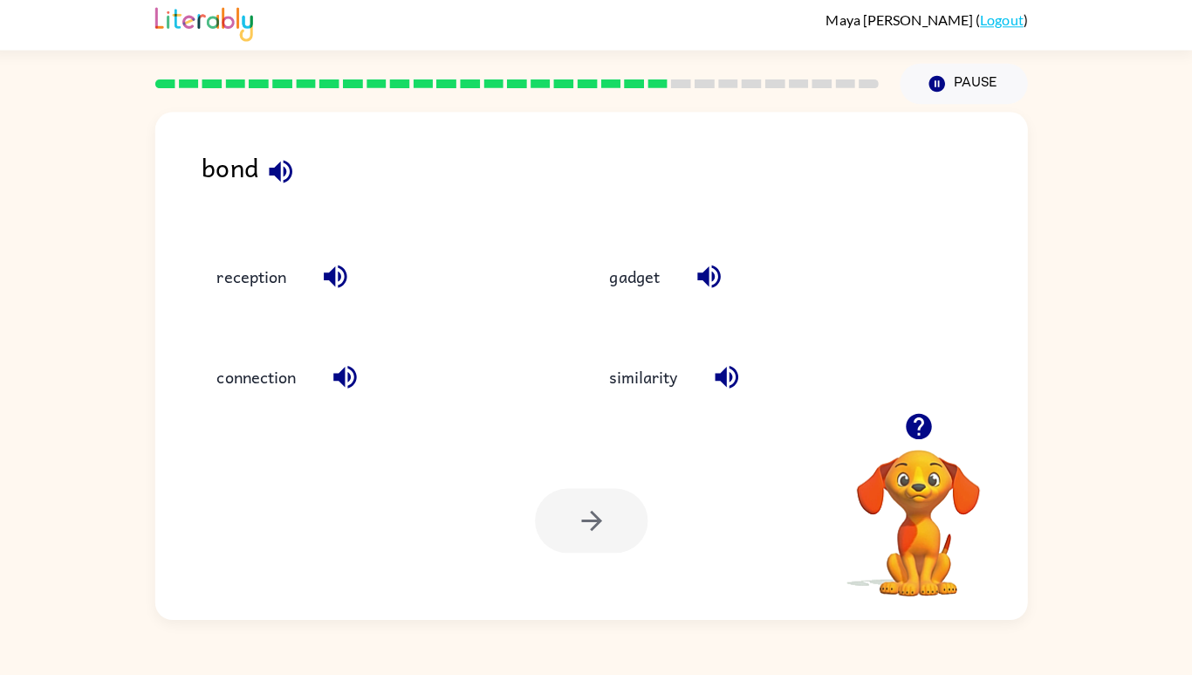
click at [262, 374] on button "connection" at bounding box center [264, 377] width 113 height 47
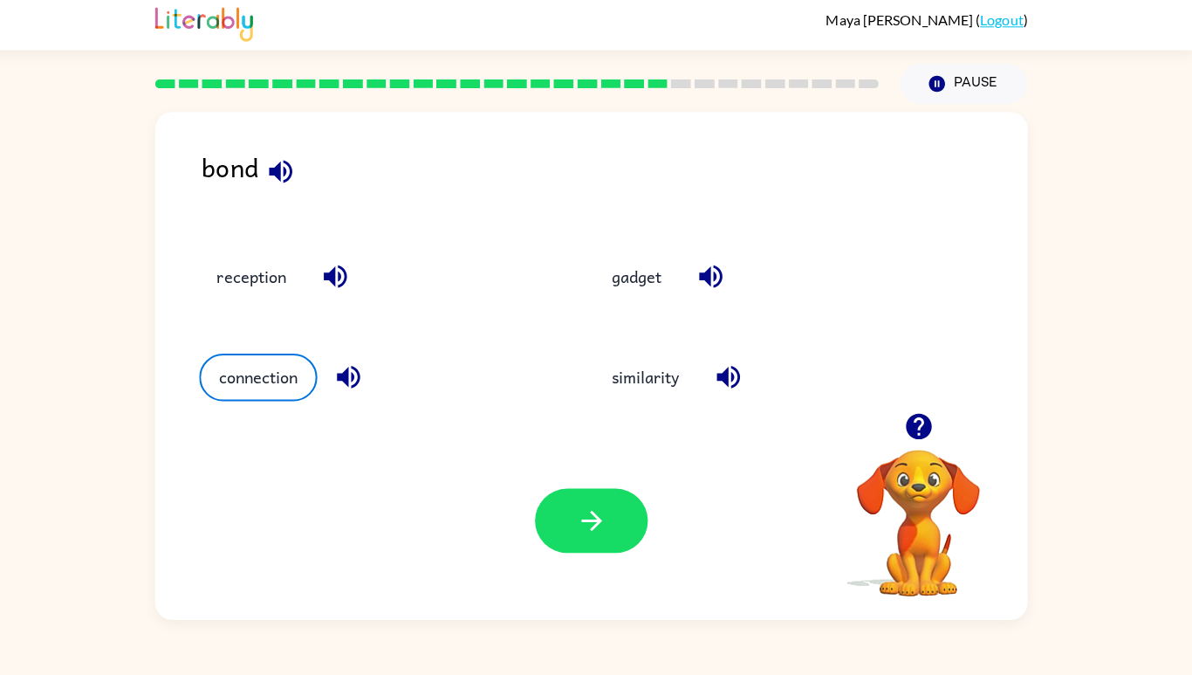
click at [600, 530] on icon "button" at bounding box center [596, 520] width 20 height 20
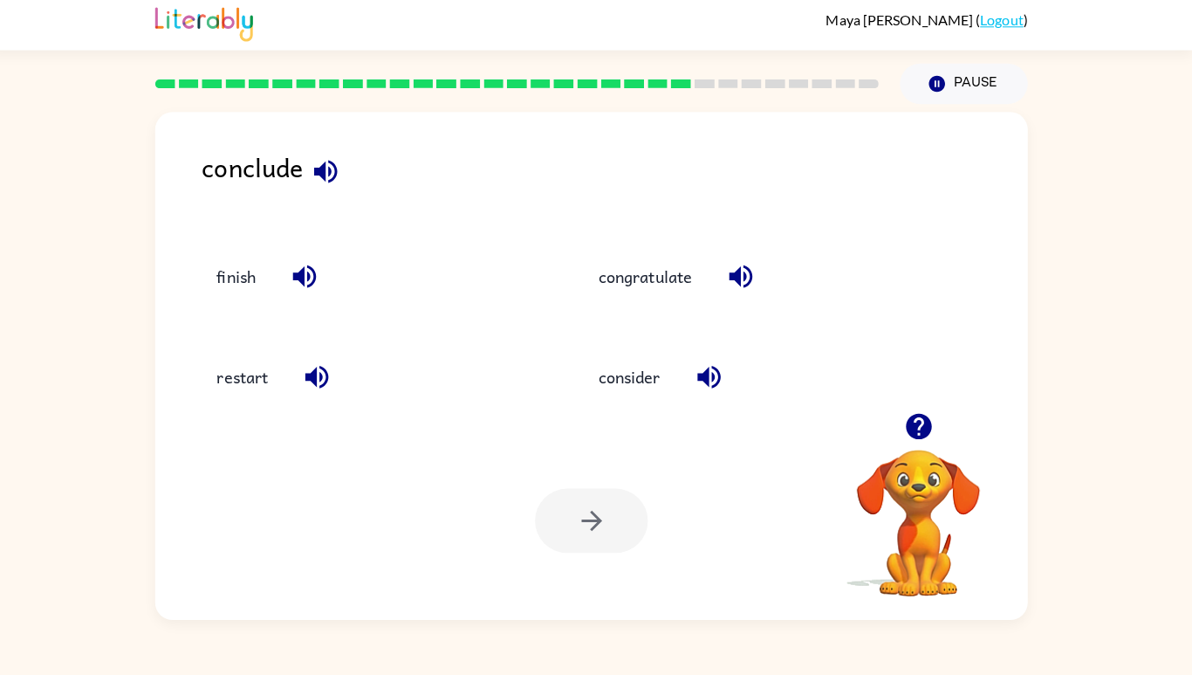
click at [244, 268] on button "finish" at bounding box center [244, 278] width 73 height 47
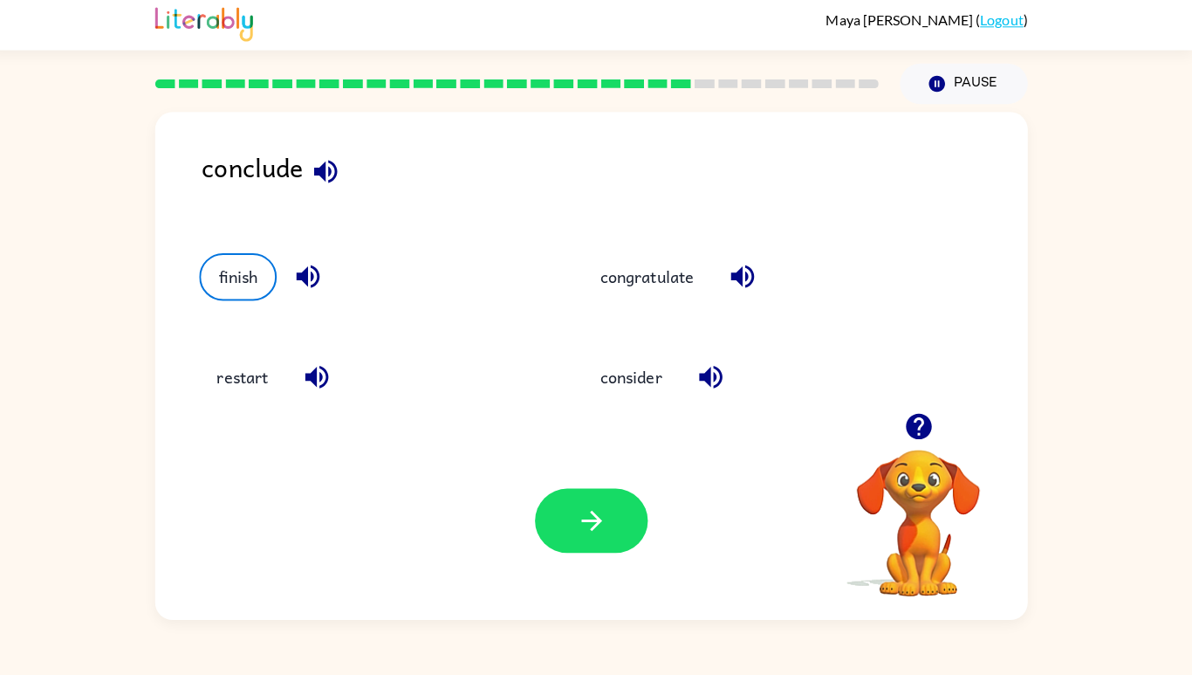
click at [609, 535] on icon "button" at bounding box center [596, 519] width 31 height 31
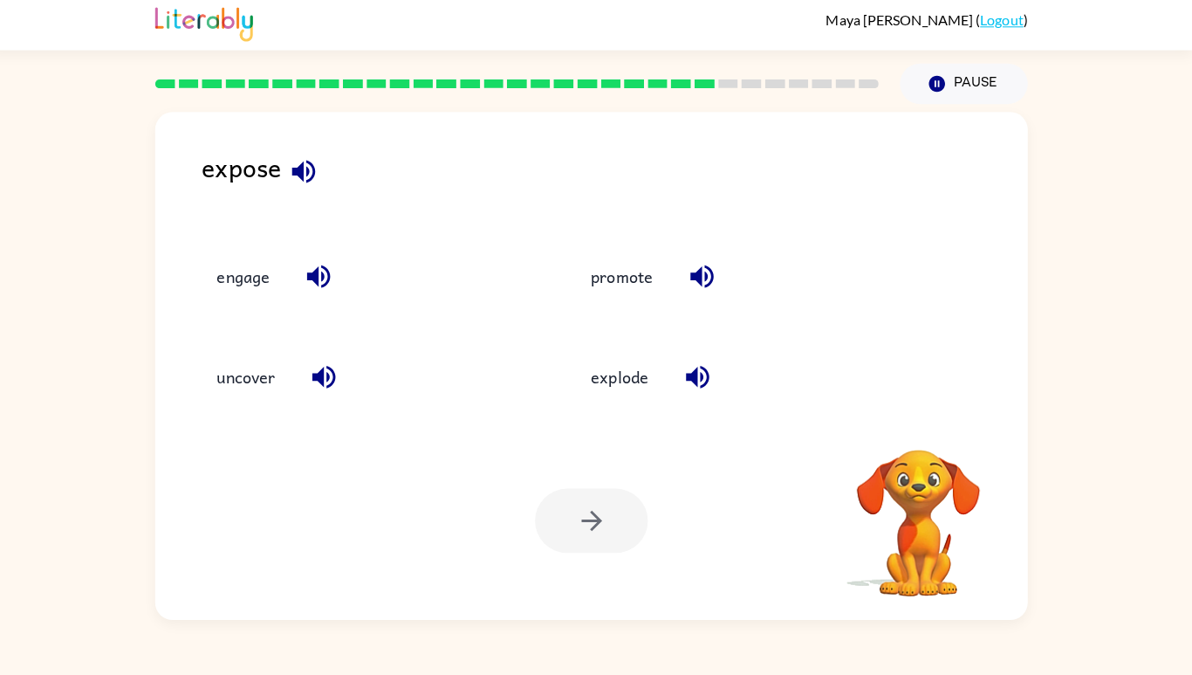
click at [612, 533] on div at bounding box center [596, 520] width 112 height 64
click at [270, 384] on button "uncover" at bounding box center [254, 377] width 93 height 47
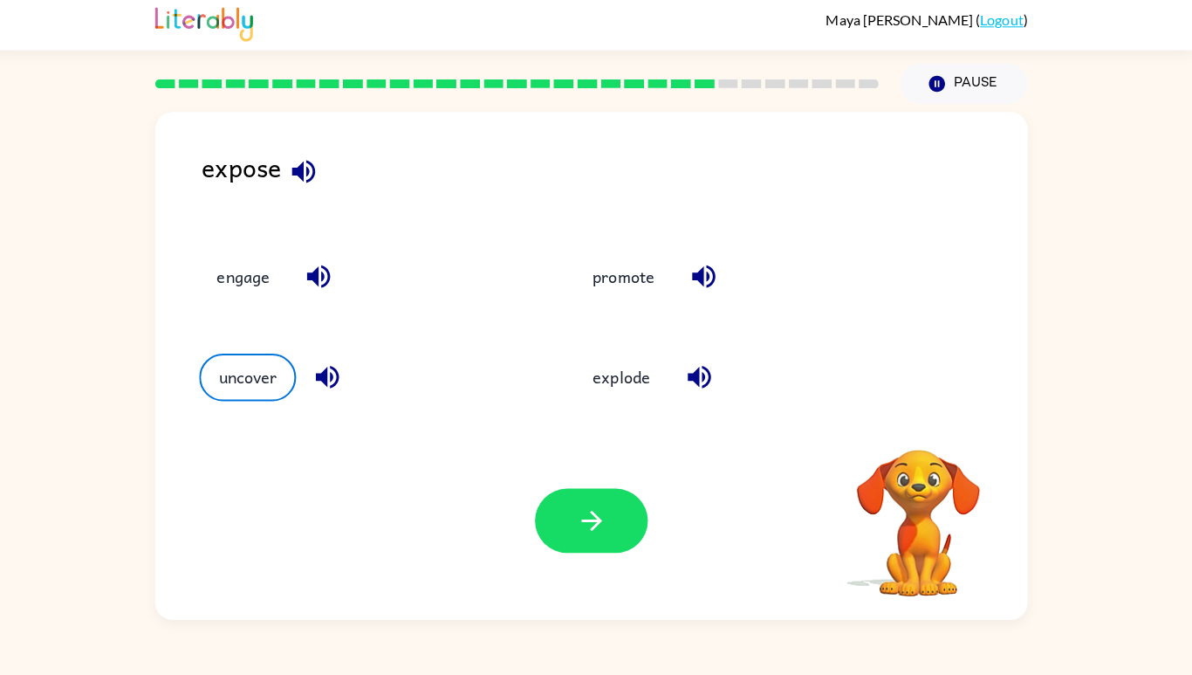
click at [581, 535] on icon "button" at bounding box center [596, 519] width 31 height 31
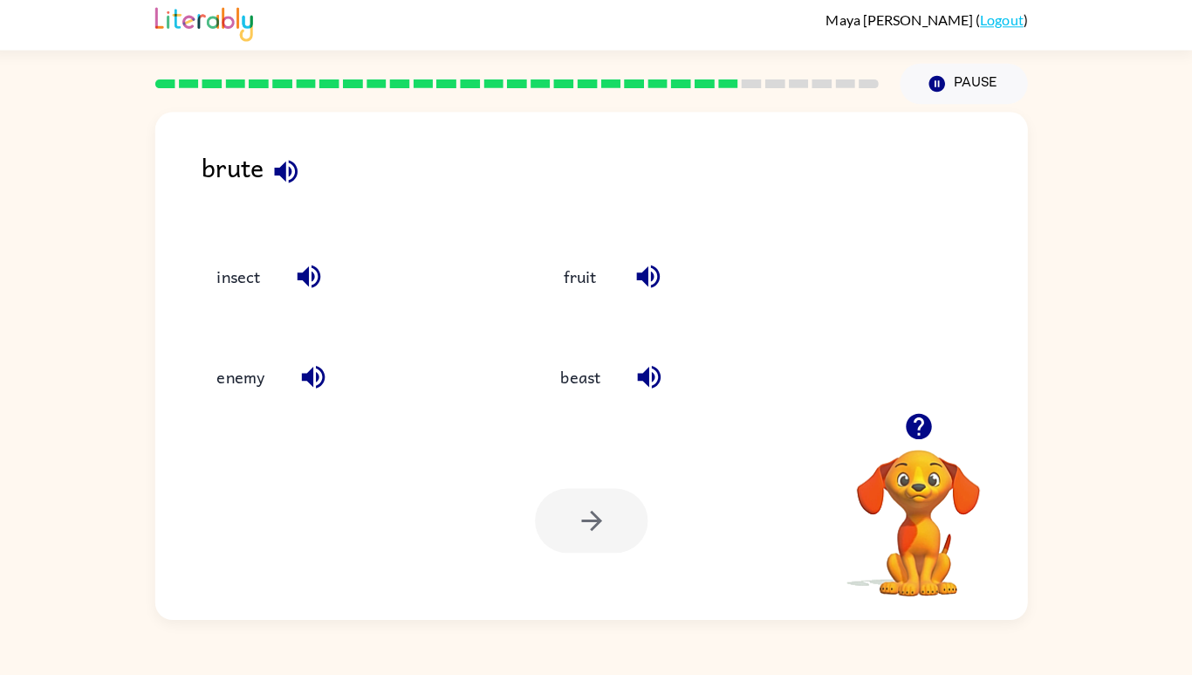
click at [649, 380] on icon "button" at bounding box center [653, 377] width 31 height 31
click at [592, 369] on button "beast" at bounding box center [585, 377] width 74 height 47
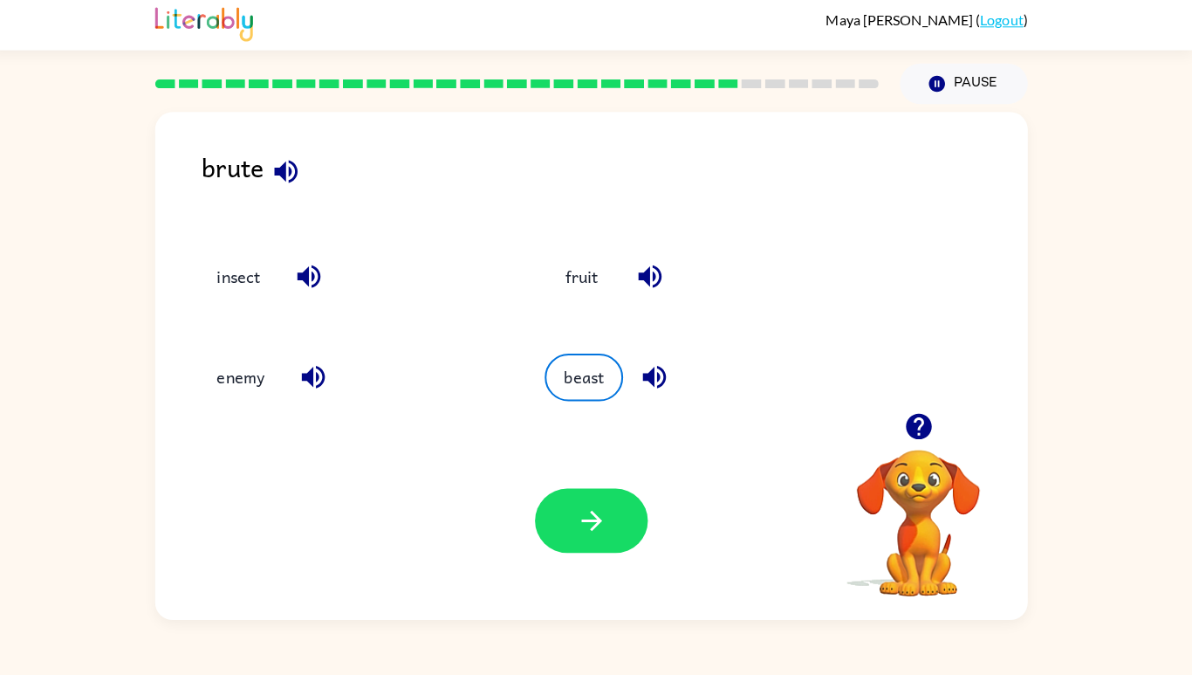
click at [589, 535] on icon "button" at bounding box center [596, 519] width 31 height 31
click at [595, 552] on div at bounding box center [596, 520] width 112 height 64
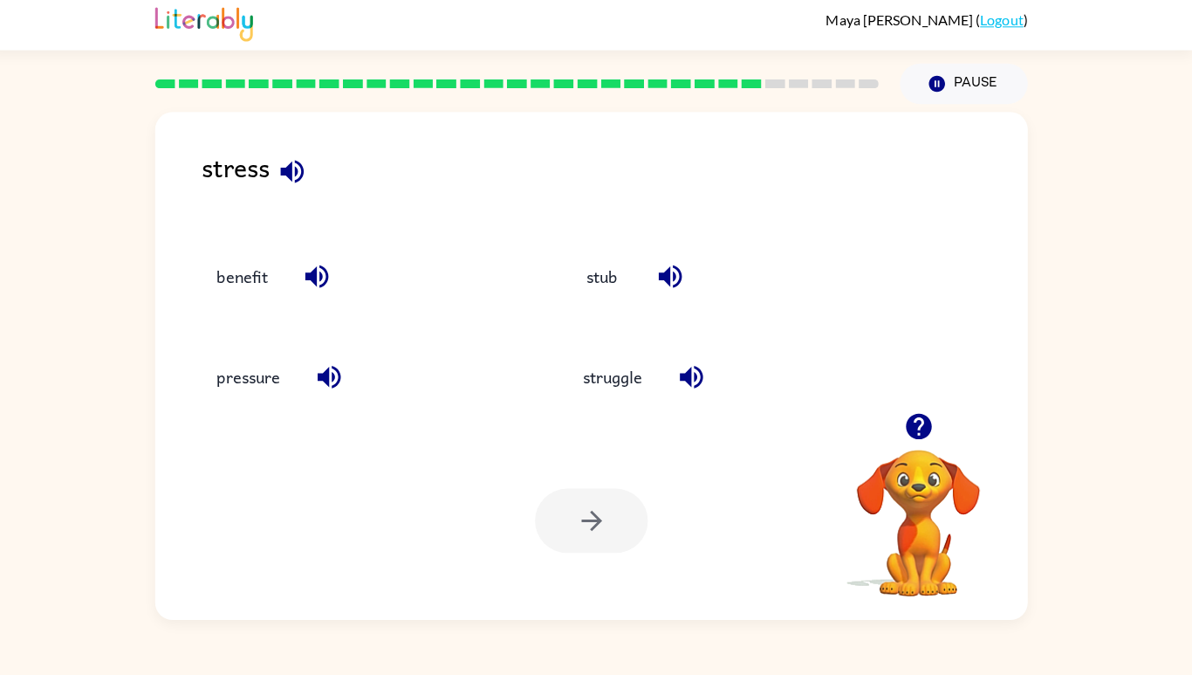
click at [627, 390] on button "struggle" at bounding box center [617, 377] width 94 height 47
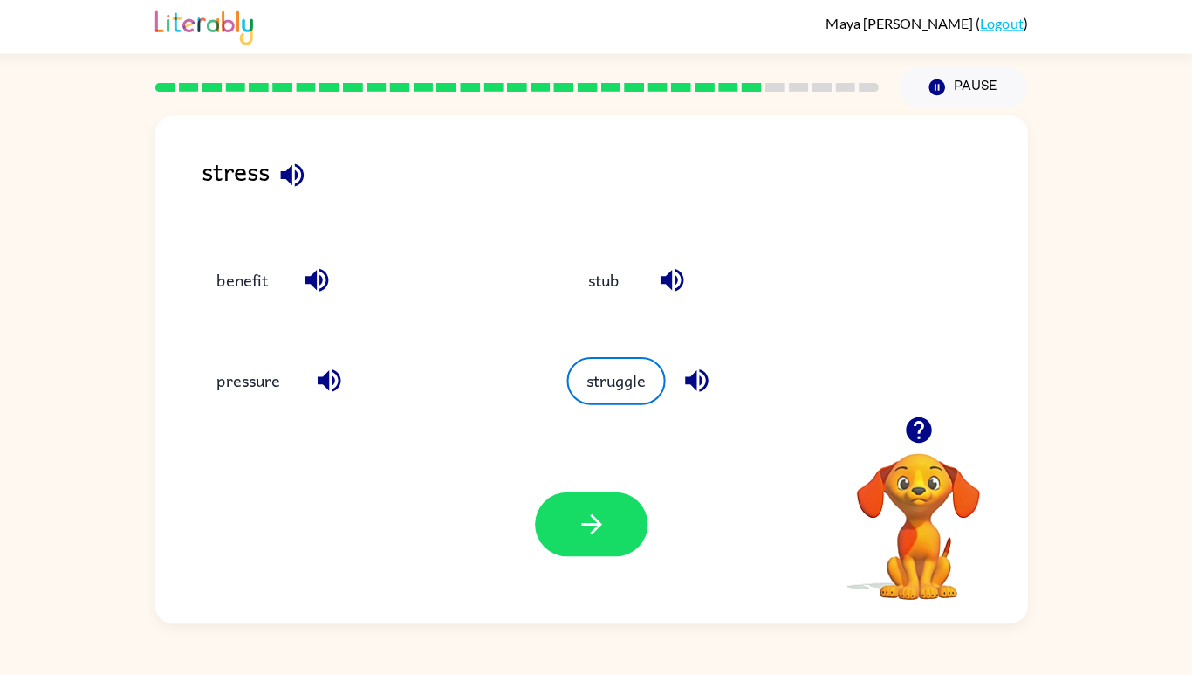
click at [301, 372] on button "pressure" at bounding box center [257, 377] width 98 height 47
click at [595, 530] on icon "button" at bounding box center [596, 520] width 20 height 20
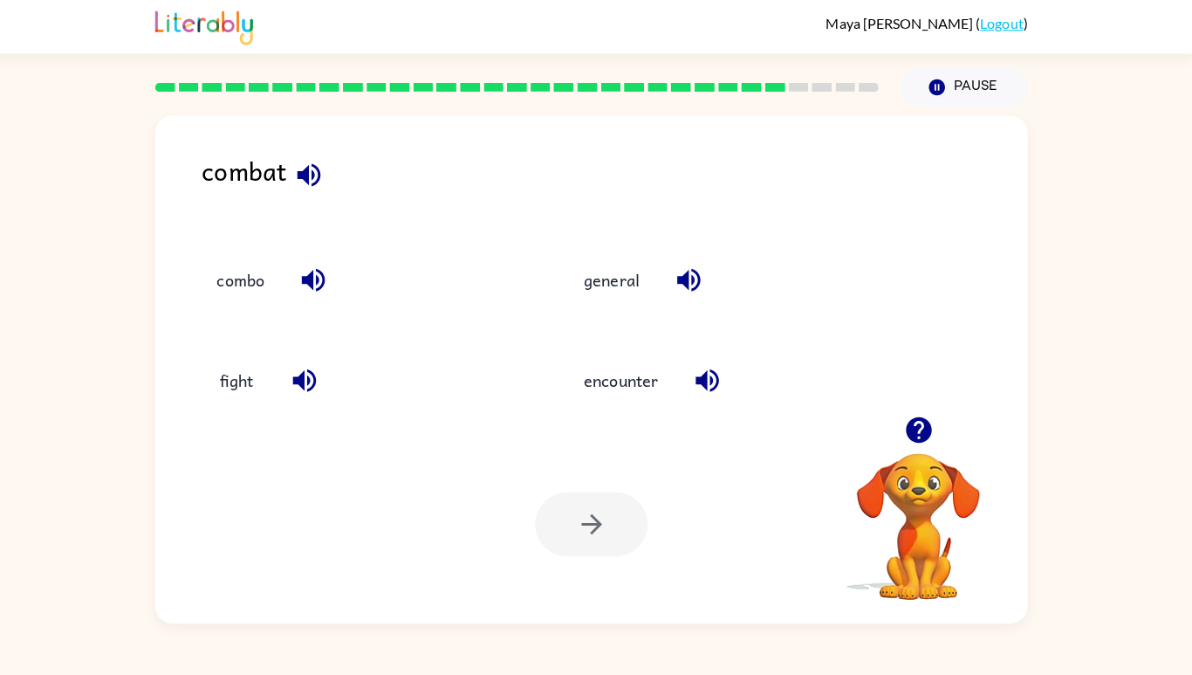
click at [280, 373] on button "fight" at bounding box center [244, 377] width 73 height 47
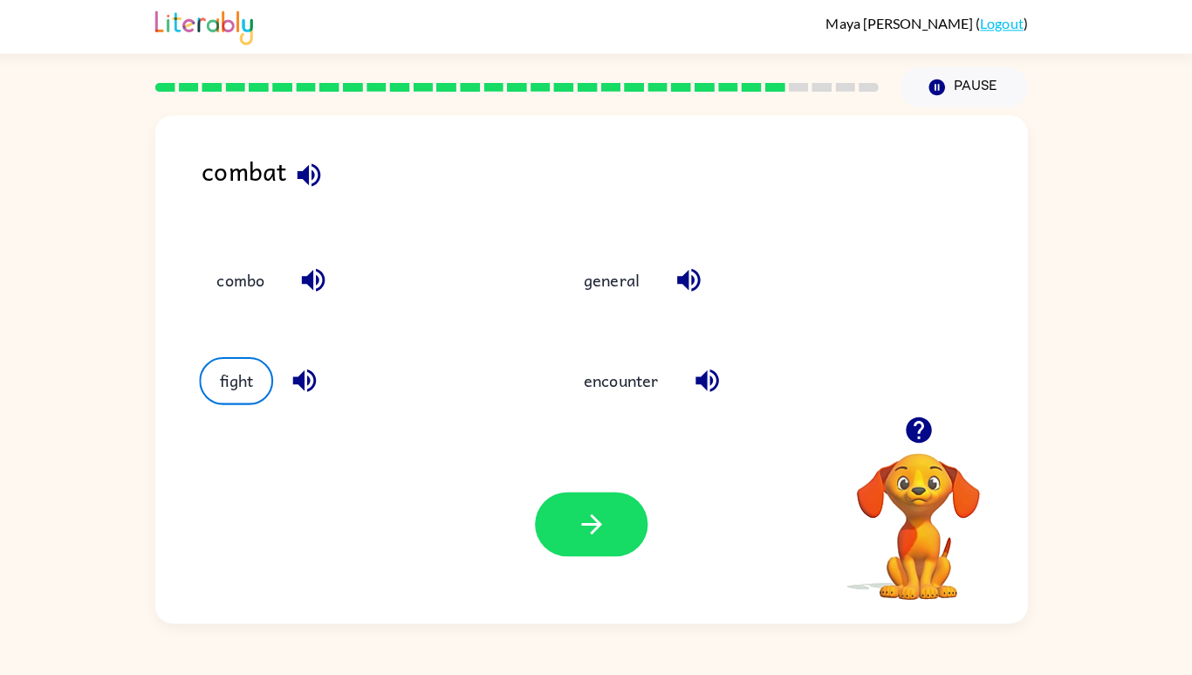
click at [574, 552] on button "button" at bounding box center [596, 520] width 112 height 64
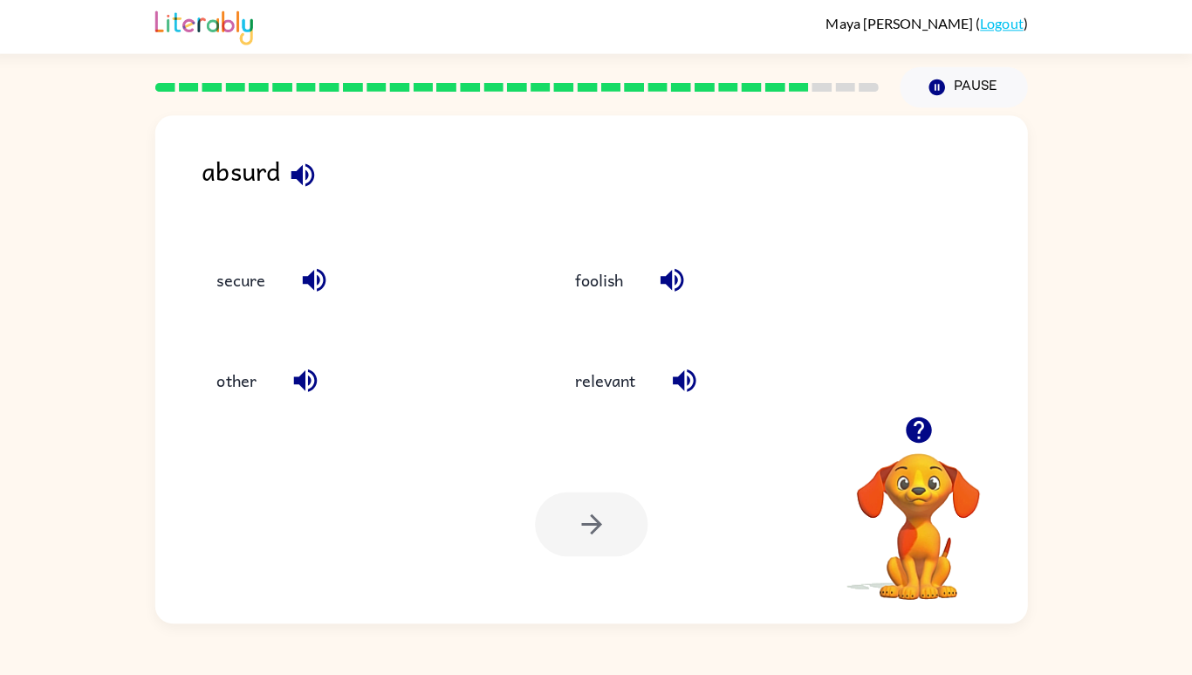
click at [621, 268] on button "foolish" at bounding box center [603, 278] width 83 height 47
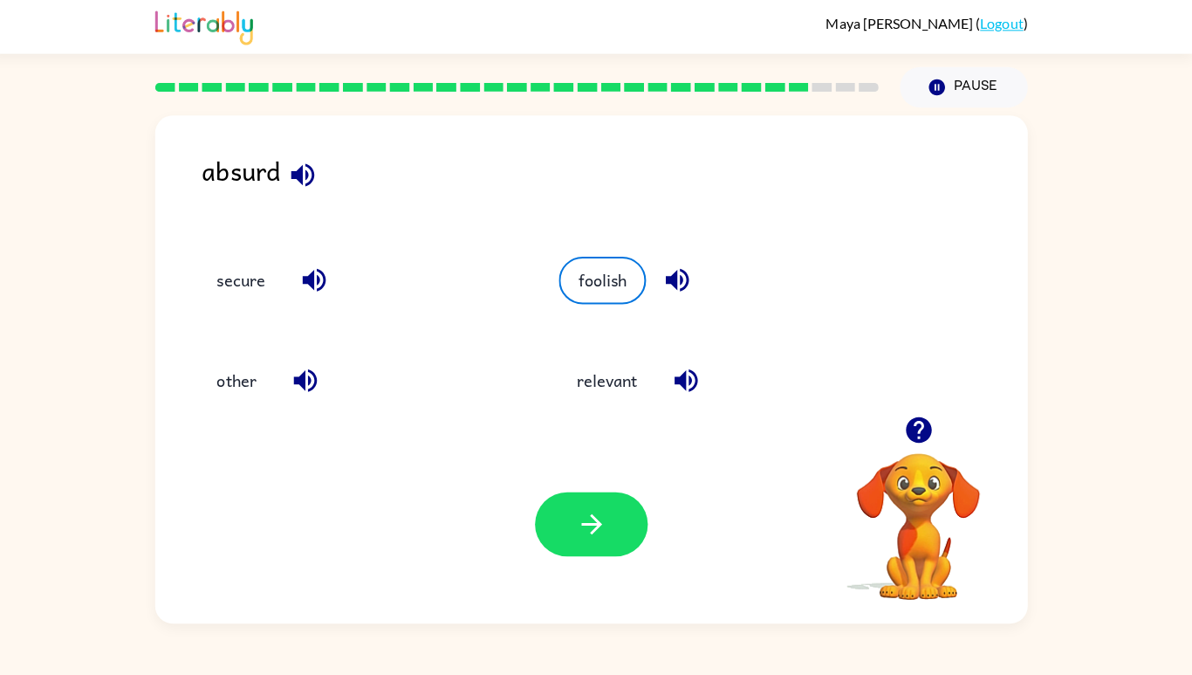
click at [575, 552] on button "button" at bounding box center [596, 520] width 112 height 64
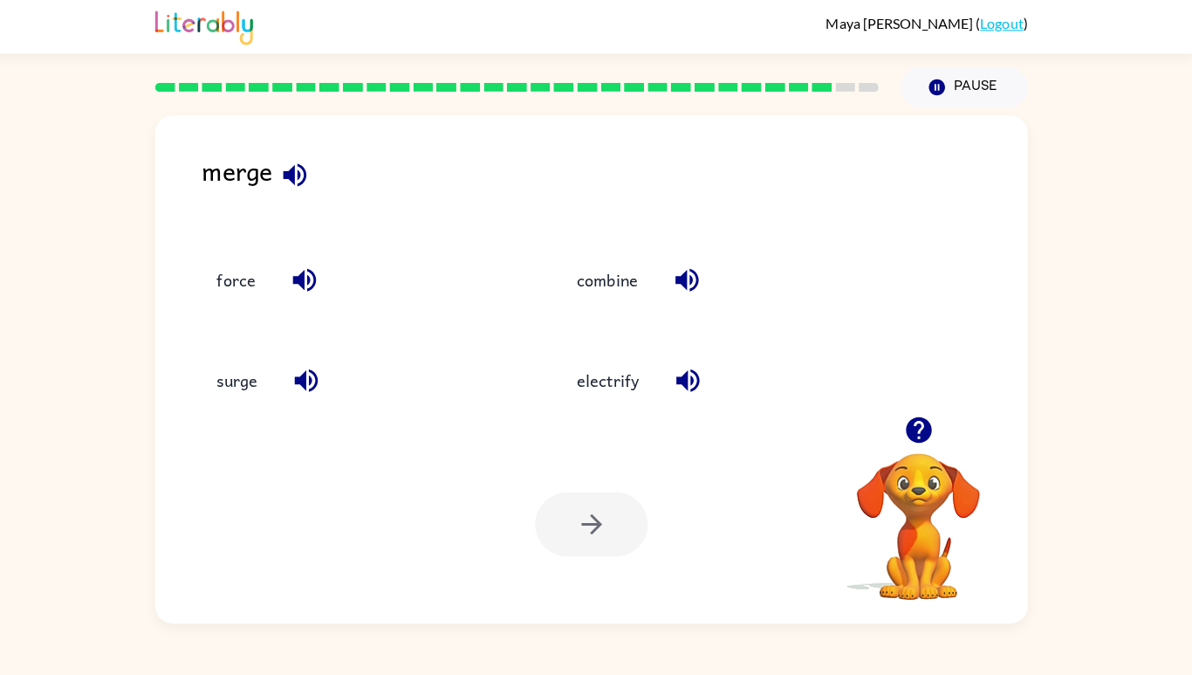
click at [609, 278] on button "combine" at bounding box center [612, 278] width 95 height 47
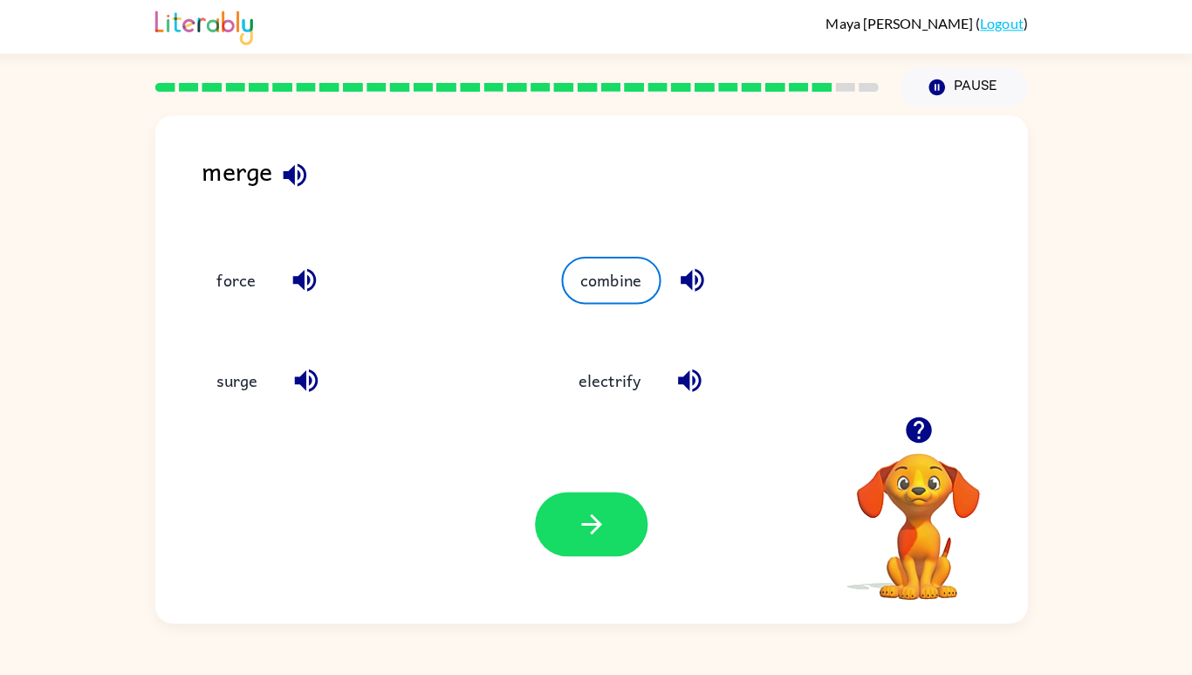
click at [600, 531] on button "button" at bounding box center [596, 520] width 112 height 64
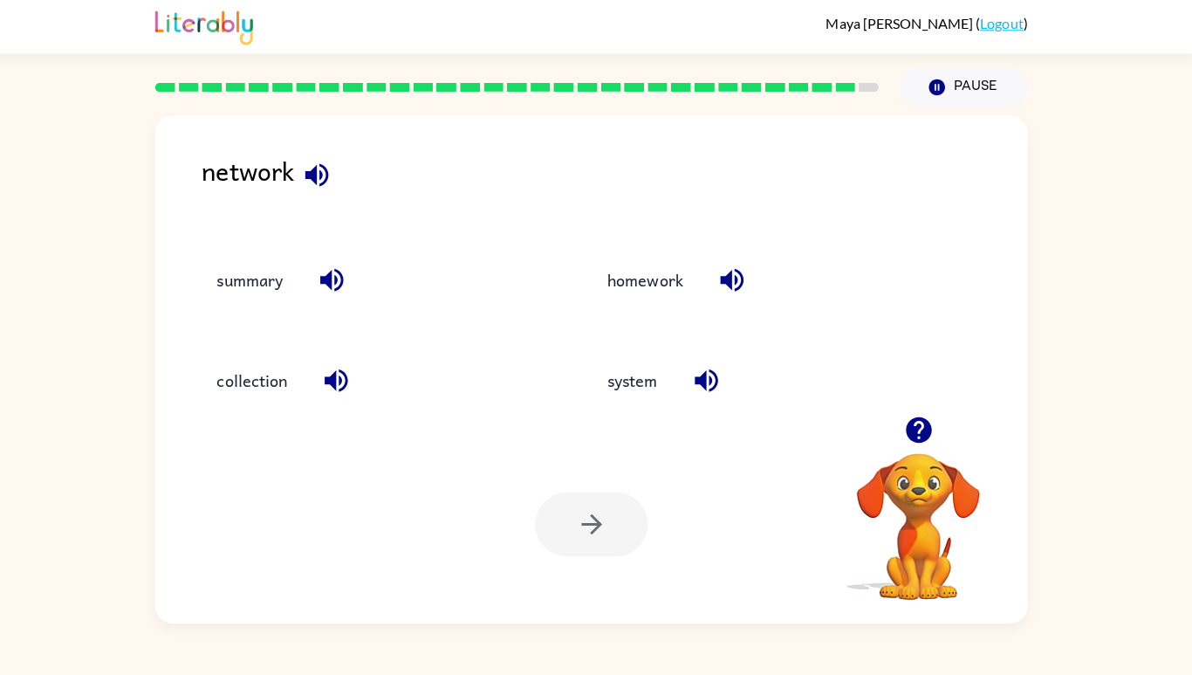
click at [643, 394] on button "system" at bounding box center [636, 377] width 85 height 47
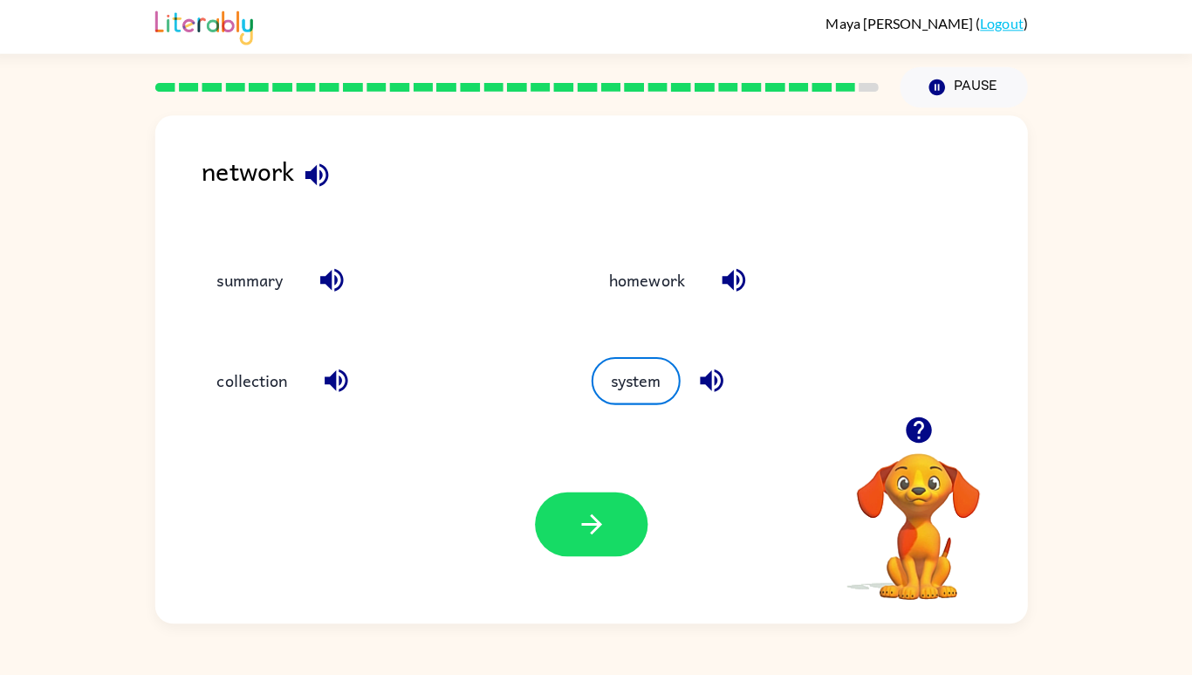
click at [579, 518] on button "button" at bounding box center [596, 520] width 112 height 64
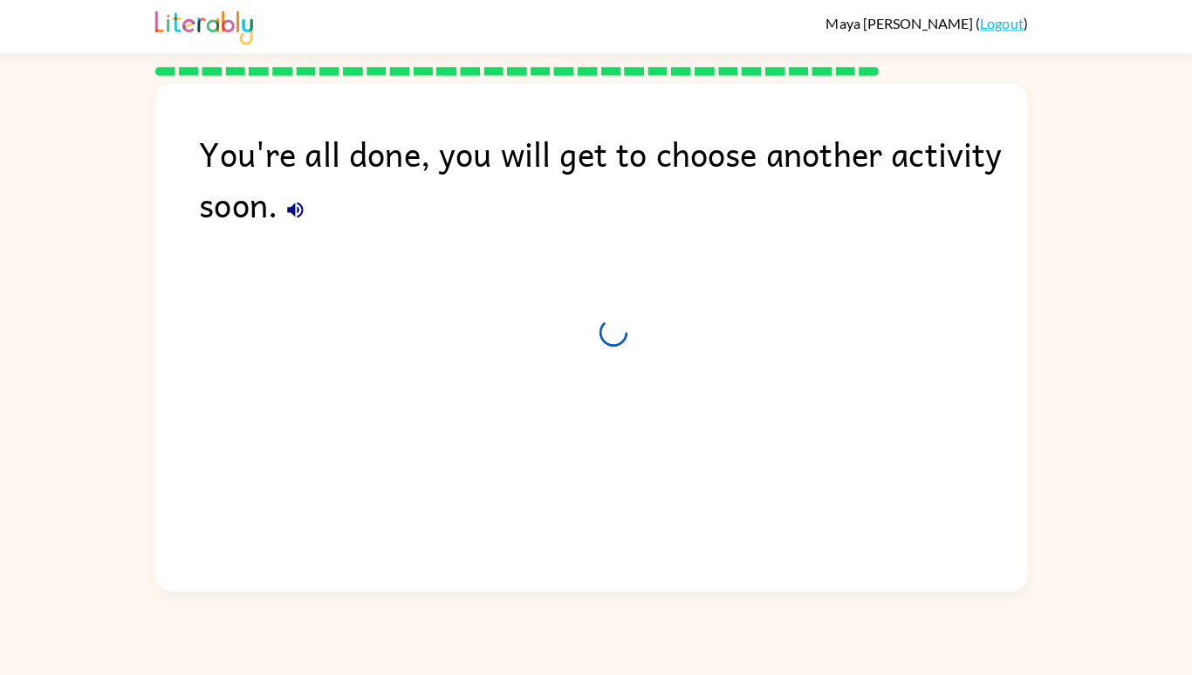
scroll to position [44, 0]
